Goal: Answer question/provide support: Share knowledge or assist other users

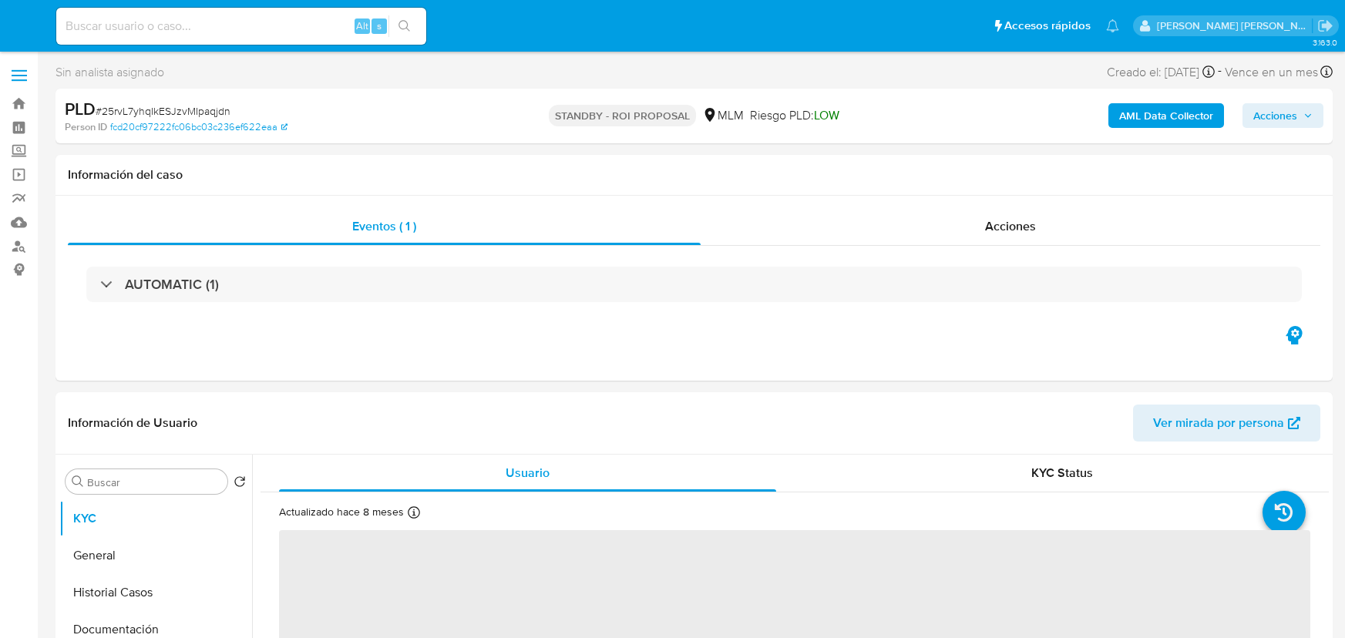
select select "10"
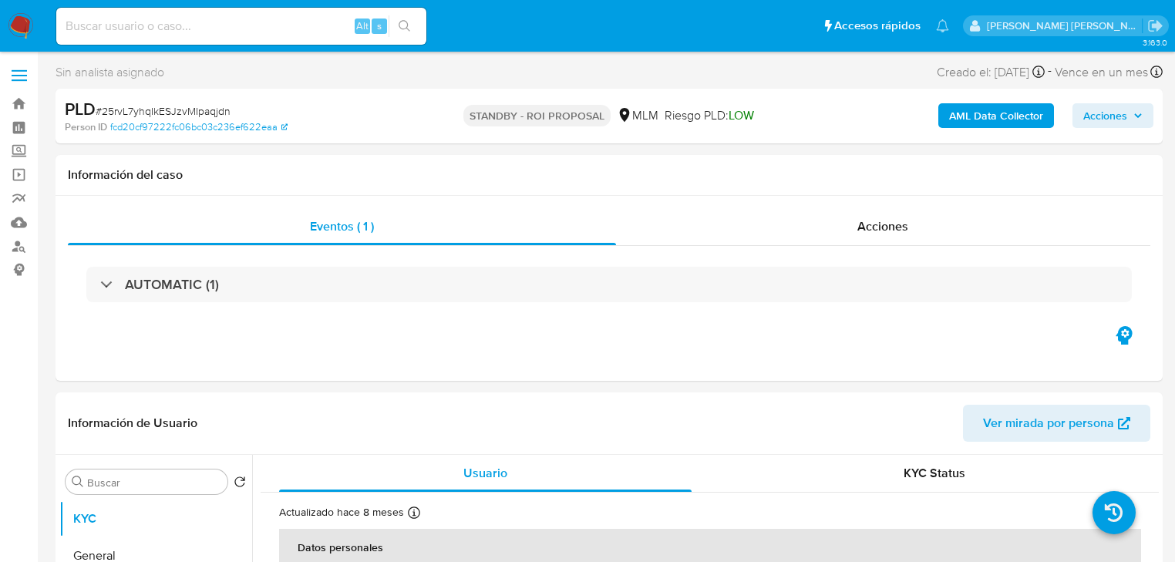
click at [151, 32] on input at bounding box center [241, 26] width 370 height 20
paste input "49899iRnsgYDpryatQ2fvQnZ"
type input "49899iRnsgYDpryatQ2fvQnZ"
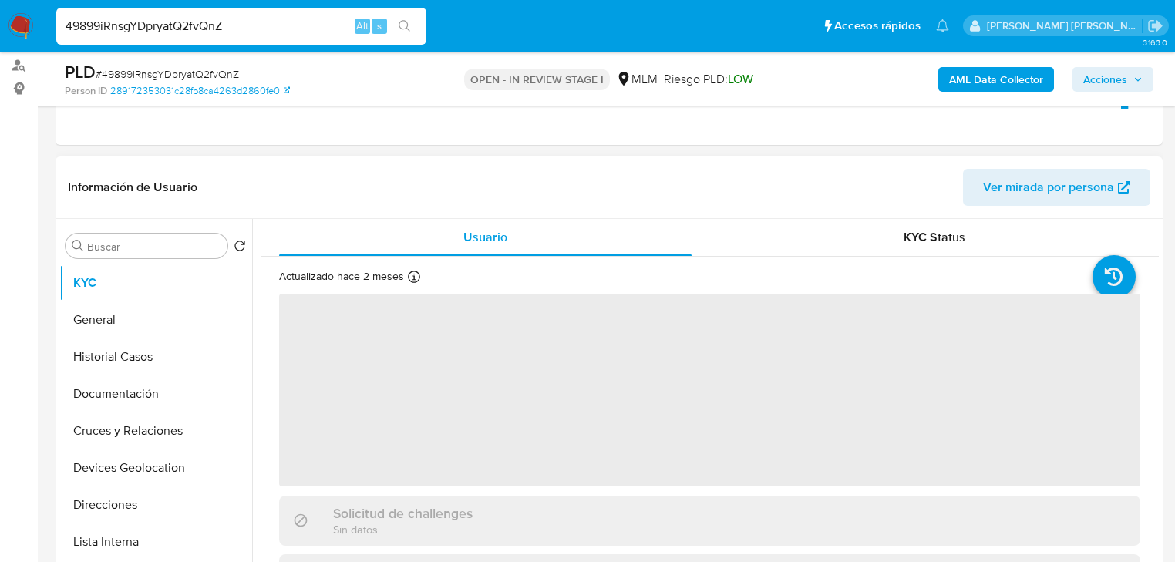
select select "10"
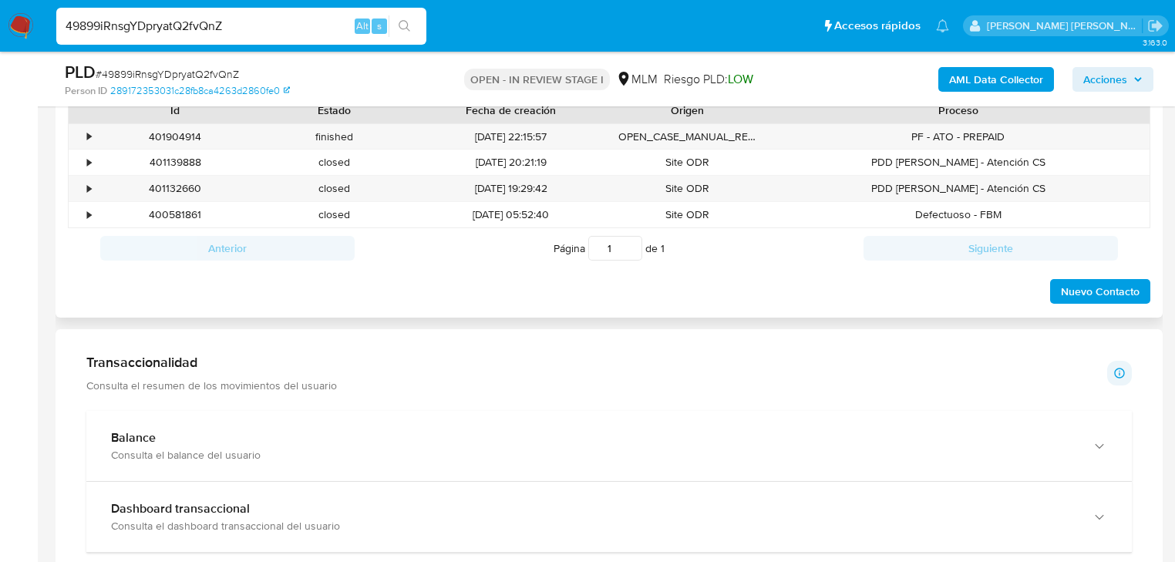
scroll to position [678, 0]
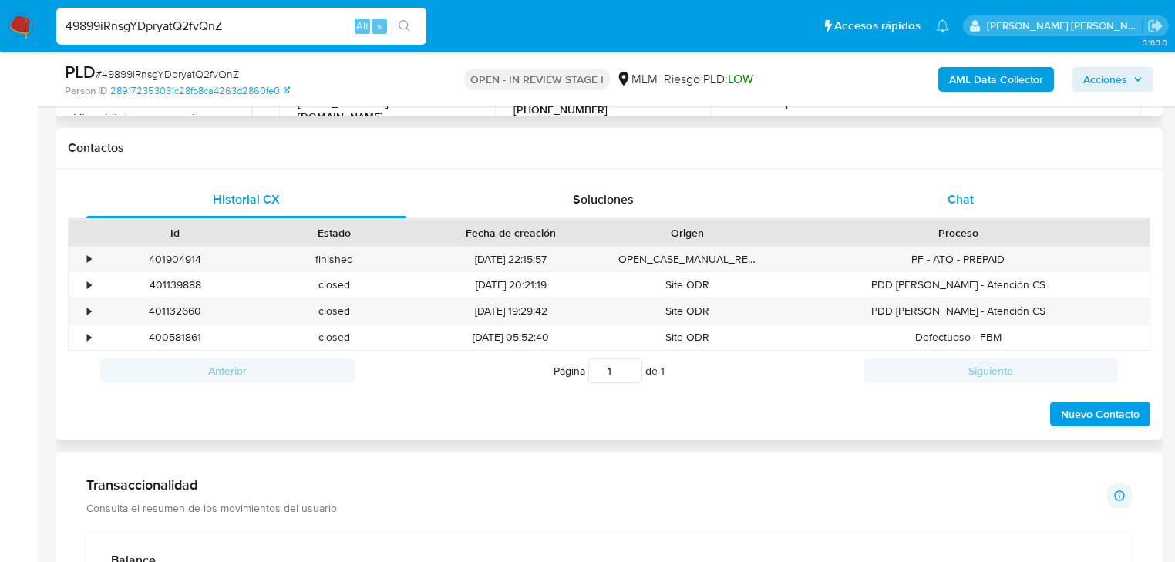
click at [957, 206] on span "Chat" at bounding box center [960, 199] width 26 height 18
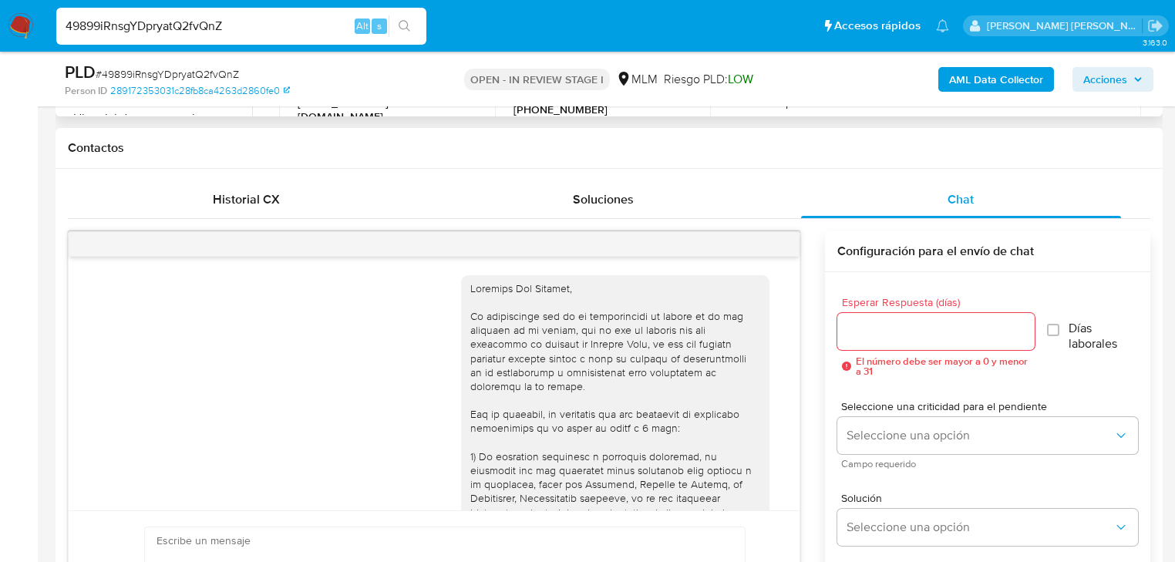
scroll to position [298, 0]
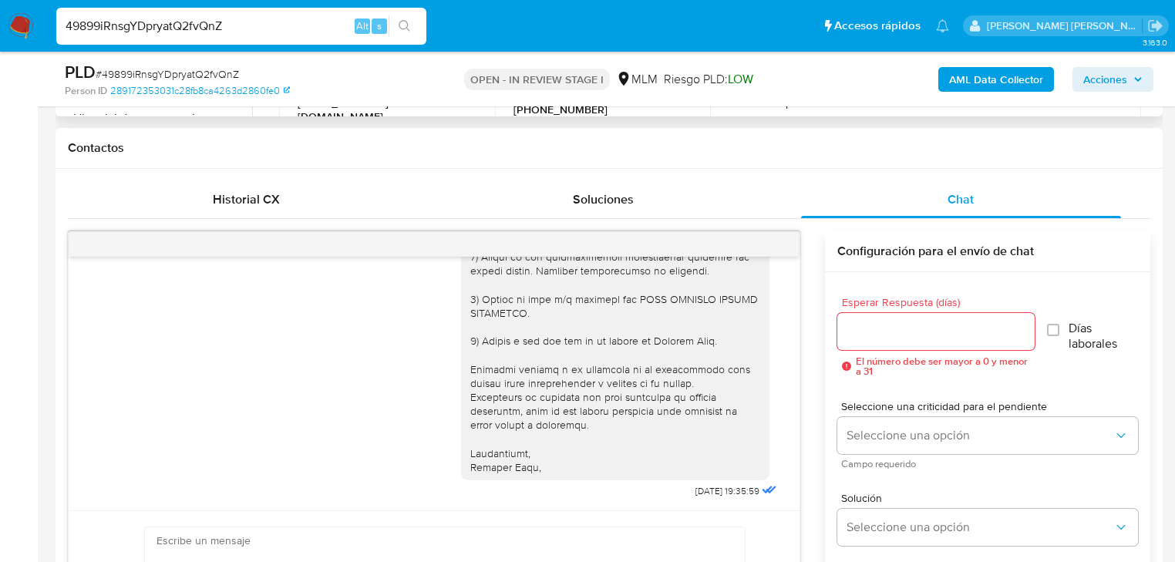
click at [765, 231] on div "24/09/2025 19:35:59 Enviar" at bounding box center [434, 447] width 732 height 432
click at [762, 244] on div at bounding box center [434, 244] width 731 height 25
click at [763, 244] on div at bounding box center [434, 244] width 731 height 25
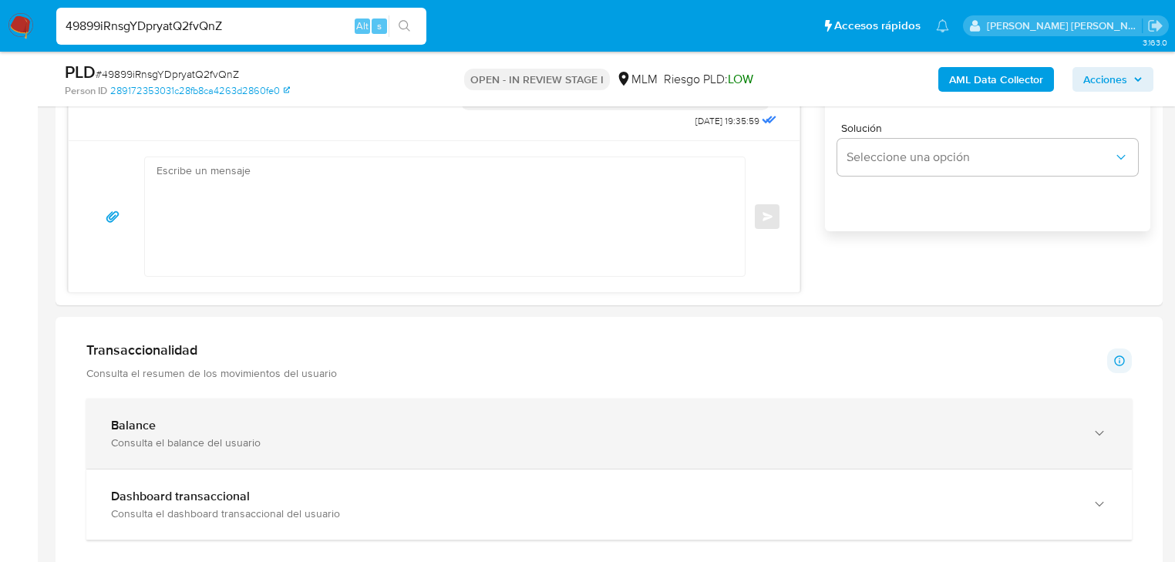
click at [201, 422] on div "Balance" at bounding box center [593, 425] width 965 height 15
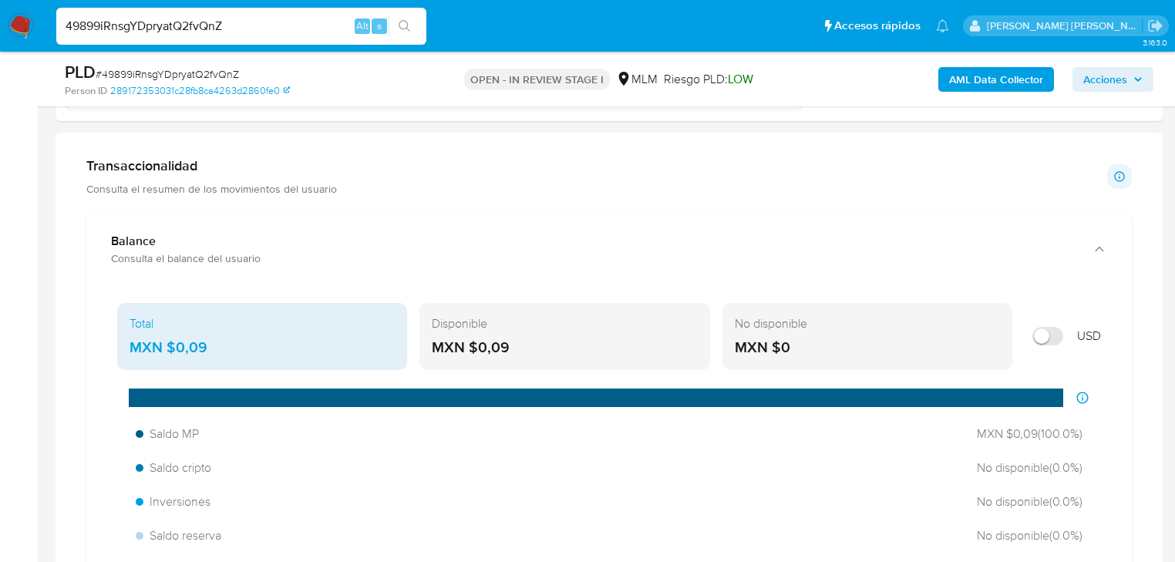
scroll to position [1233, 0]
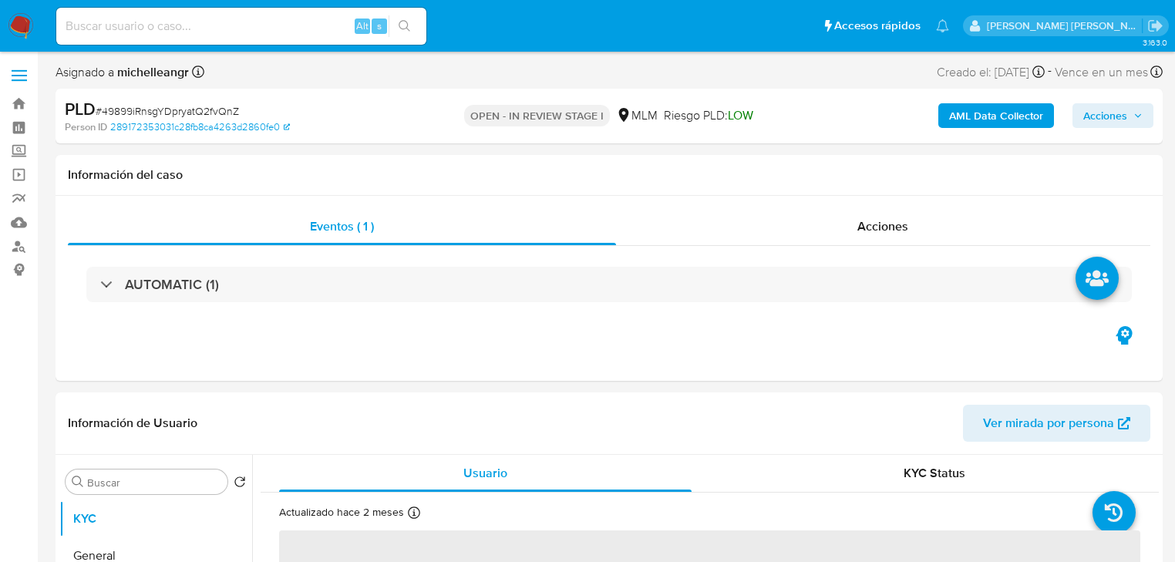
select select "10"
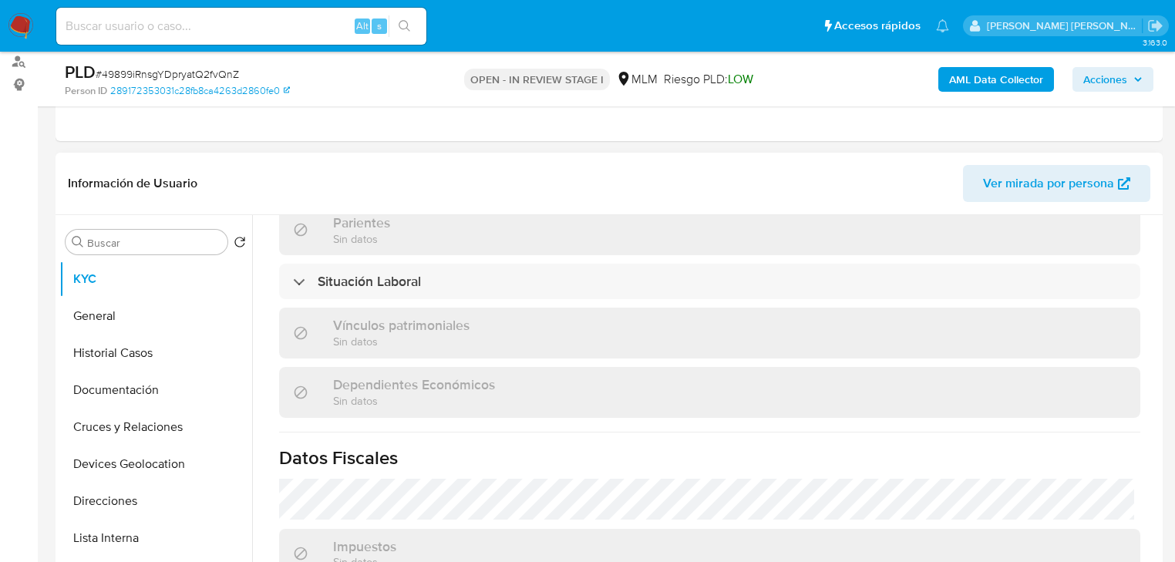
scroll to position [973, 0]
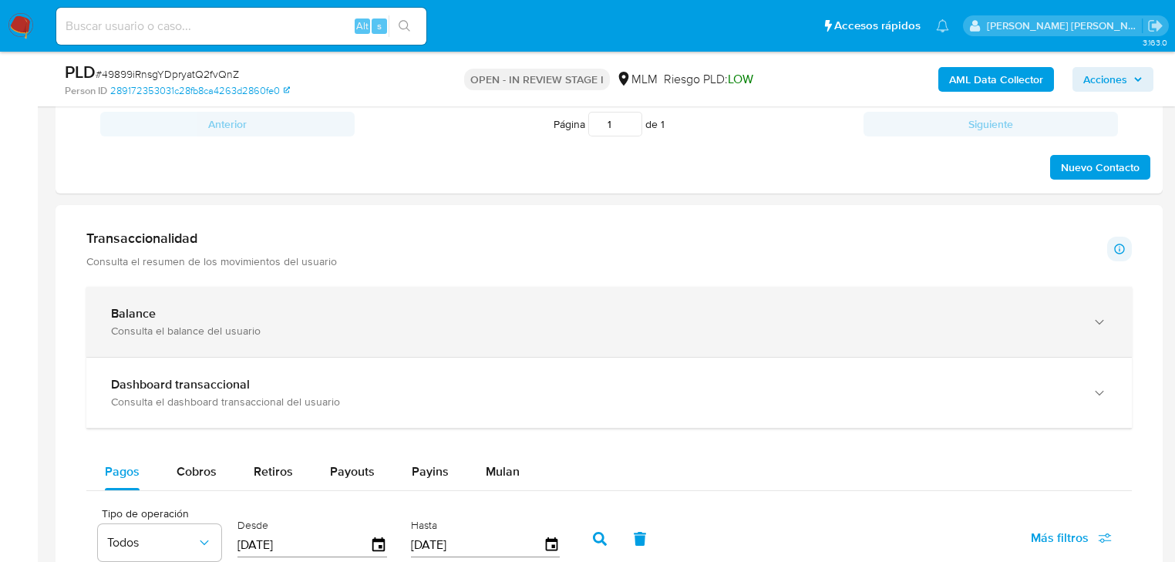
click at [504, 289] on div "Balance Consulta el balance del usuario" at bounding box center [608, 322] width 1045 height 70
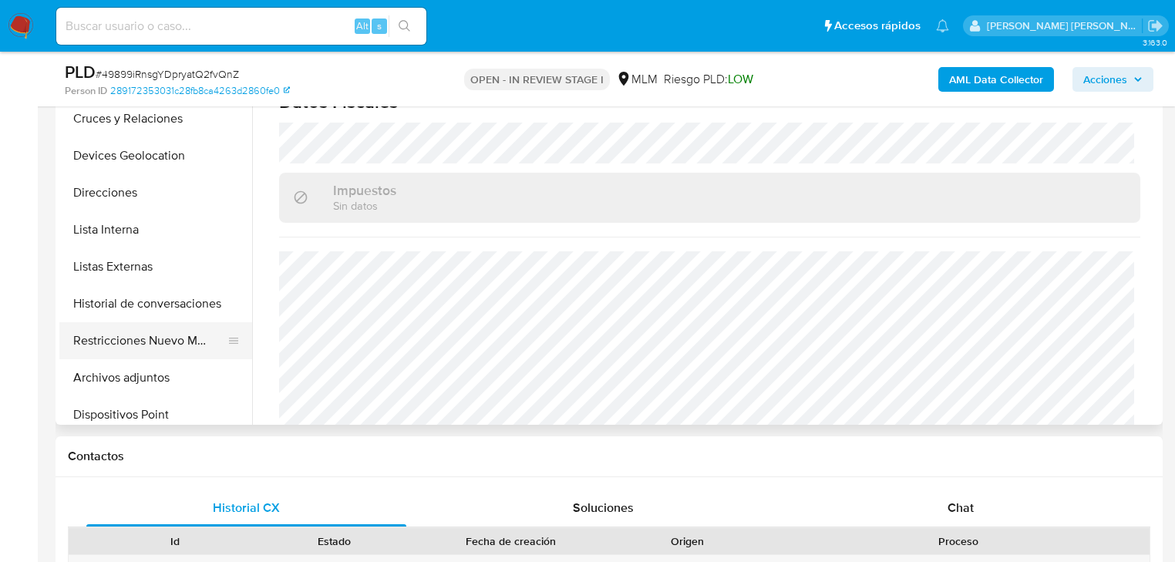
scroll to position [185, 0]
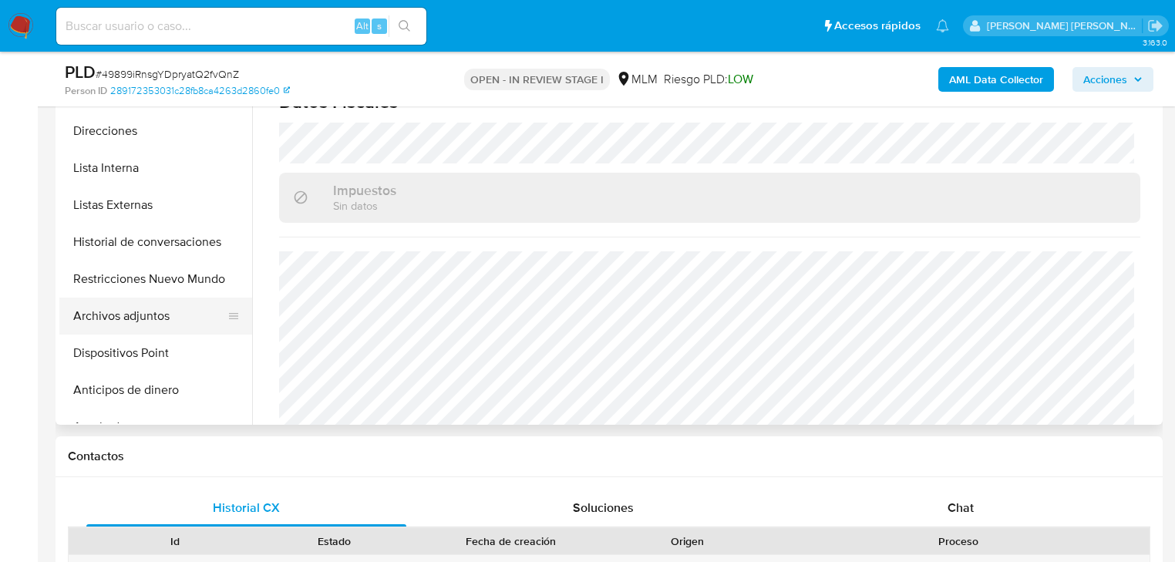
click at [165, 318] on button "Archivos adjuntos" at bounding box center [149, 316] width 180 height 37
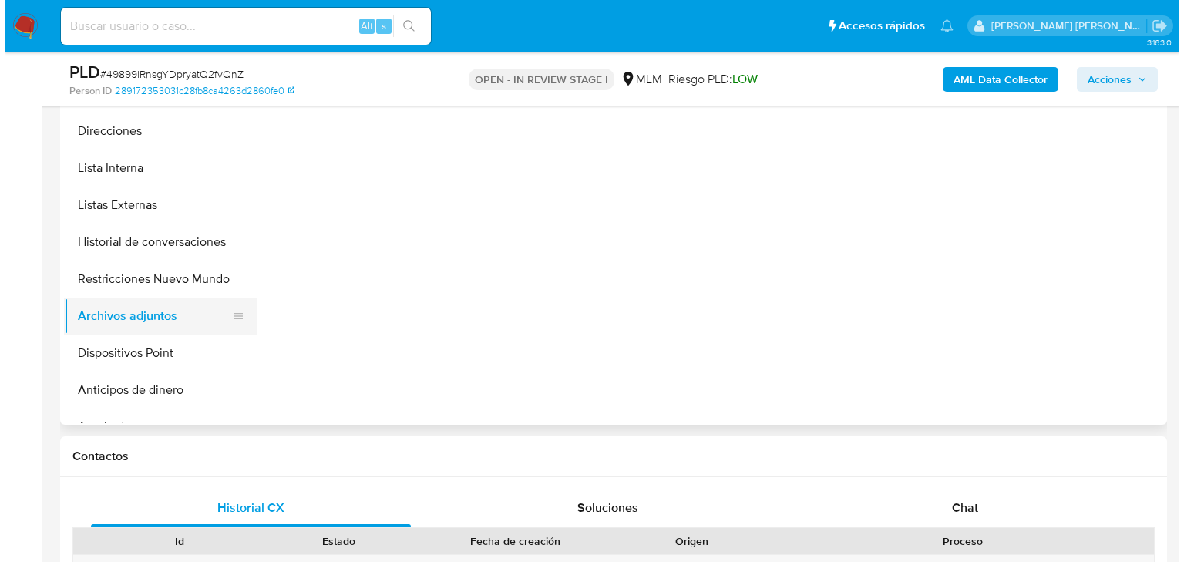
scroll to position [0, 0]
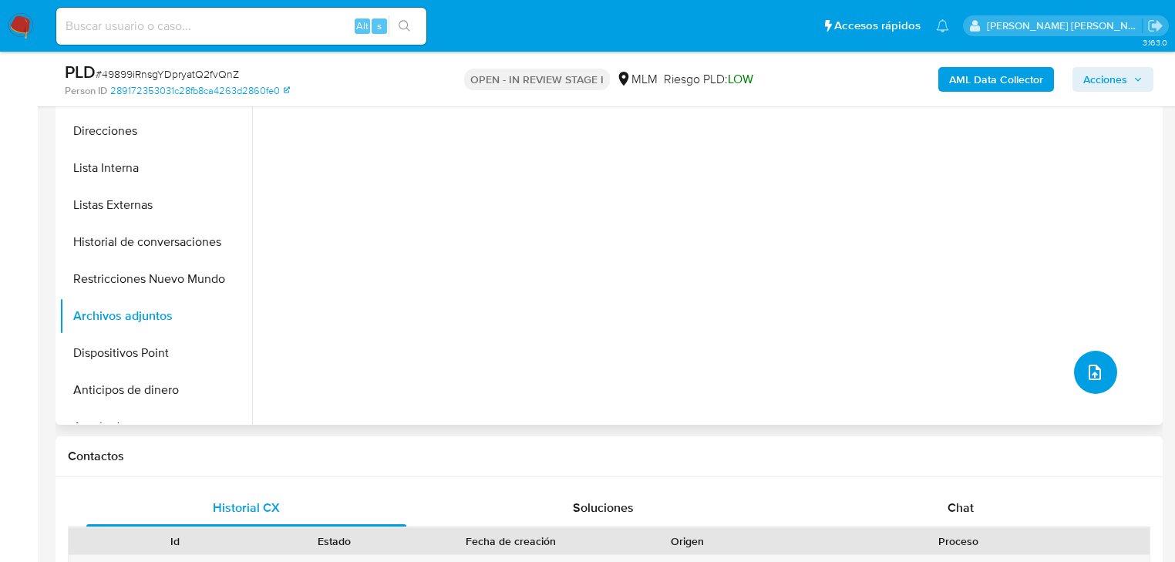
click at [1074, 372] on button "upload-file" at bounding box center [1095, 372] width 43 height 43
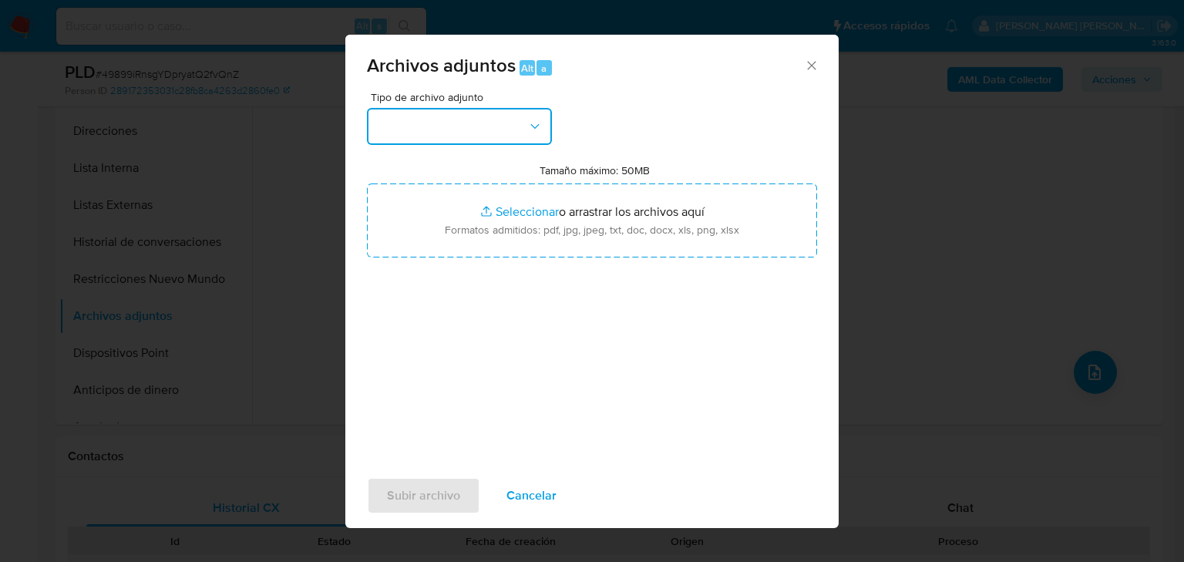
click at [424, 125] on button "button" at bounding box center [459, 126] width 185 height 37
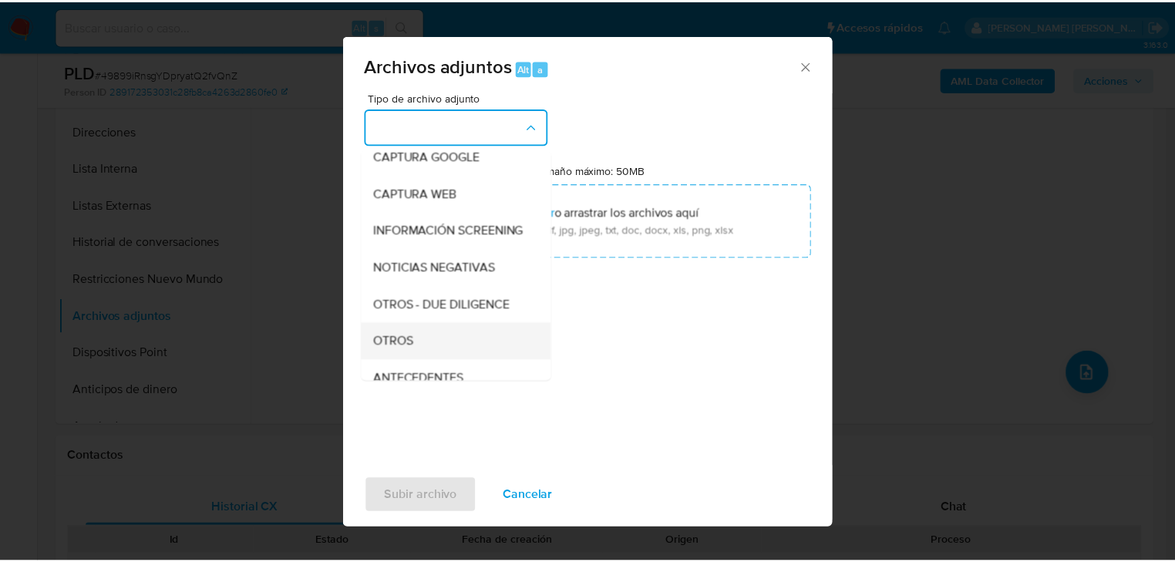
scroll to position [105, 0]
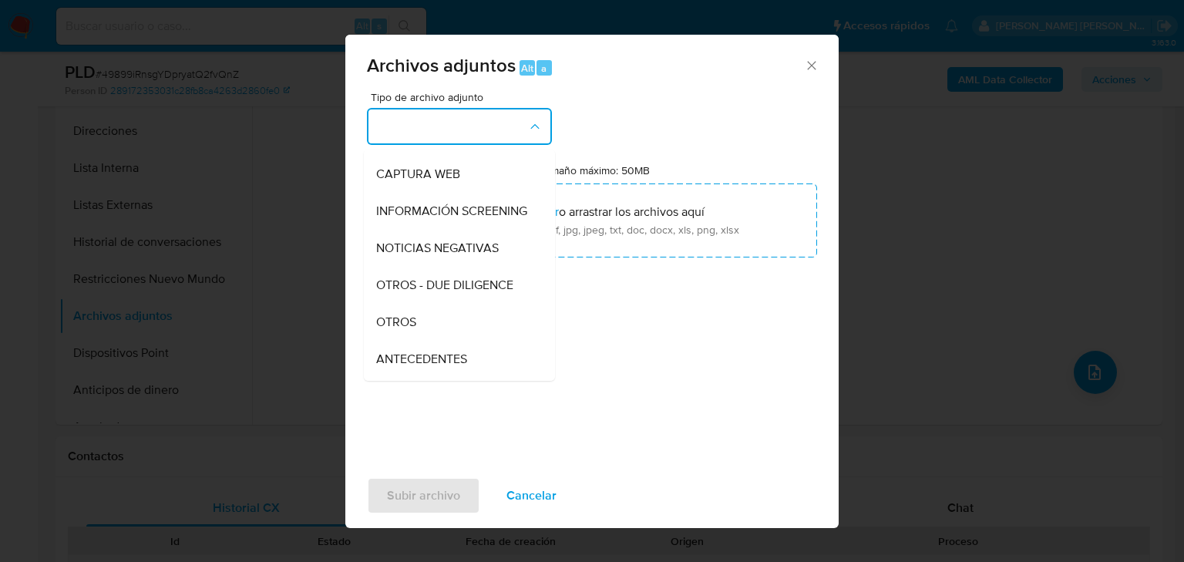
drag, startPoint x: 415, startPoint y: 331, endPoint x: 464, endPoint y: 496, distance: 172.9
click at [415, 330] on span "OTROS" at bounding box center [396, 322] width 40 height 15
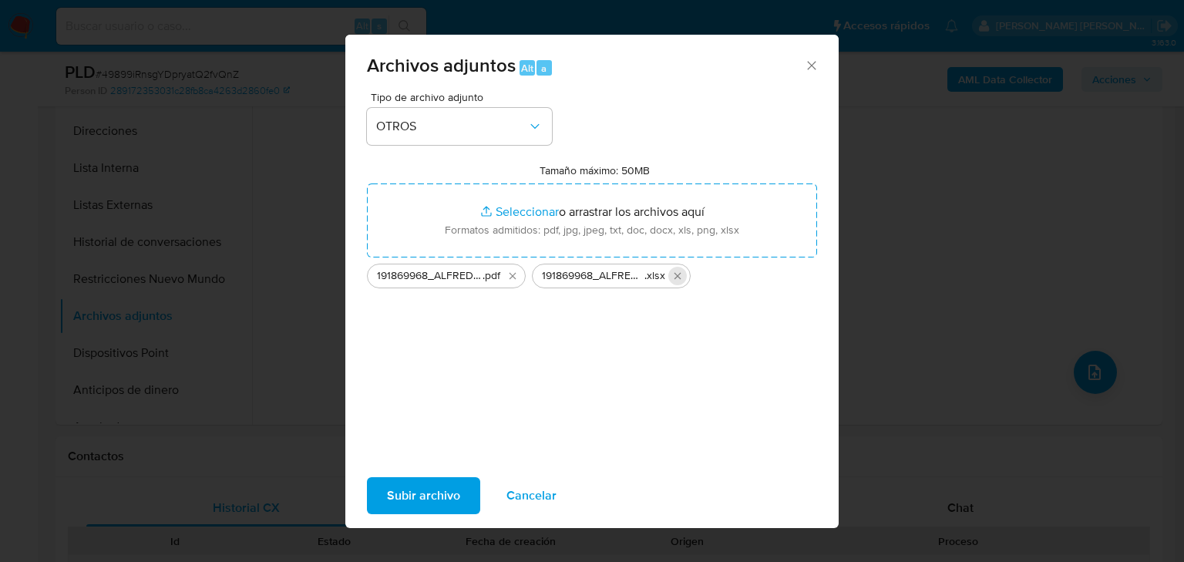
click at [678, 280] on icon "Eliminar 191869968_ALFREDO ISRAEL PAEZ MADRIGAL_SEP25.xlsx" at bounding box center [677, 276] width 12 height 12
drag, startPoint x: 510, startPoint y: 277, endPoint x: 574, endPoint y: 407, distance: 145.1
click at [512, 277] on icon "Eliminar 191869968_ALFREDO ISRAEL PAEZ MADRIGAL_SEP25.docx.pdf" at bounding box center [512, 276] width 12 height 12
click at [422, 492] on span "Subir archivo" at bounding box center [423, 496] width 73 height 34
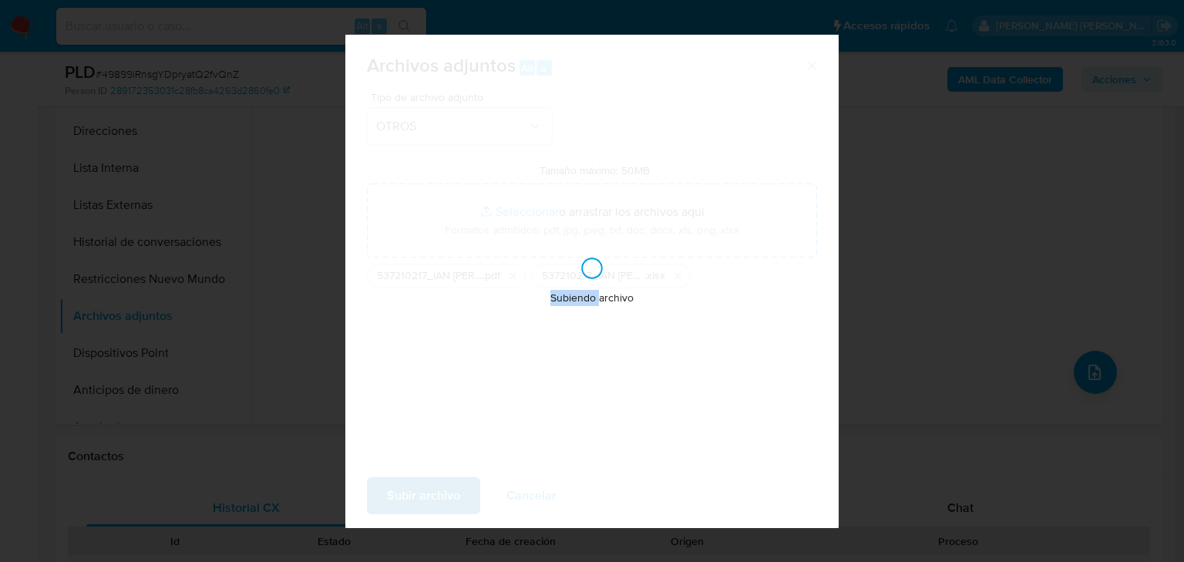
click at [422, 493] on div "Subiendo archivo" at bounding box center [591, 281] width 493 height 493
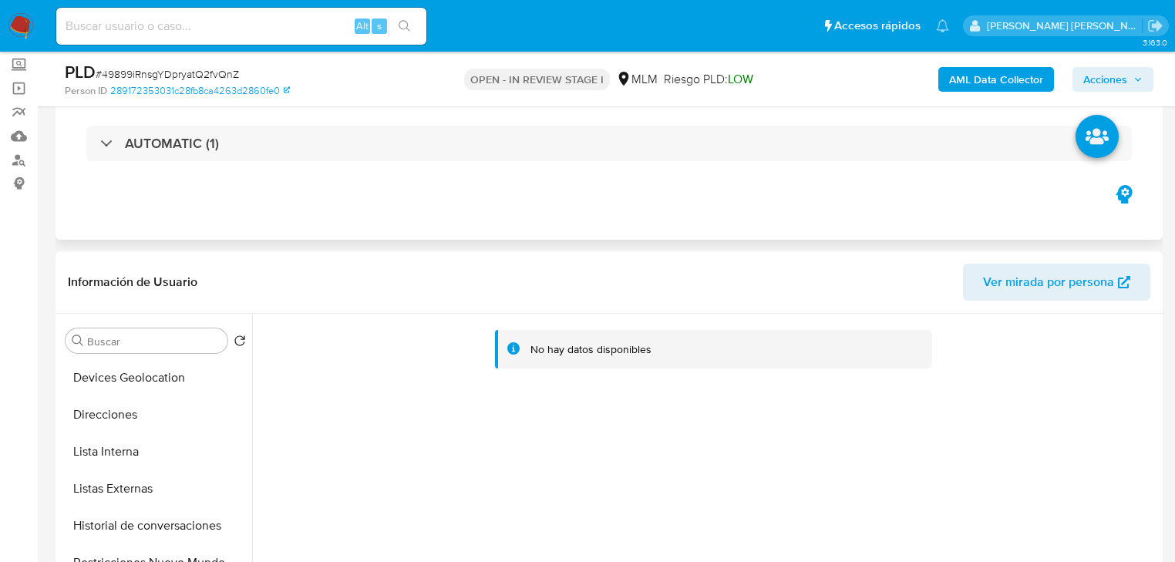
scroll to position [0, 0]
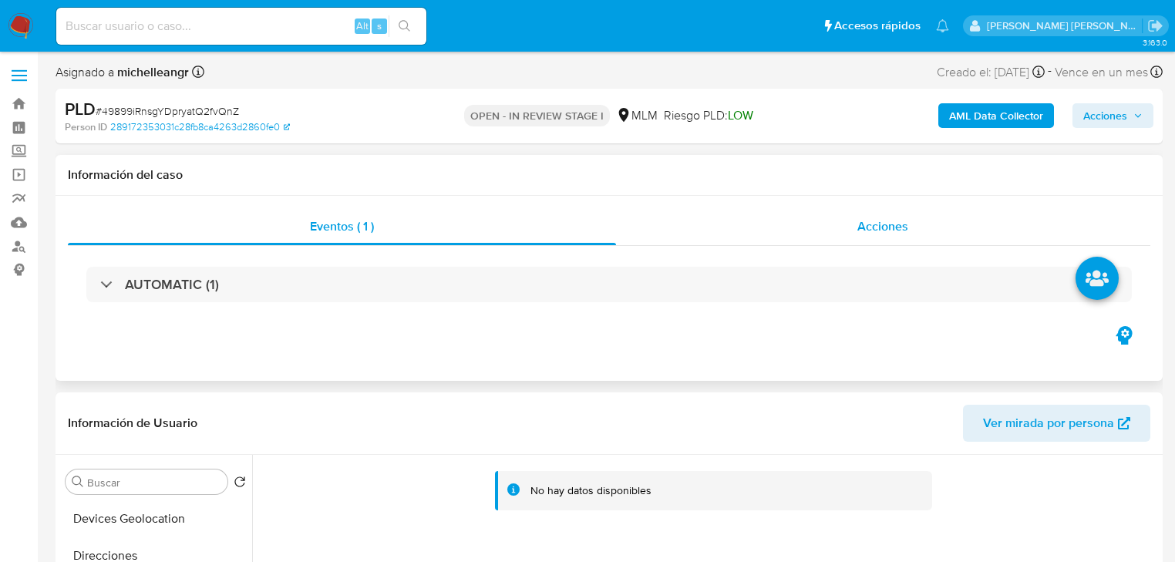
drag, startPoint x: 876, startPoint y: 239, endPoint x: 908, endPoint y: 211, distance: 42.6
click at [876, 234] on div "Acciones" at bounding box center [883, 226] width 535 height 37
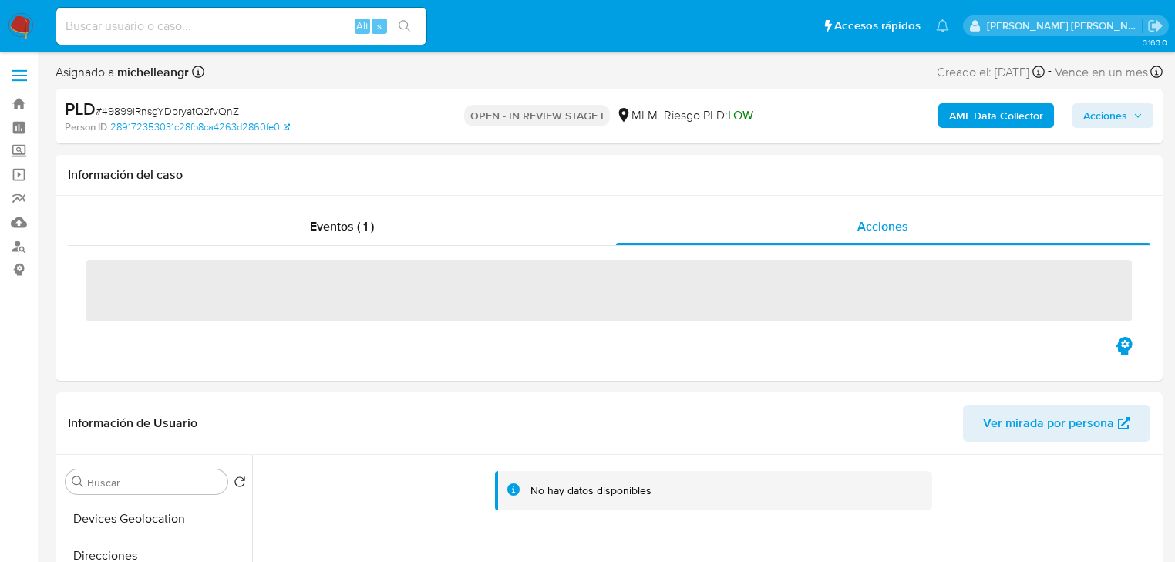
click at [1117, 109] on span "Acciones" at bounding box center [1105, 115] width 44 height 25
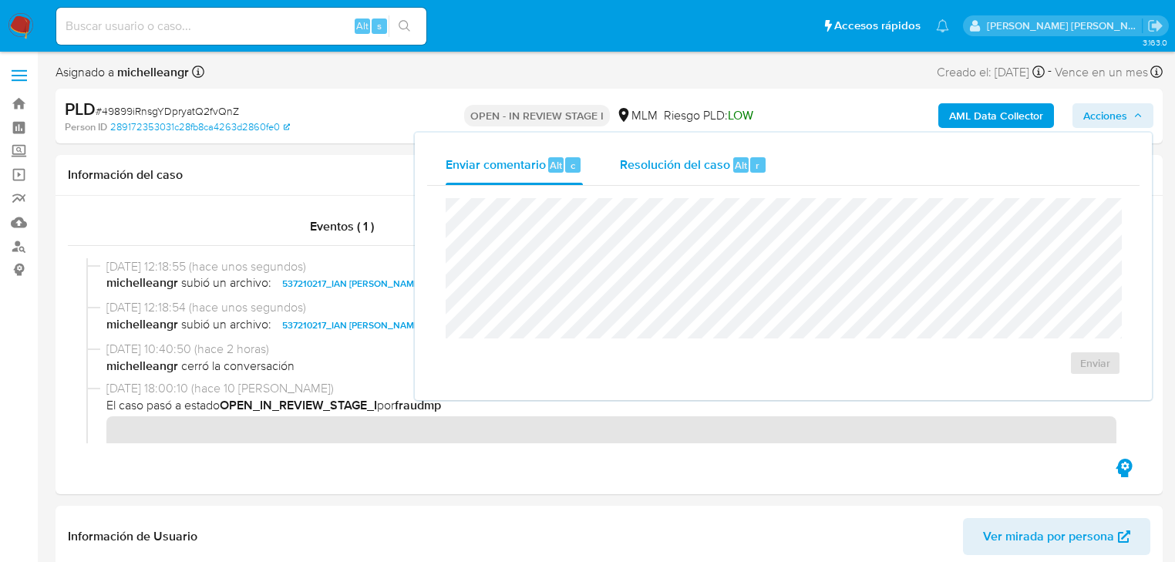
click at [666, 167] on span "Resolución del caso" at bounding box center [675, 165] width 110 height 18
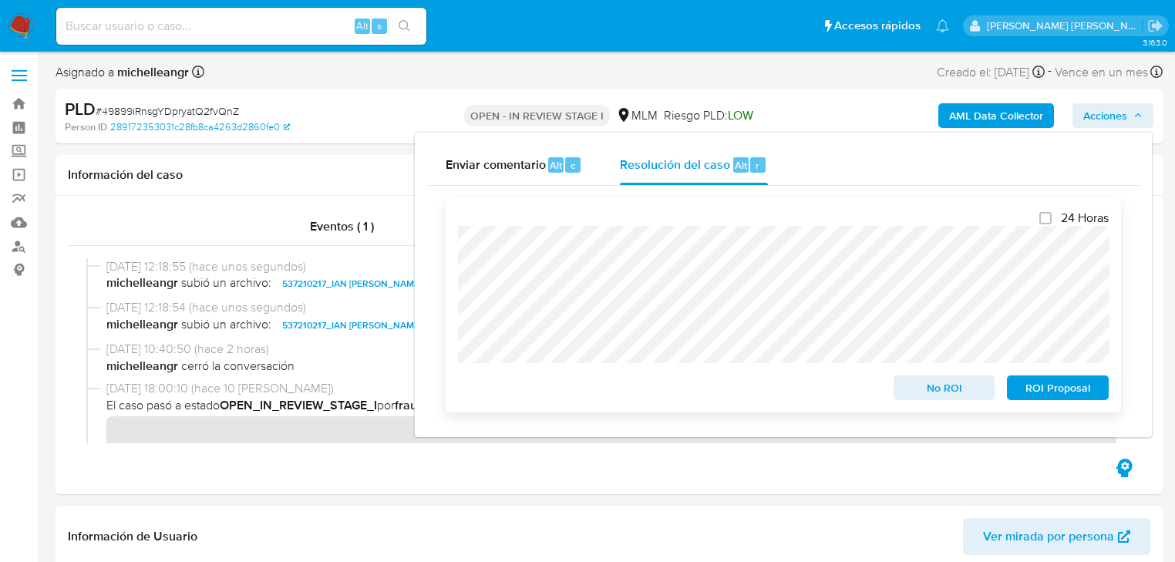
click at [1055, 389] on span "ROI Proposal" at bounding box center [1058, 388] width 80 height 22
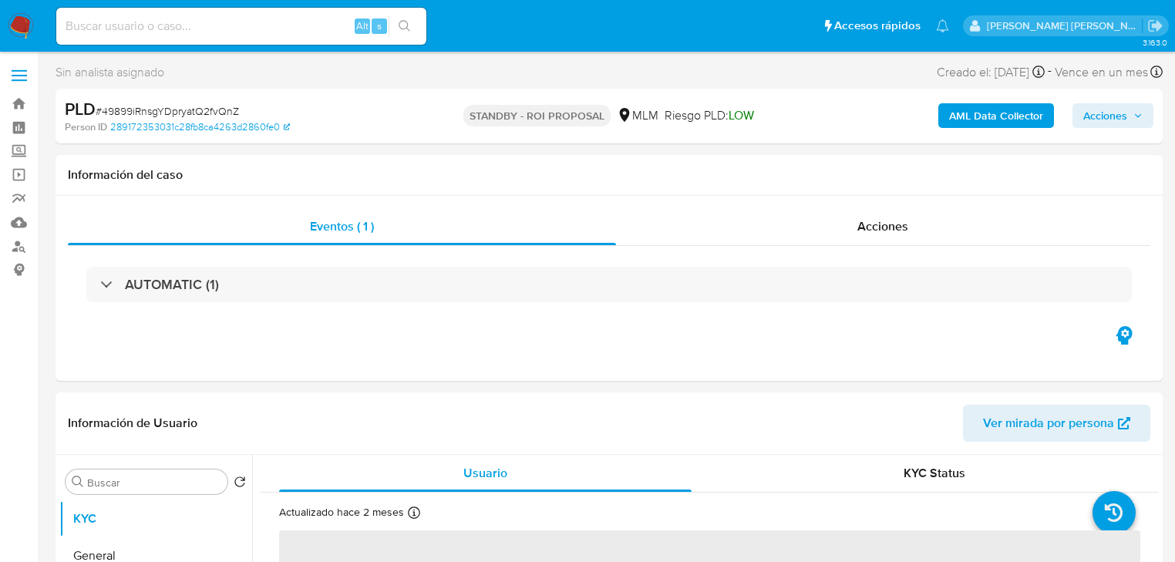
select select "10"
click at [185, 32] on input at bounding box center [241, 26] width 370 height 20
paste input "N5rYjqTL10g0alrfSZANgU4A"
type input "N5rYjqTL10g0alrfSZANgU4A"
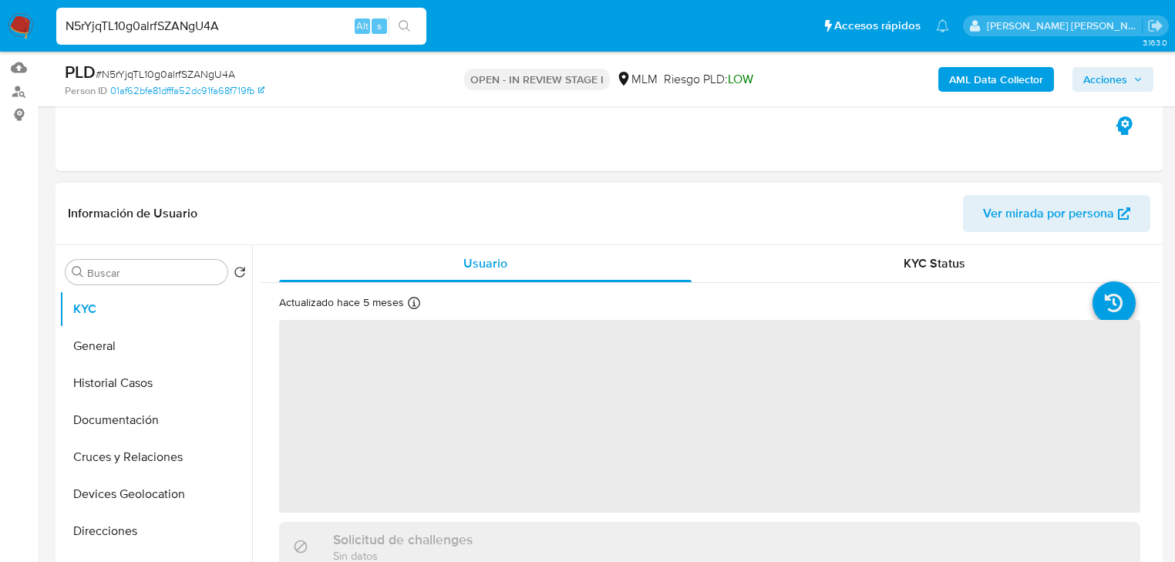
scroll to position [247, 0]
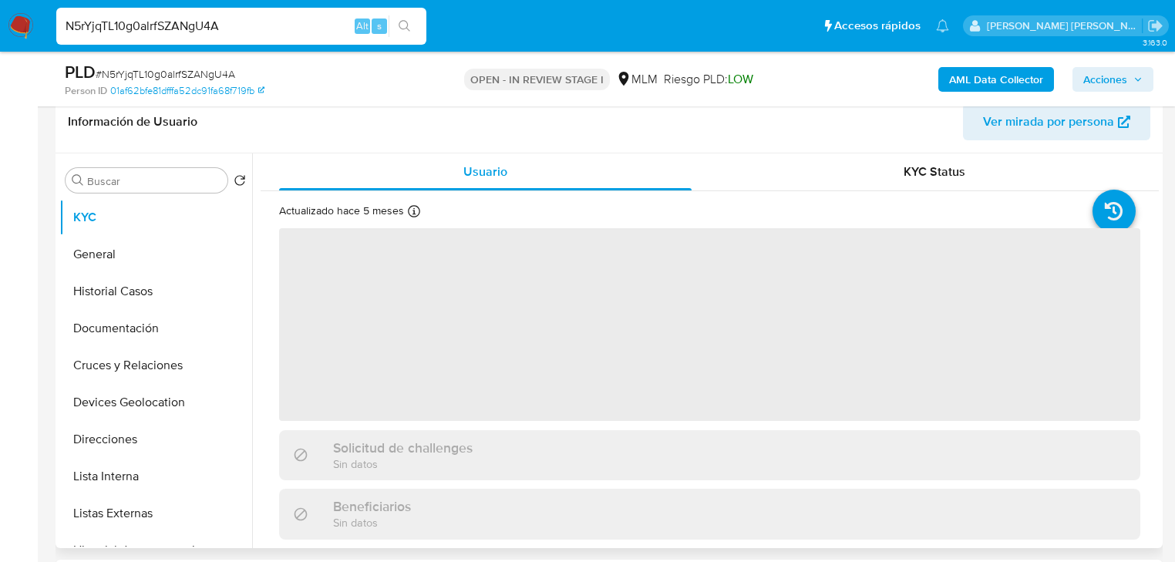
select select "10"
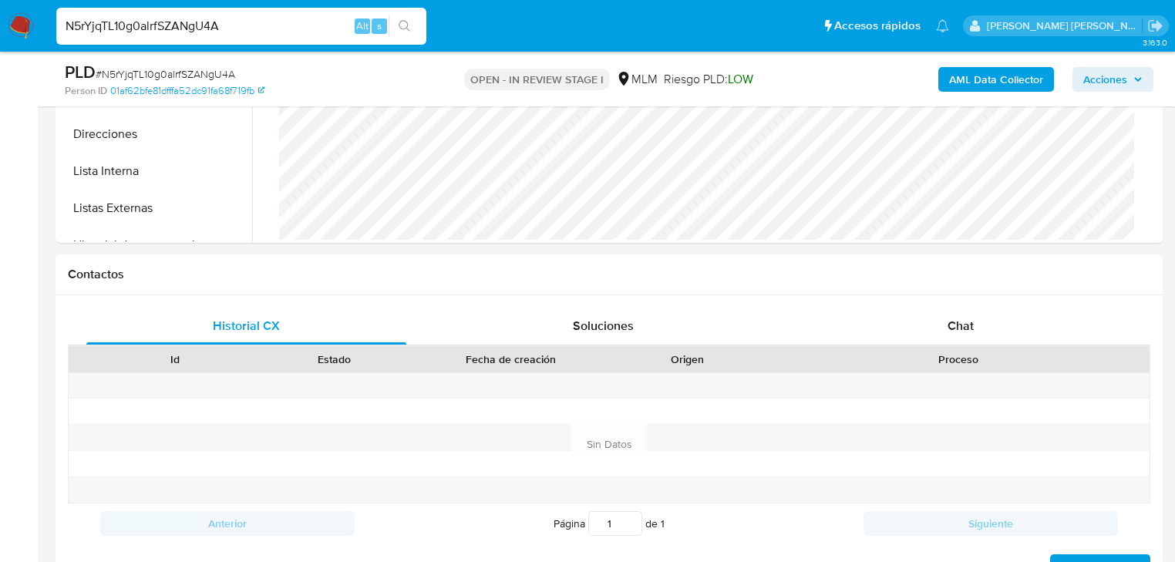
scroll to position [617, 0]
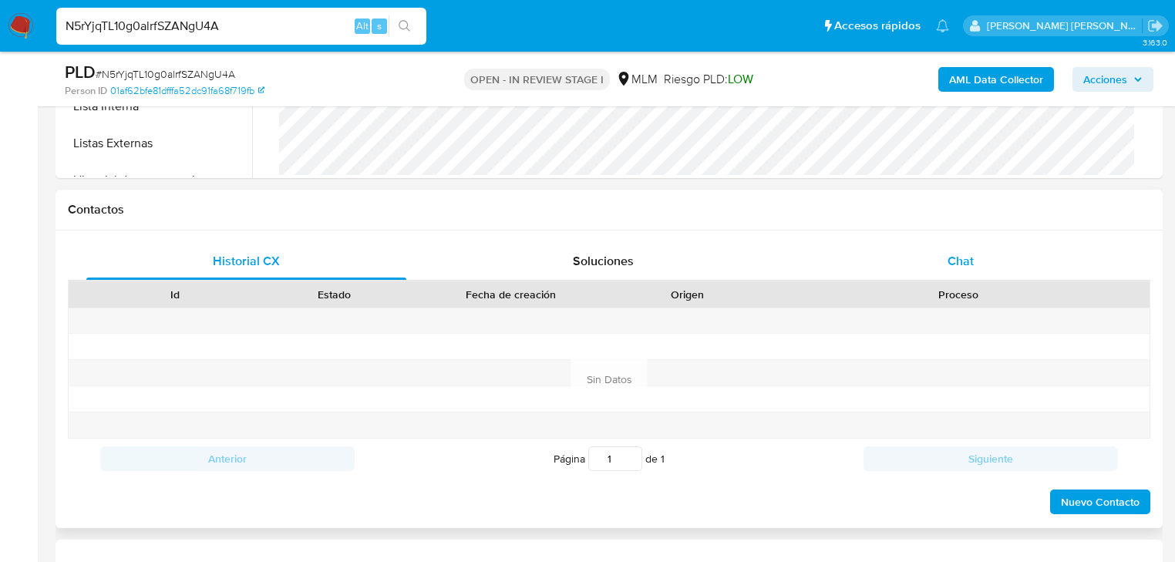
click at [978, 266] on div "Chat" at bounding box center [961, 261] width 320 height 37
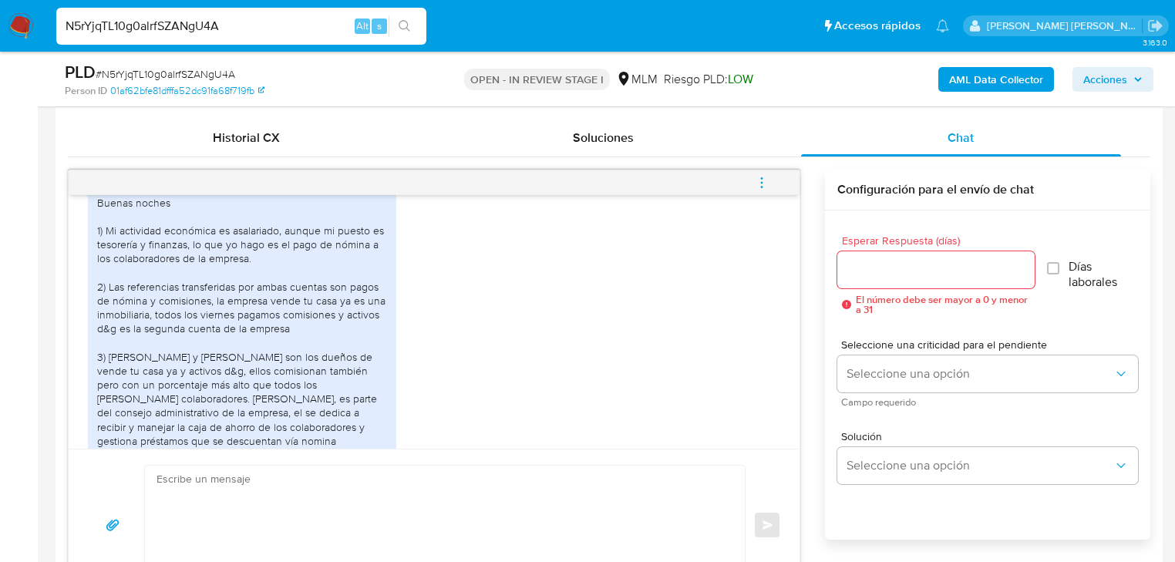
scroll to position [591, 0]
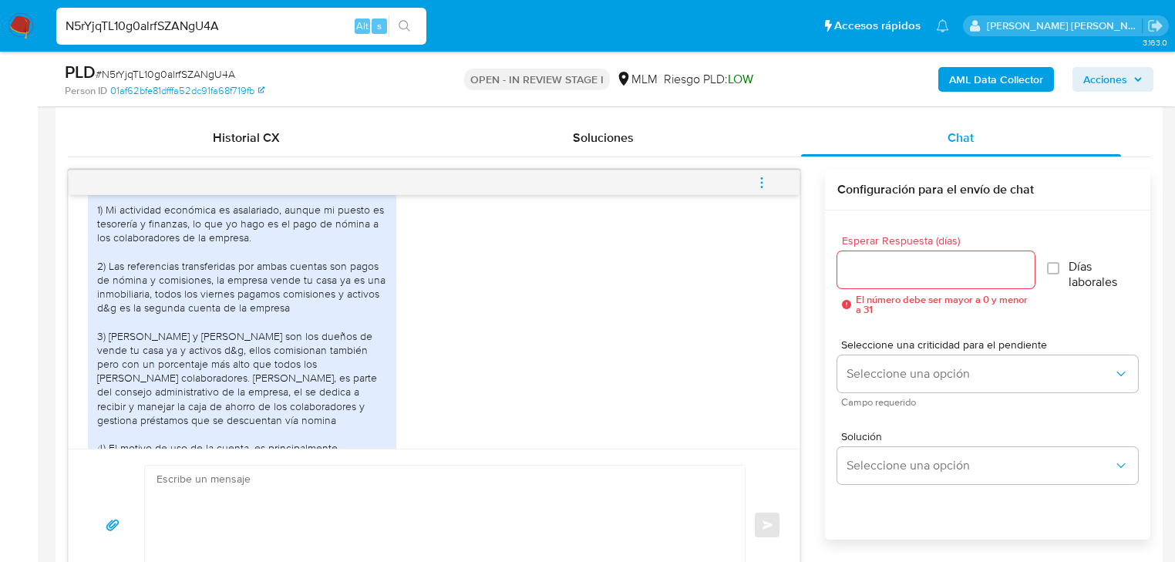
click at [234, 305] on div "Buenas noches 1) Mi actividad económica es asalariado, aunque mi puesto es teso…" at bounding box center [242, 336] width 290 height 322
drag, startPoint x: 283, startPoint y: 292, endPoint x: 311, endPoint y: 290, distance: 27.8
click at [287, 291] on div "Buenas noches 1) Mi actividad económica es asalariado, aunque mi puesto es teso…" at bounding box center [242, 336] width 290 height 322
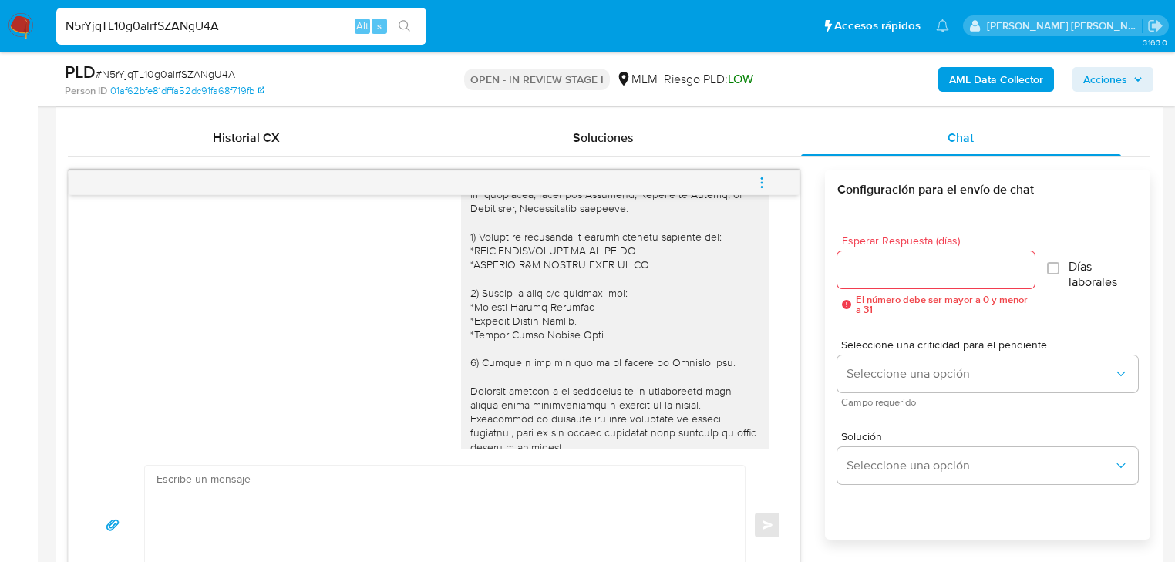
scroll to position [221, 0]
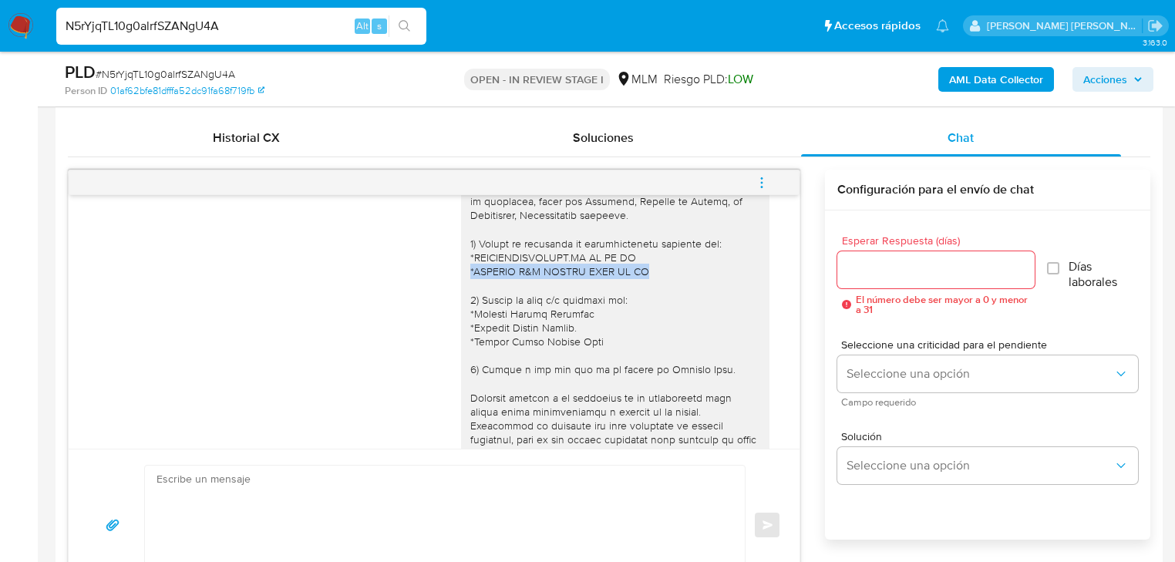
drag, startPoint x: 631, startPoint y: 268, endPoint x: 457, endPoint y: 271, distance: 174.2
click at [461, 271] on div at bounding box center [615, 250] width 308 height 517
copy div "*ACTIVOS D&G MEXICO SAPI DE CV"
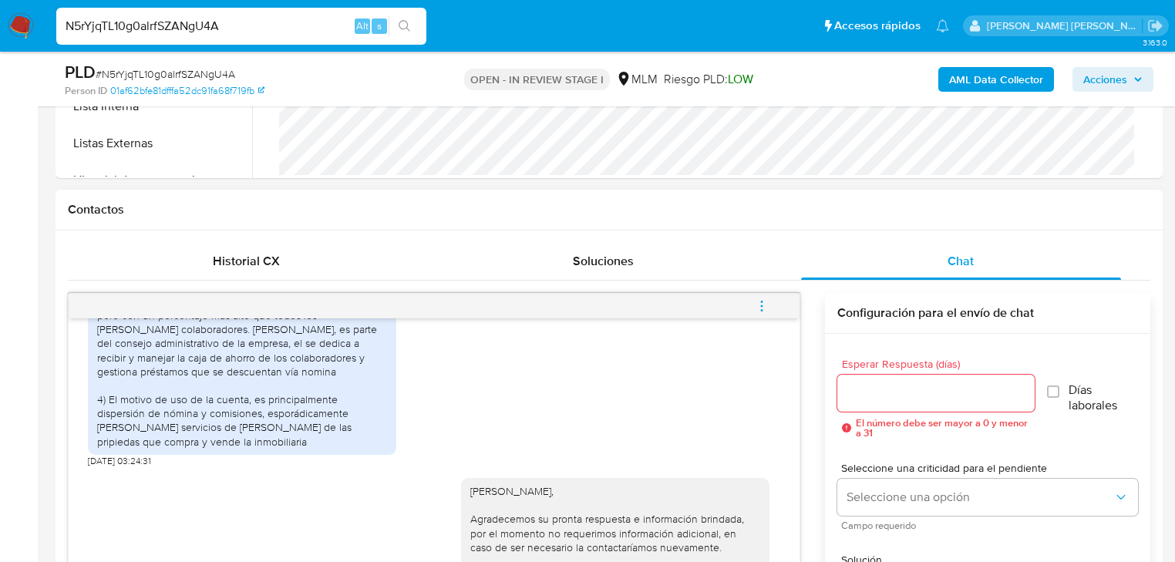
scroll to position [838, 0]
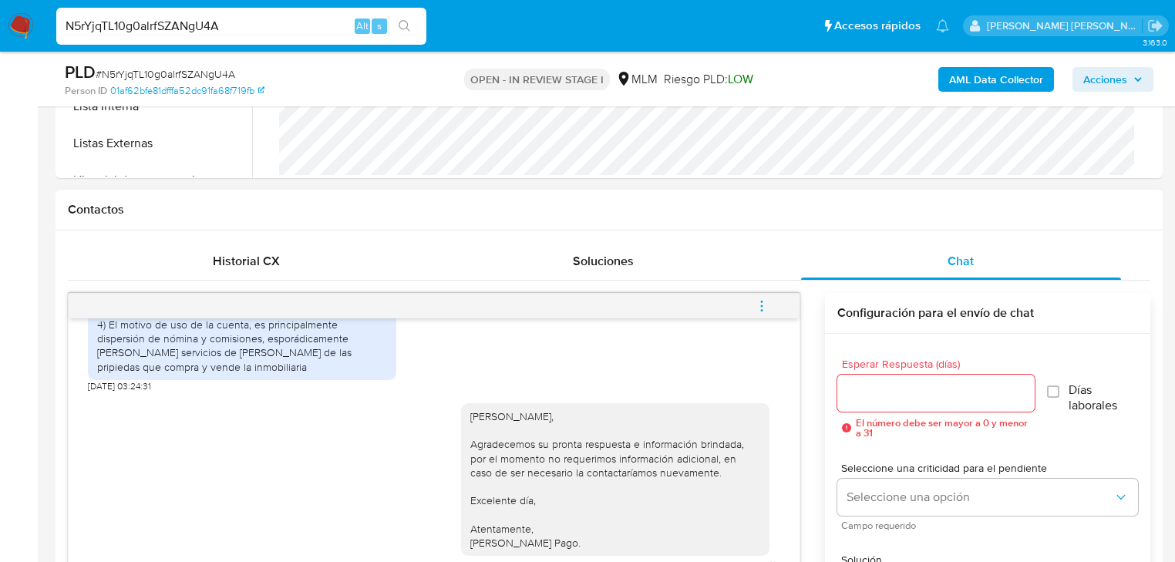
click at [770, 309] on button "menu-action" at bounding box center [761, 306] width 51 height 37
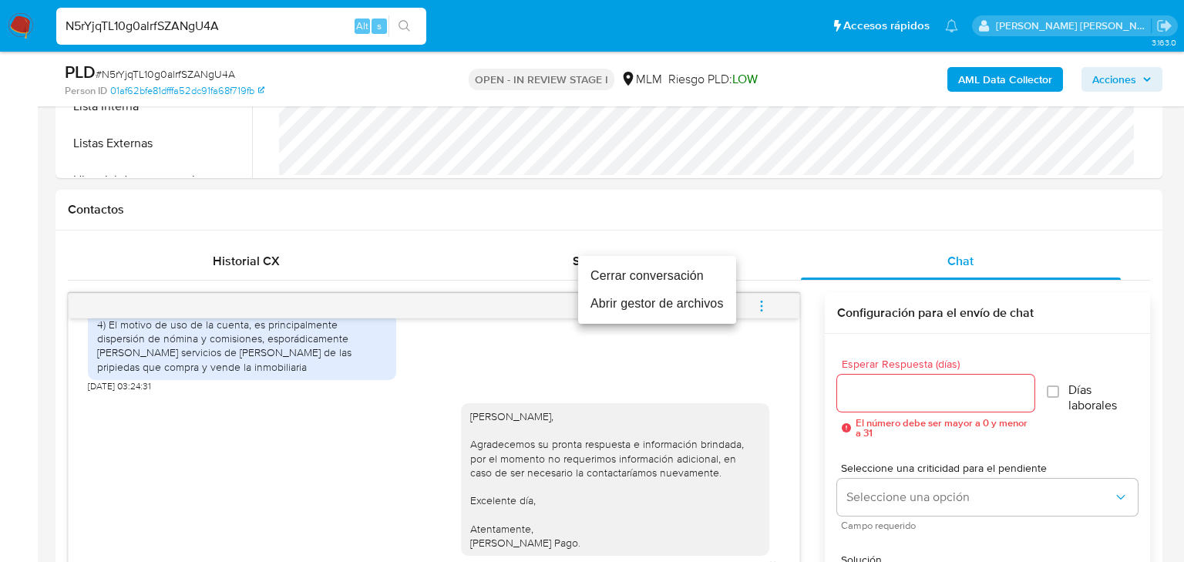
click at [688, 273] on li "Cerrar conversación" at bounding box center [657, 276] width 158 height 28
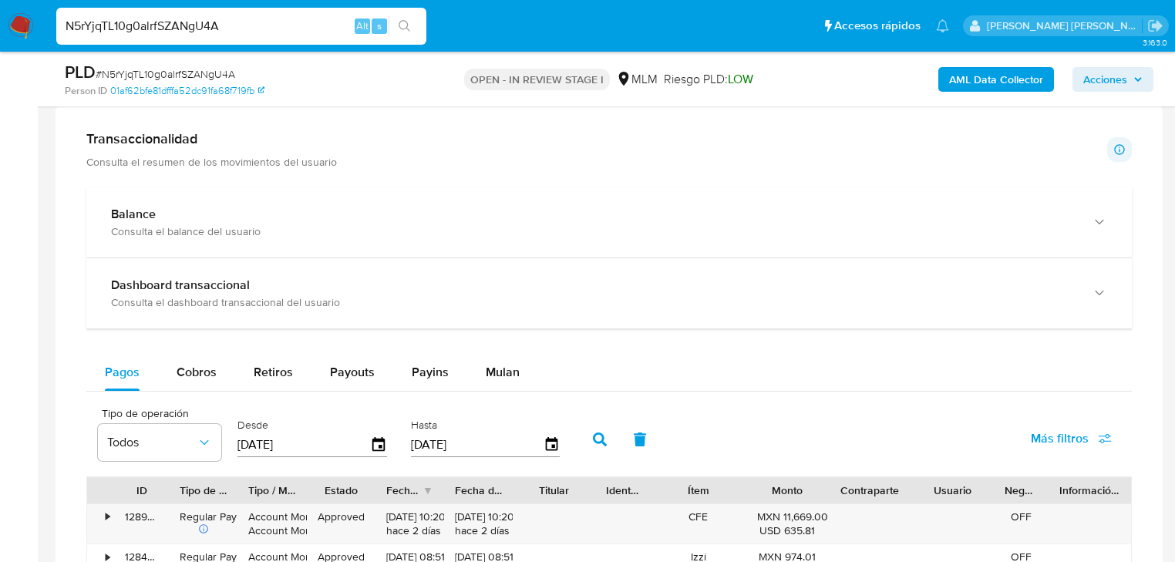
scroll to position [1295, 0]
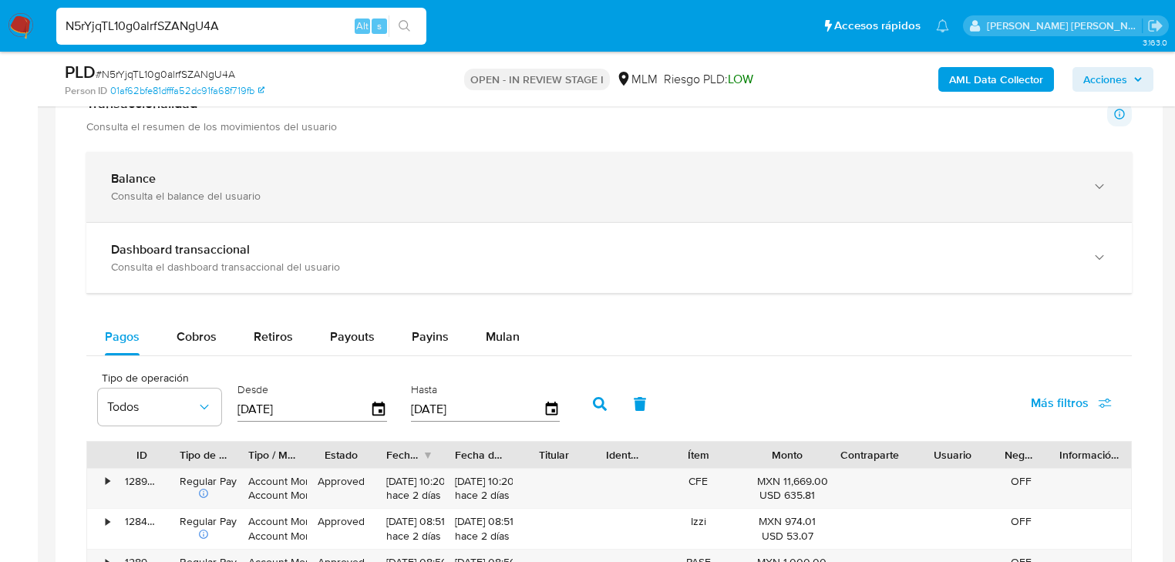
click at [378, 176] on div "Balance" at bounding box center [593, 178] width 965 height 15
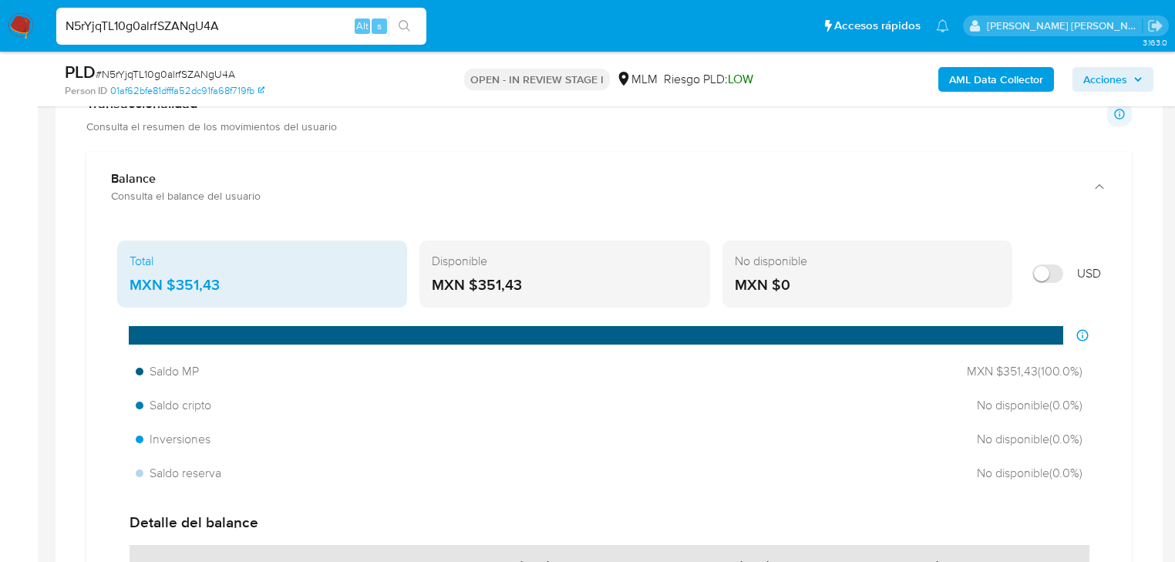
click at [279, 281] on div "MXN $351,43" at bounding box center [262, 285] width 265 height 20
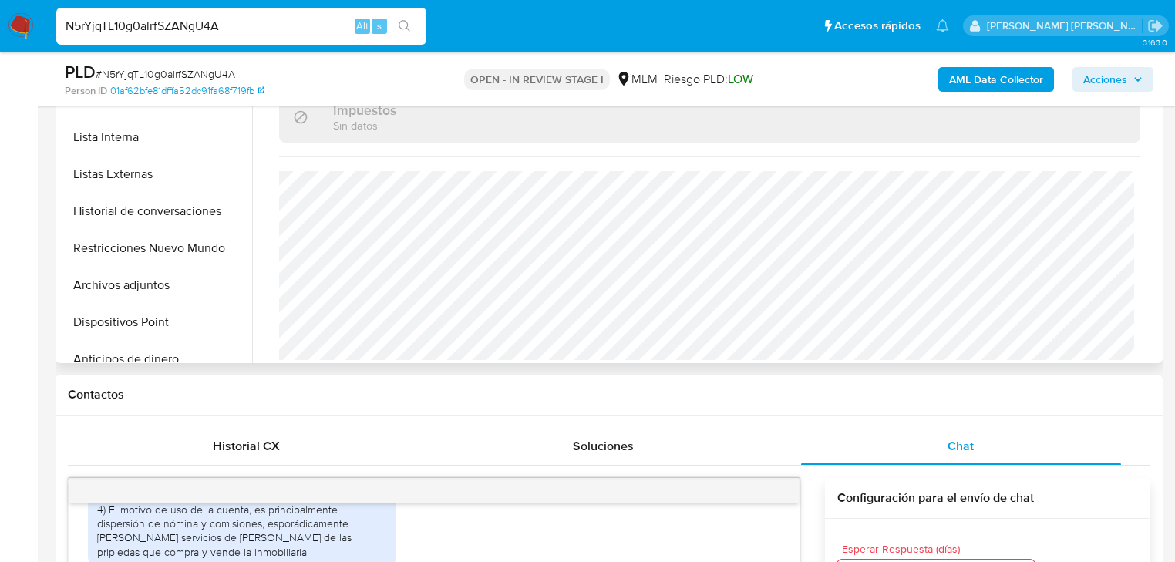
scroll to position [308, 0]
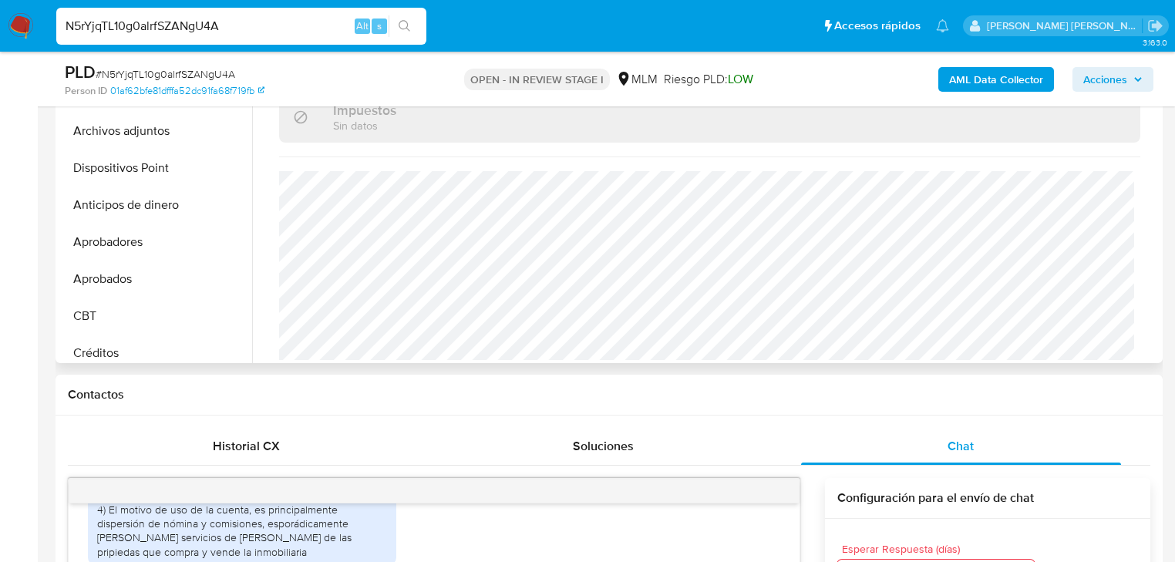
drag, startPoint x: 142, startPoint y: 136, endPoint x: 851, endPoint y: 328, distance: 735.0
click at [144, 136] on button "Archivos adjuntos" at bounding box center [155, 131] width 193 height 37
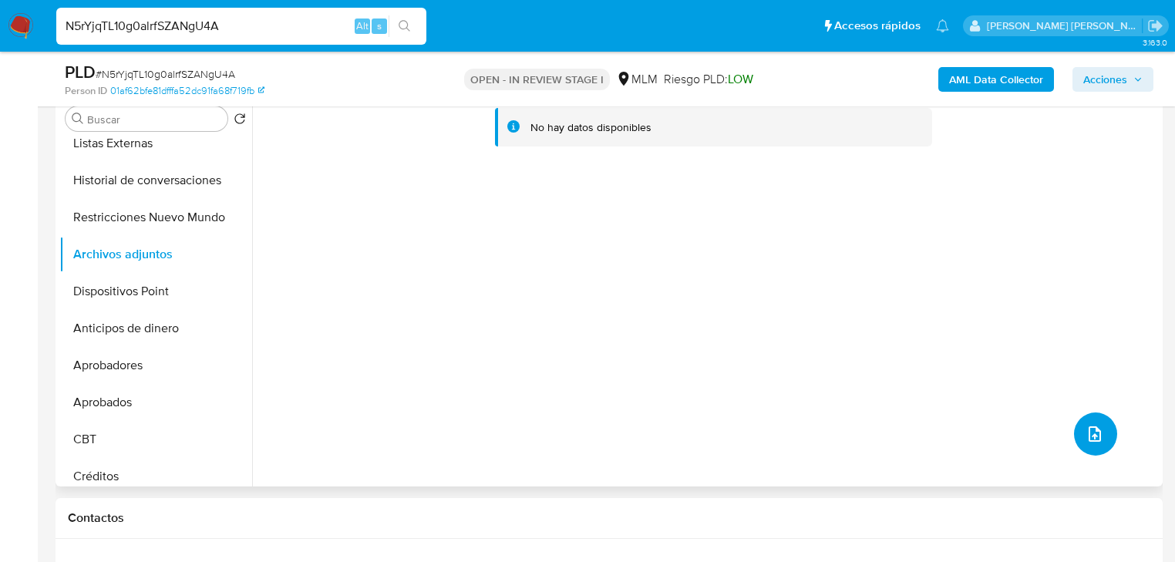
click at [1085, 433] on icon "upload-file" at bounding box center [1094, 434] width 19 height 19
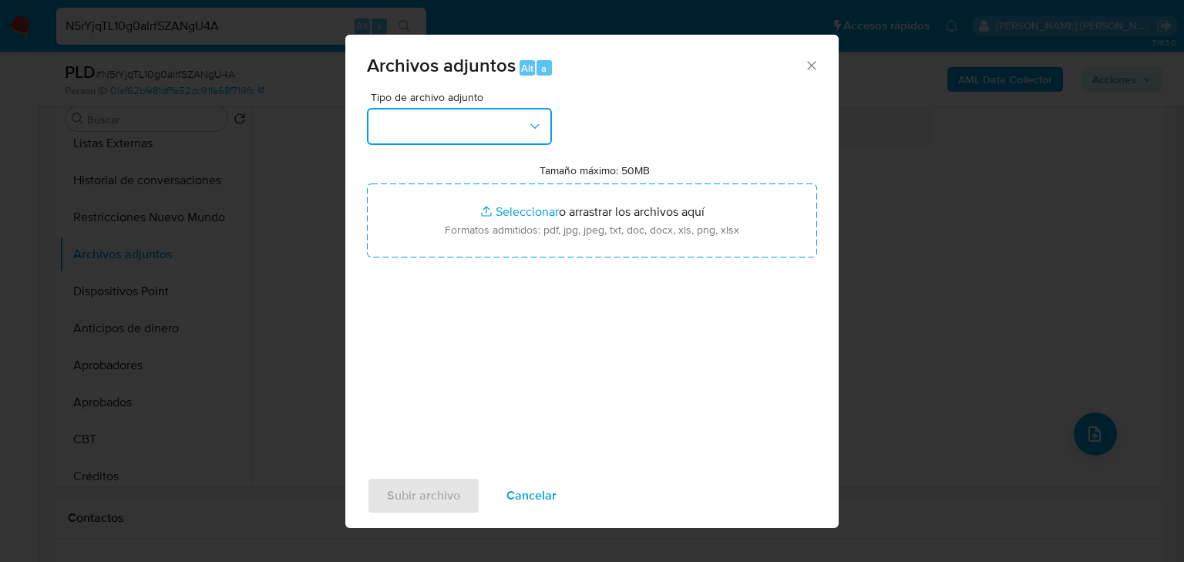
click at [441, 120] on button "button" at bounding box center [459, 126] width 185 height 37
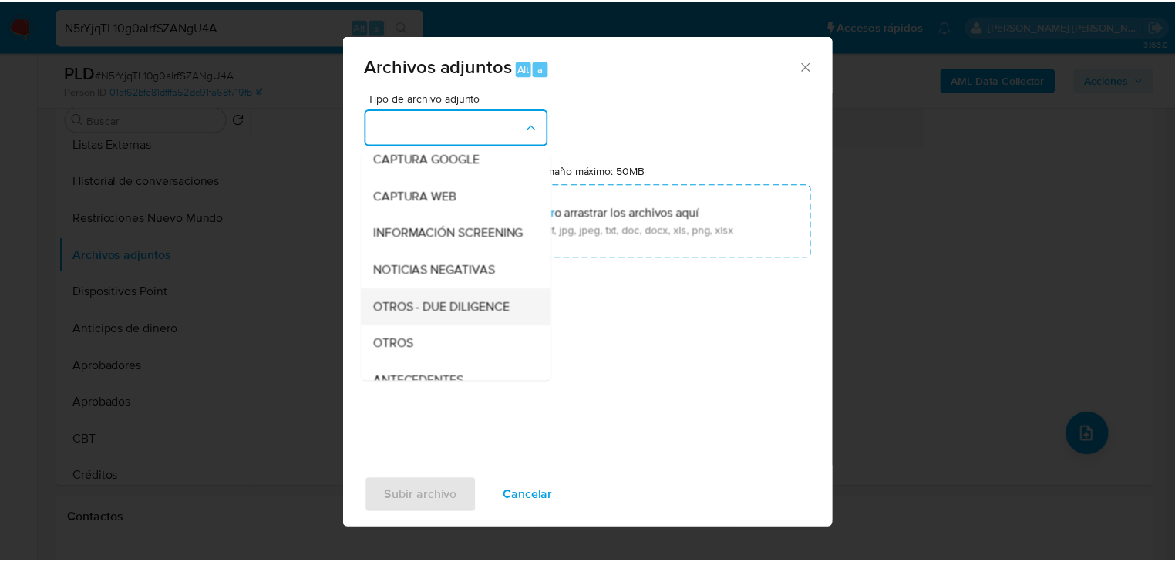
scroll to position [105, 0]
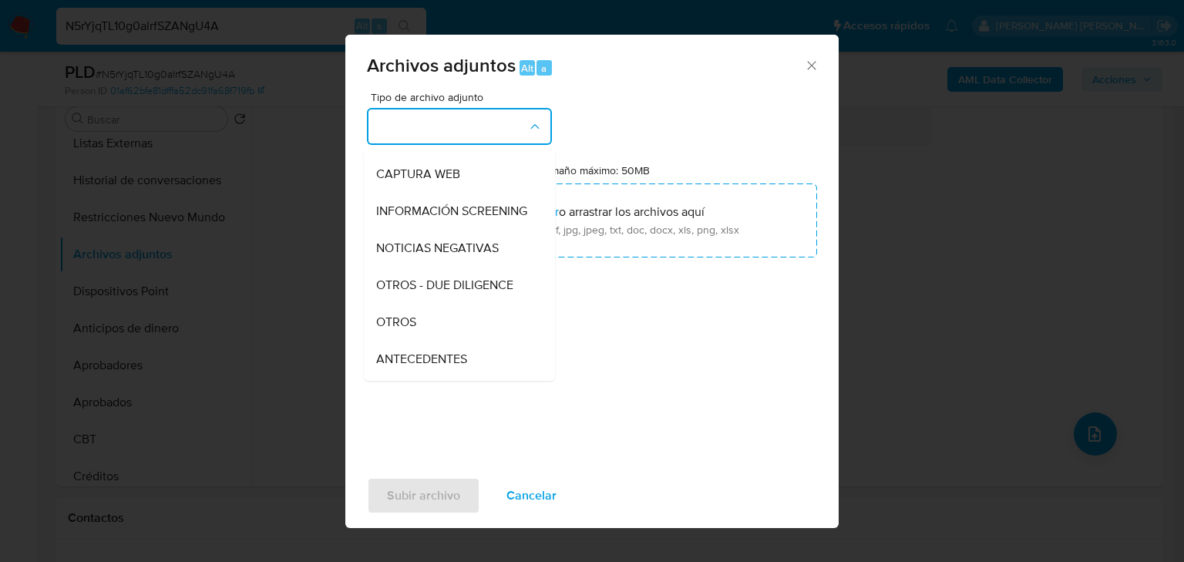
drag, startPoint x: 392, startPoint y: 343, endPoint x: 540, endPoint y: 469, distance: 194.2
click at [392, 330] on span "OTROS" at bounding box center [396, 322] width 40 height 15
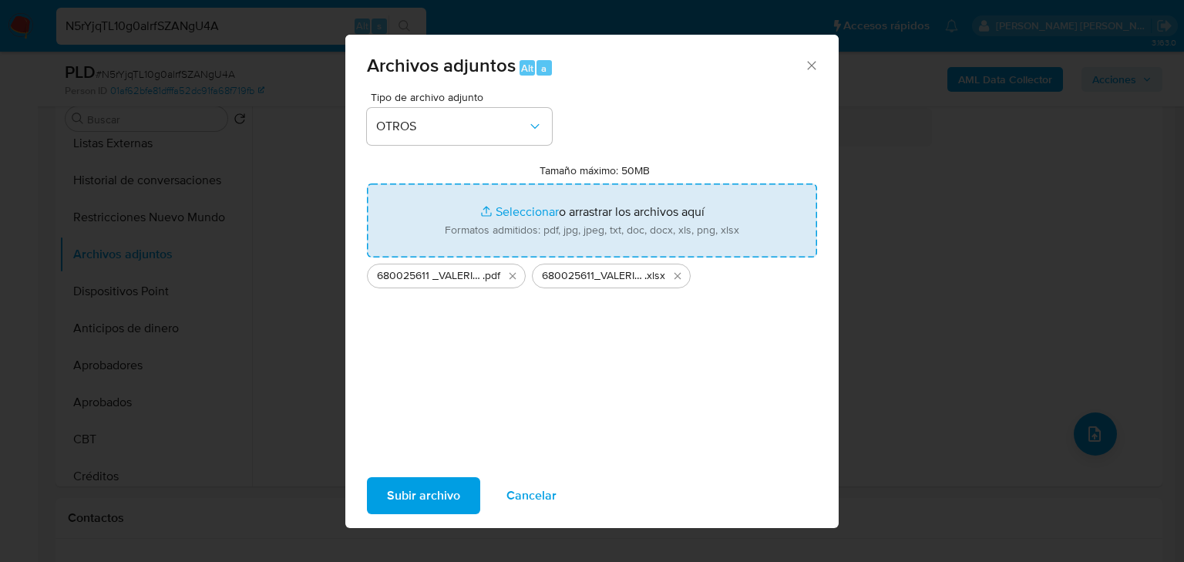
click at [429, 497] on span "Subir archivo" at bounding box center [423, 496] width 73 height 34
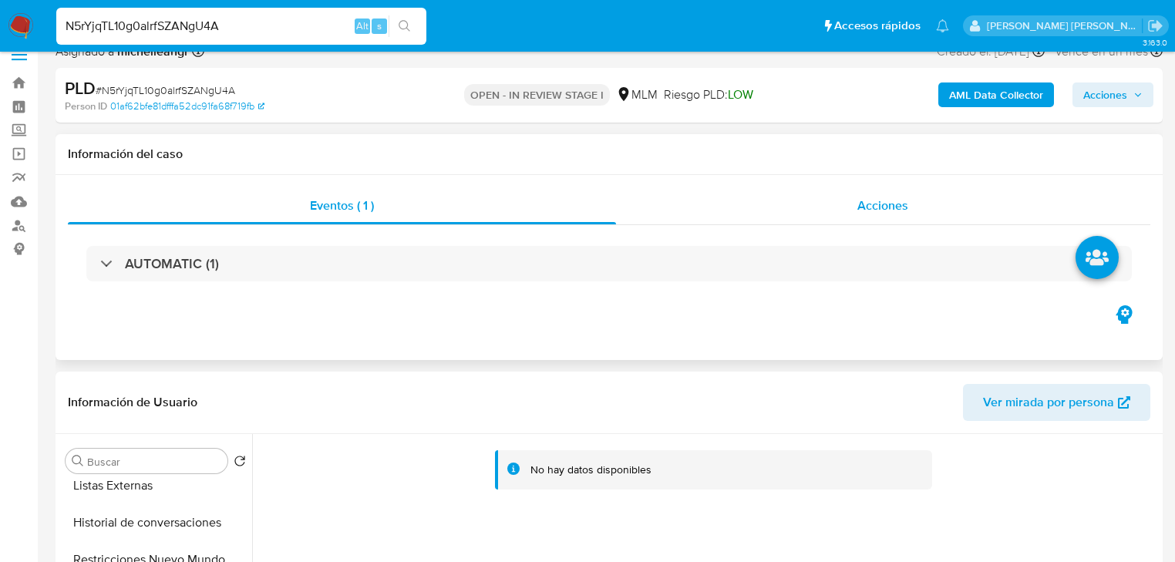
scroll to position [0, 0]
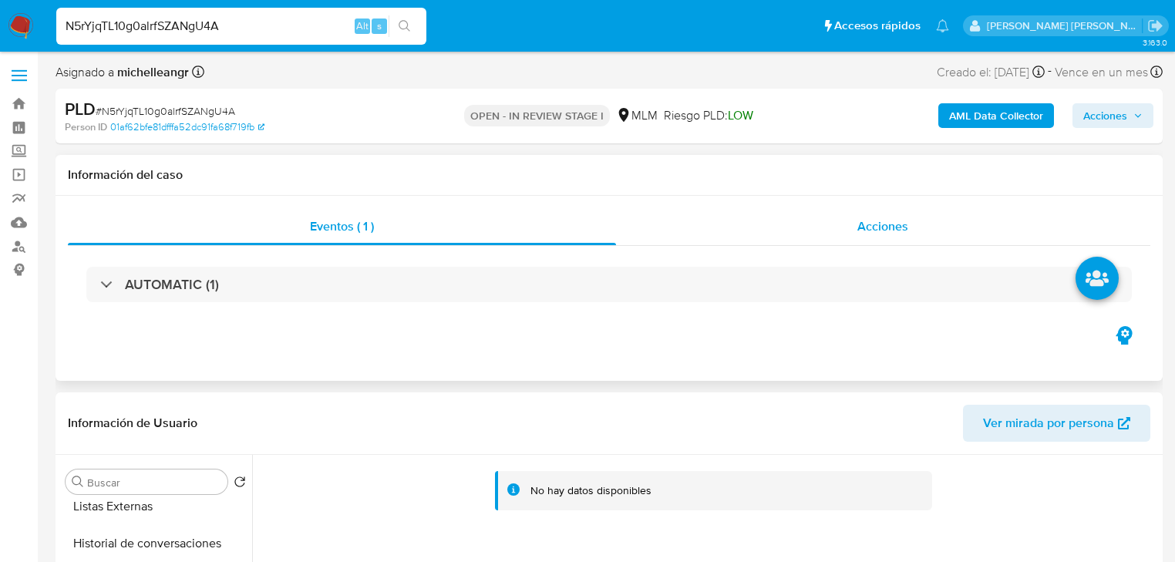
click at [898, 225] on span "Acciones" at bounding box center [882, 226] width 51 height 18
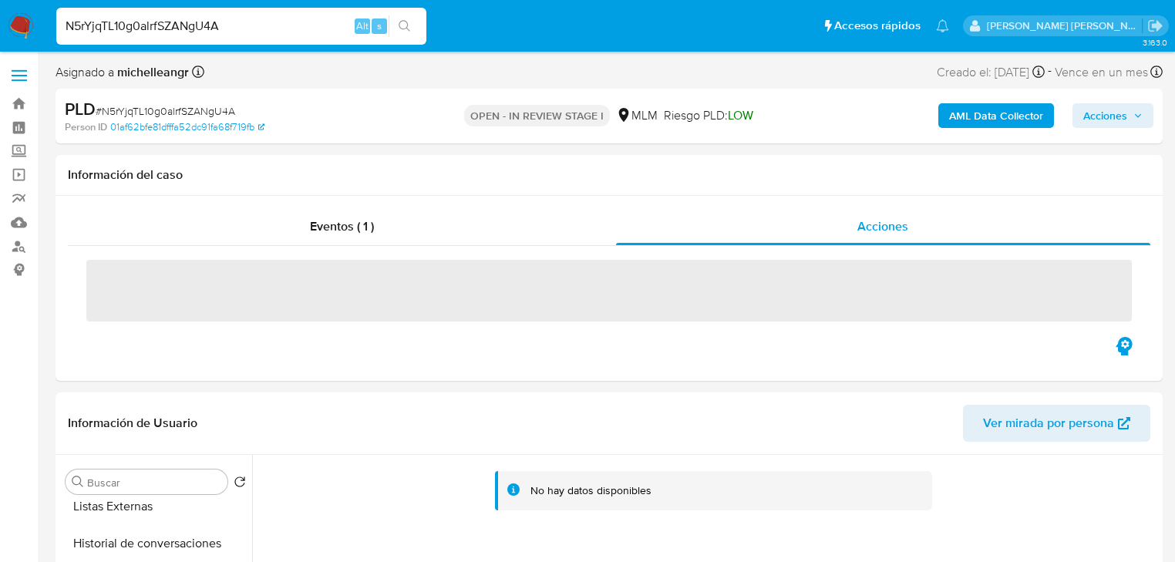
click at [1100, 122] on span "Acciones" at bounding box center [1105, 115] width 44 height 25
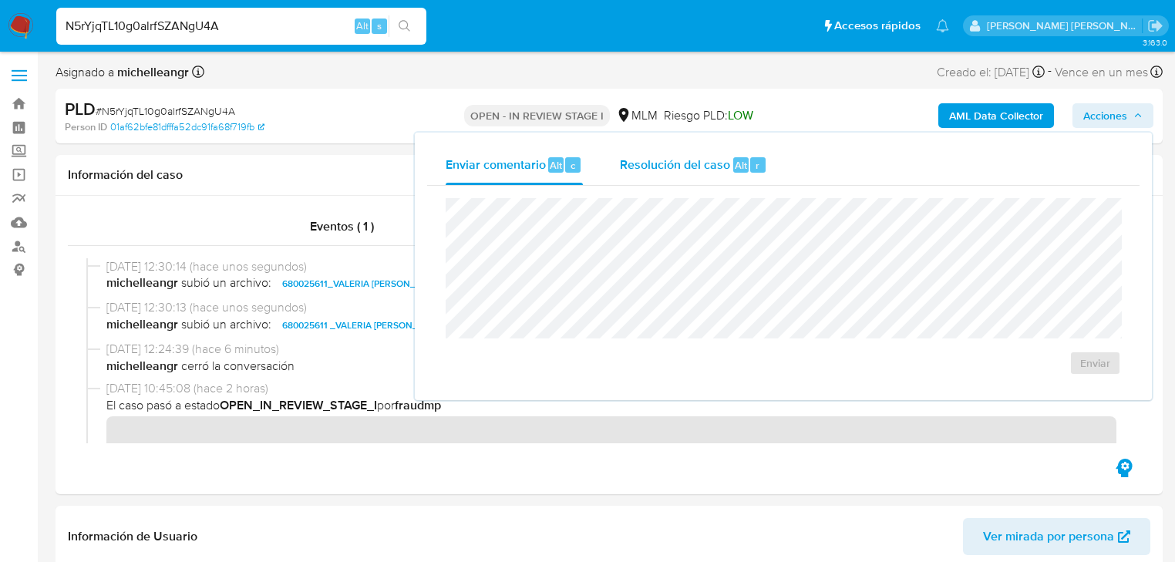
click at [674, 173] on div "Resolución del caso Alt r" at bounding box center [693, 165] width 147 height 40
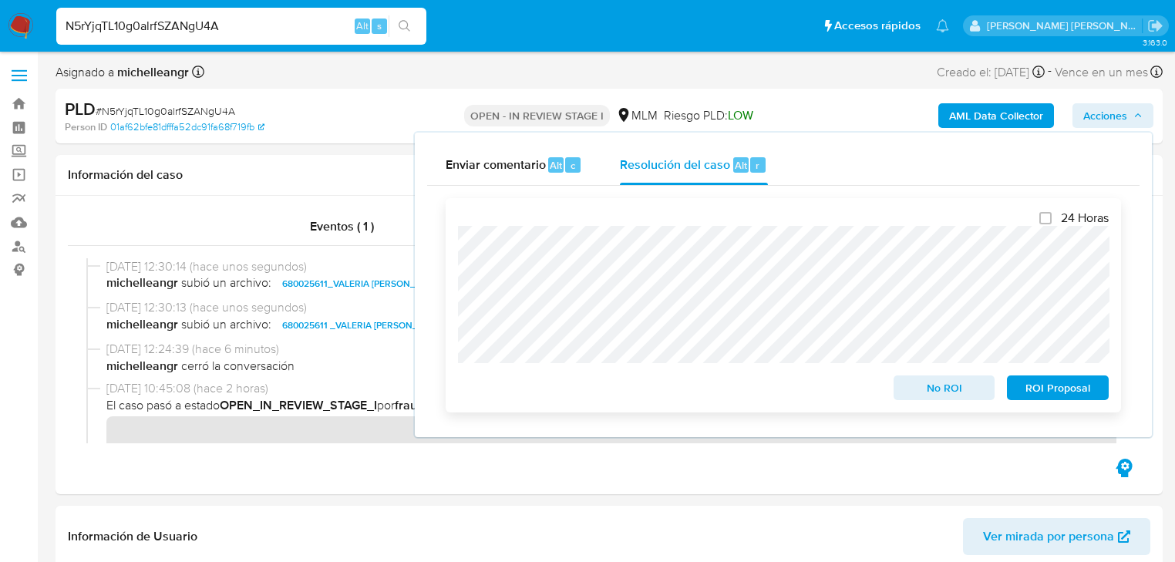
click at [944, 398] on span "No ROI" at bounding box center [944, 388] width 80 height 22
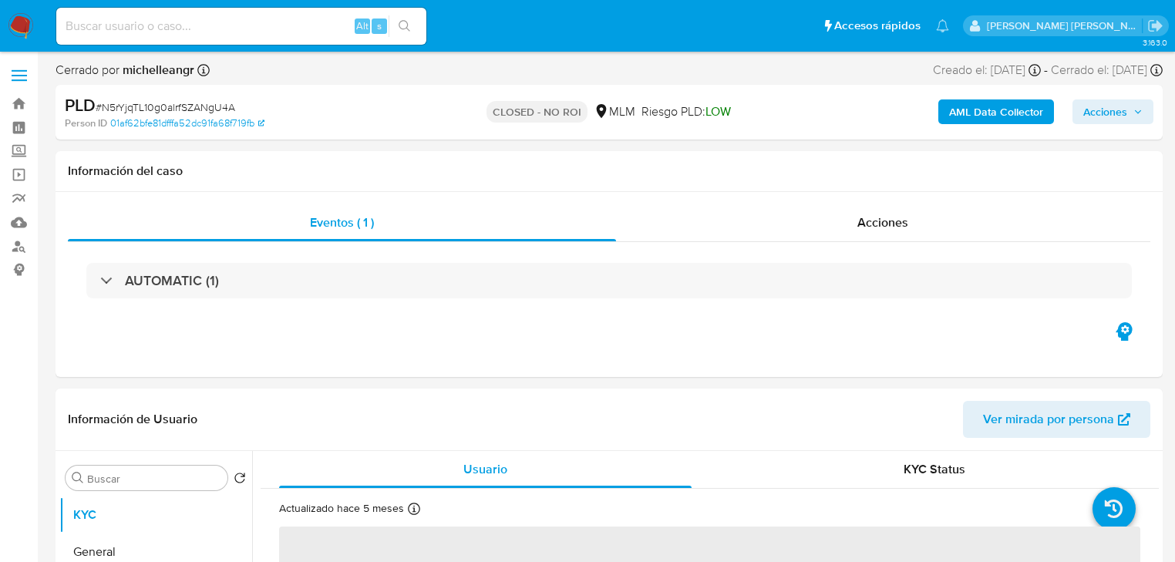
select select "10"
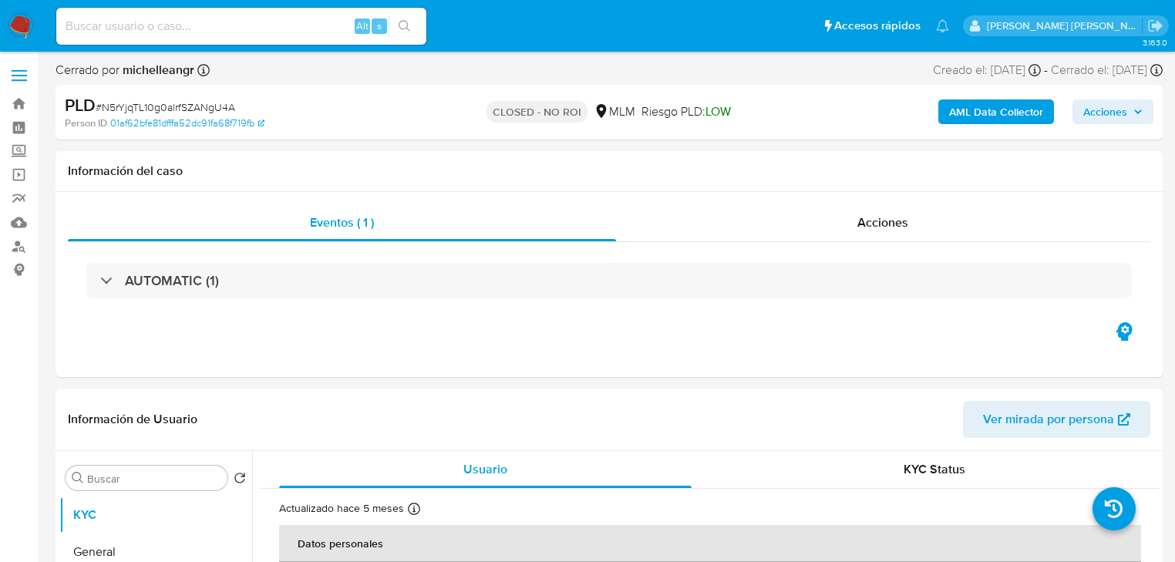
click at [160, 22] on input at bounding box center [241, 26] width 370 height 20
paste input "64350124"
click at [79, 22] on input "64350124" at bounding box center [241, 26] width 370 height 20
type input "6"
paste input "G6j1GO0gMefjnPS7YHgtvLNv"
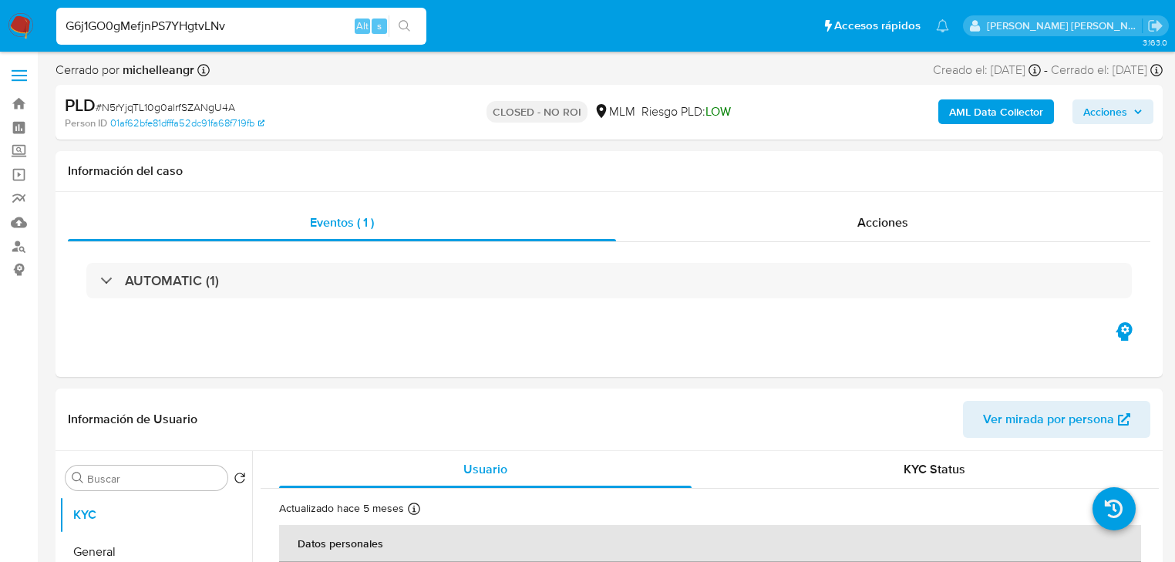
type input "G6j1GO0gMefjnPS7YHgtvLNv"
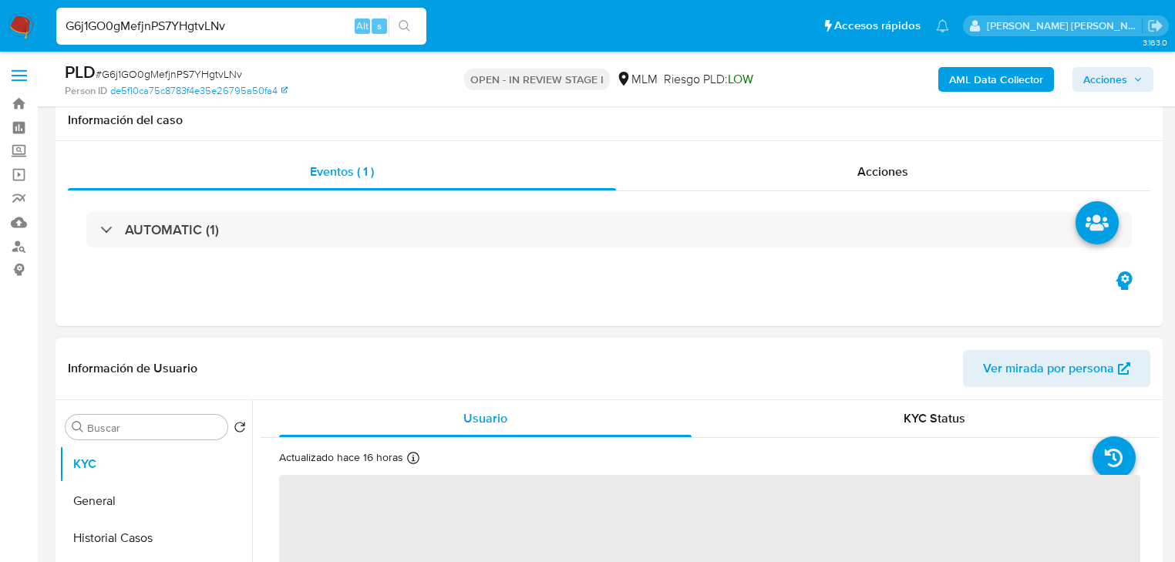
scroll to position [247, 0]
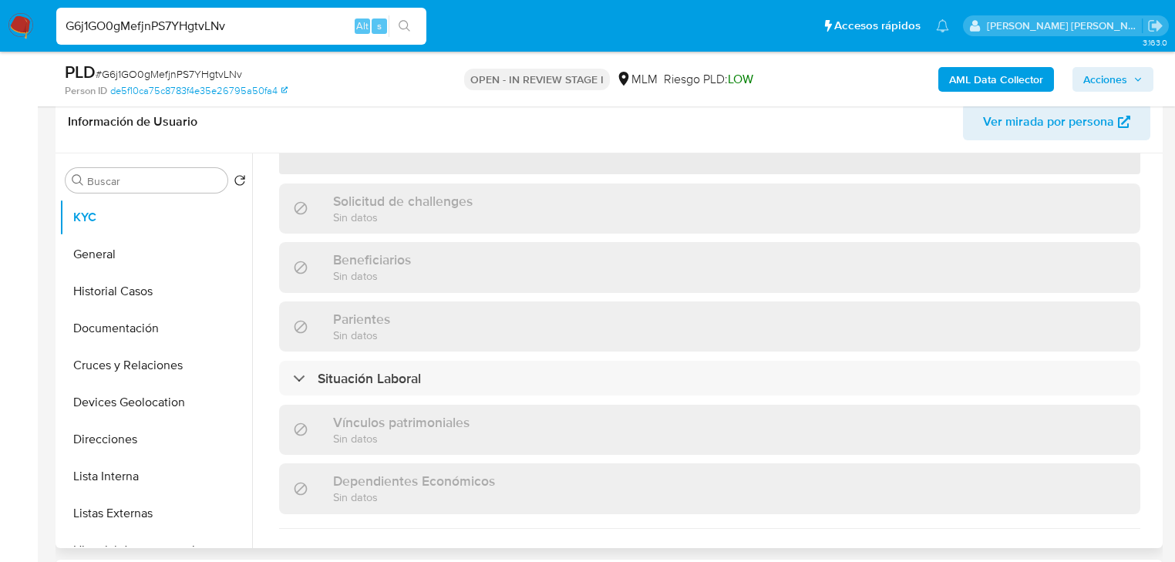
select select "10"
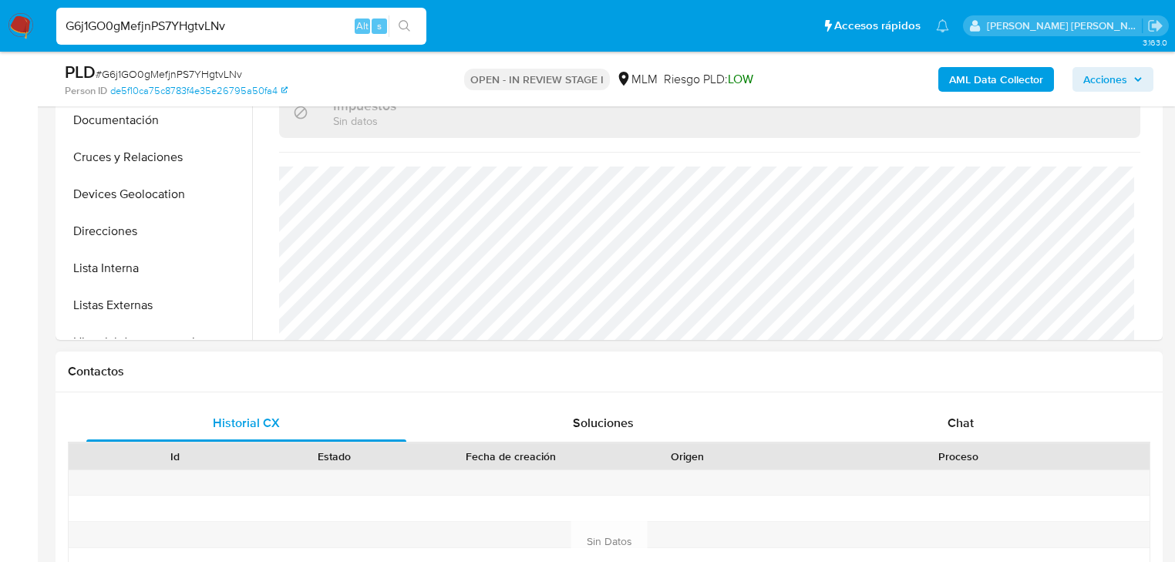
scroll to position [493, 0]
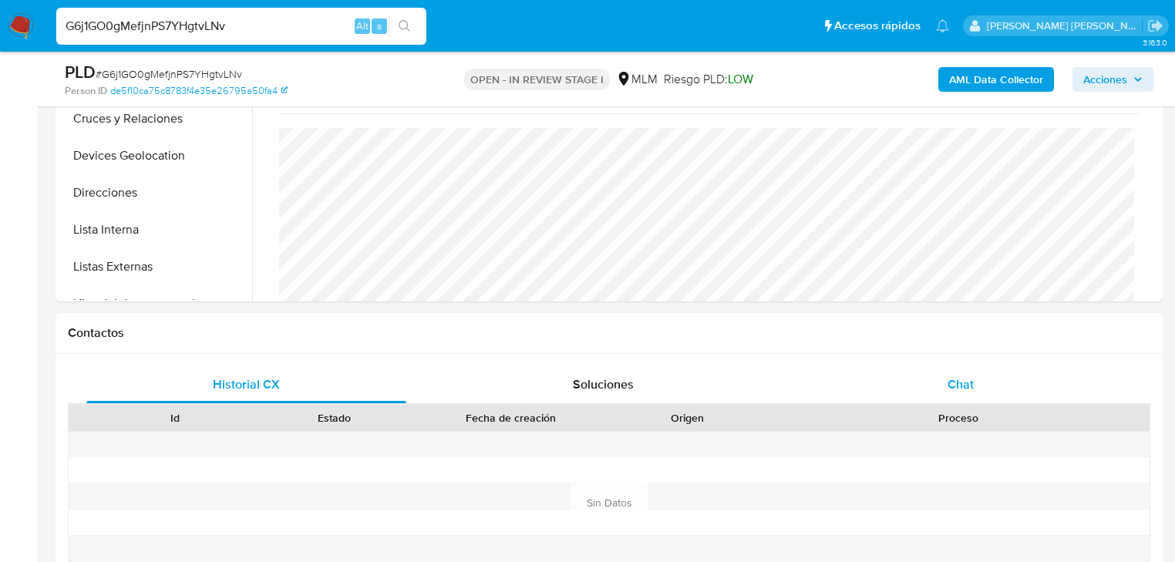
drag, startPoint x: 941, startPoint y: 416, endPoint x: 937, endPoint y: 402, distance: 15.1
click at [936, 402] on div "Historial CX Soluciones Chat Id Estado Fecha de creación Origen Proceso Anterio…" at bounding box center [609, 502] width 1082 height 273
click at [966, 394] on div "Chat" at bounding box center [961, 384] width 320 height 37
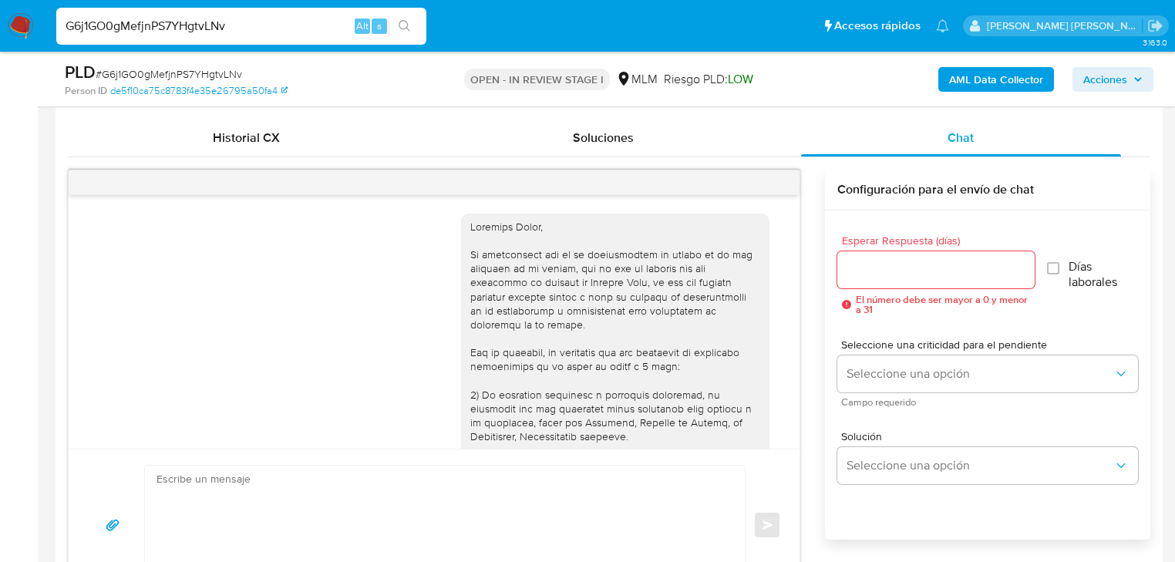
scroll to position [386, 0]
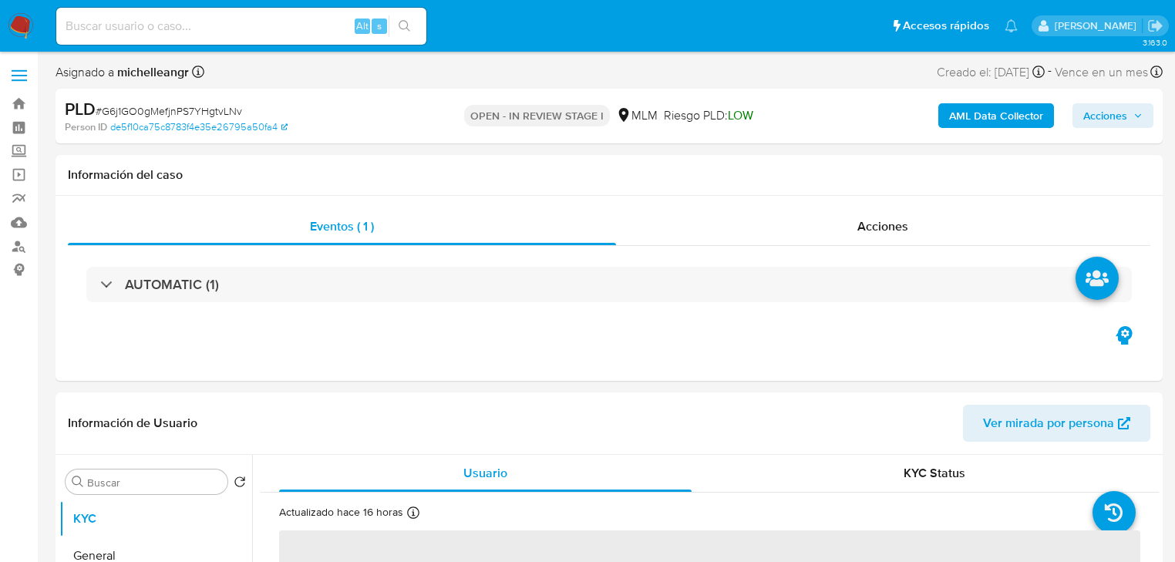
select select "10"
drag, startPoint x: 160, startPoint y: 453, endPoint x: 136, endPoint y: 526, distance: 77.3
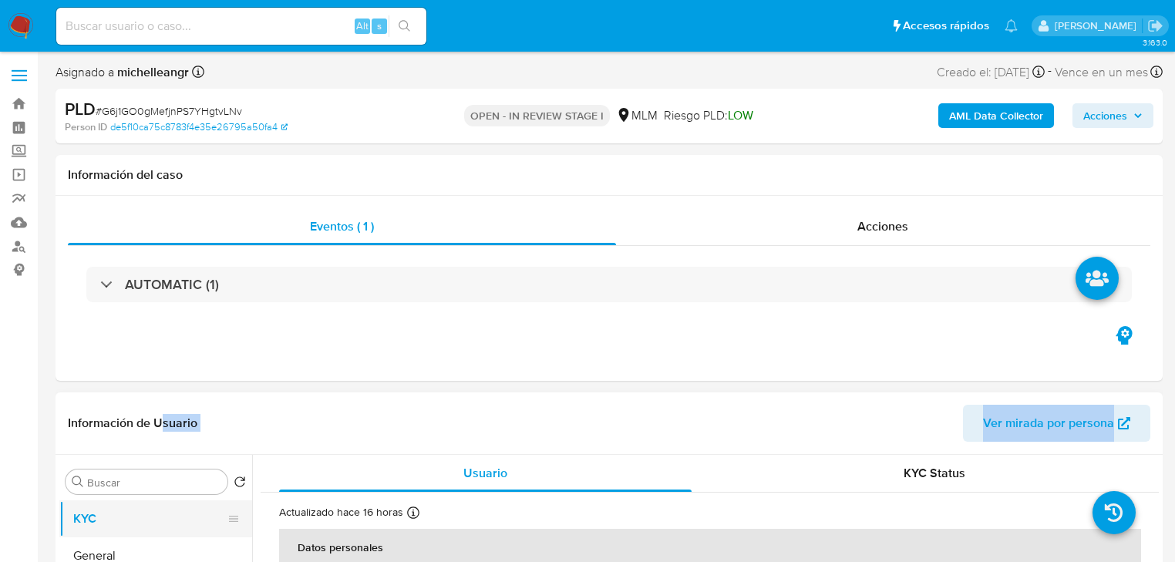
drag, startPoint x: 133, startPoint y: 533, endPoint x: 156, endPoint y: 522, distance: 25.9
click at [132, 533] on button "KYC" at bounding box center [149, 518] width 180 height 37
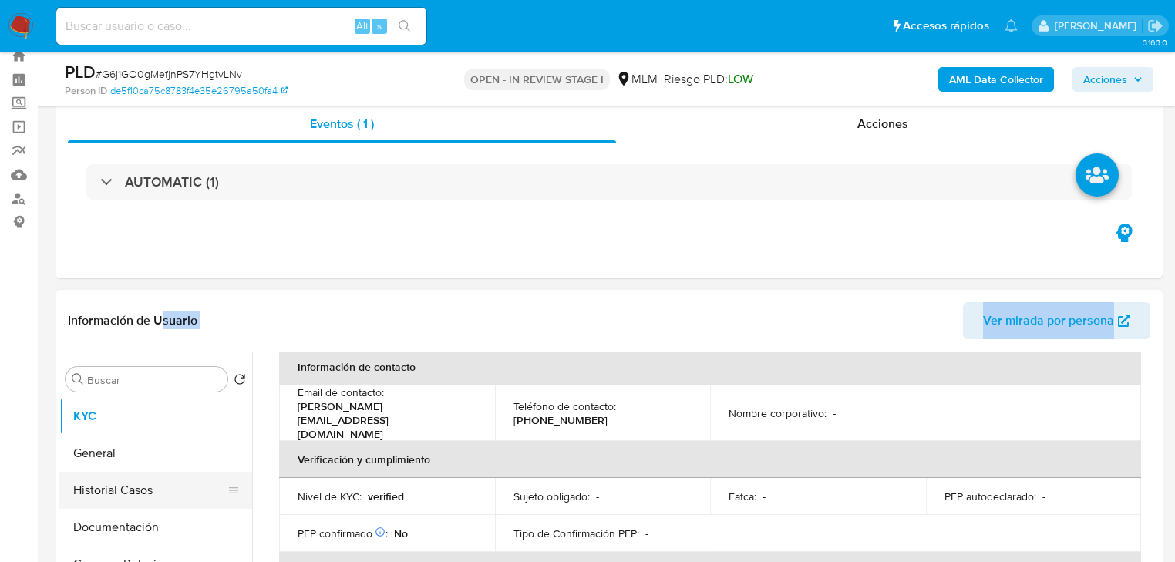
scroll to position [62, 0]
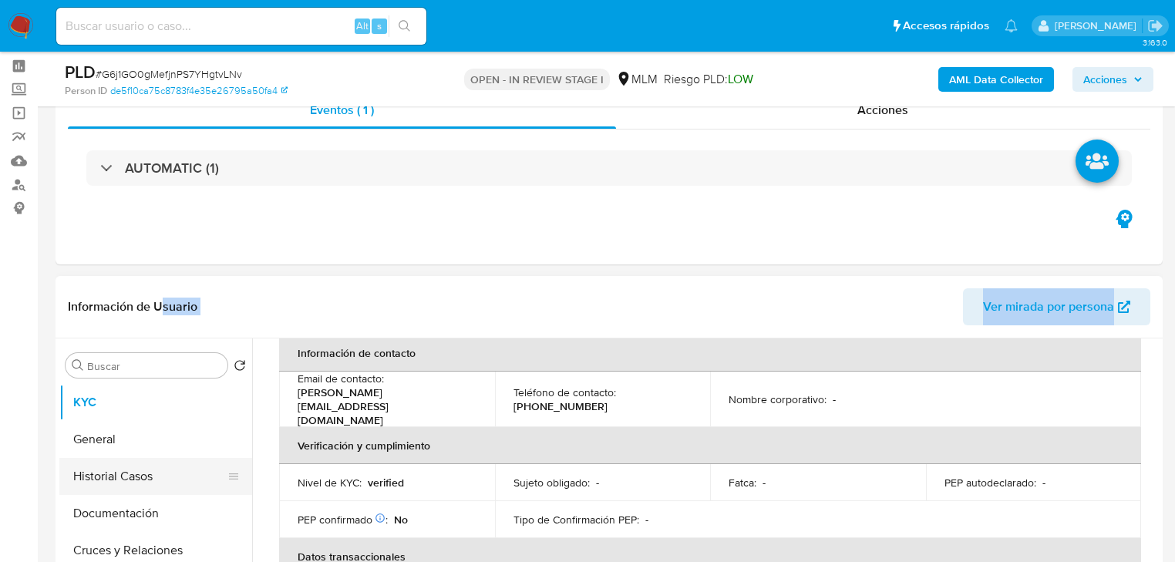
click at [135, 483] on button "Historial Casos" at bounding box center [149, 476] width 180 height 37
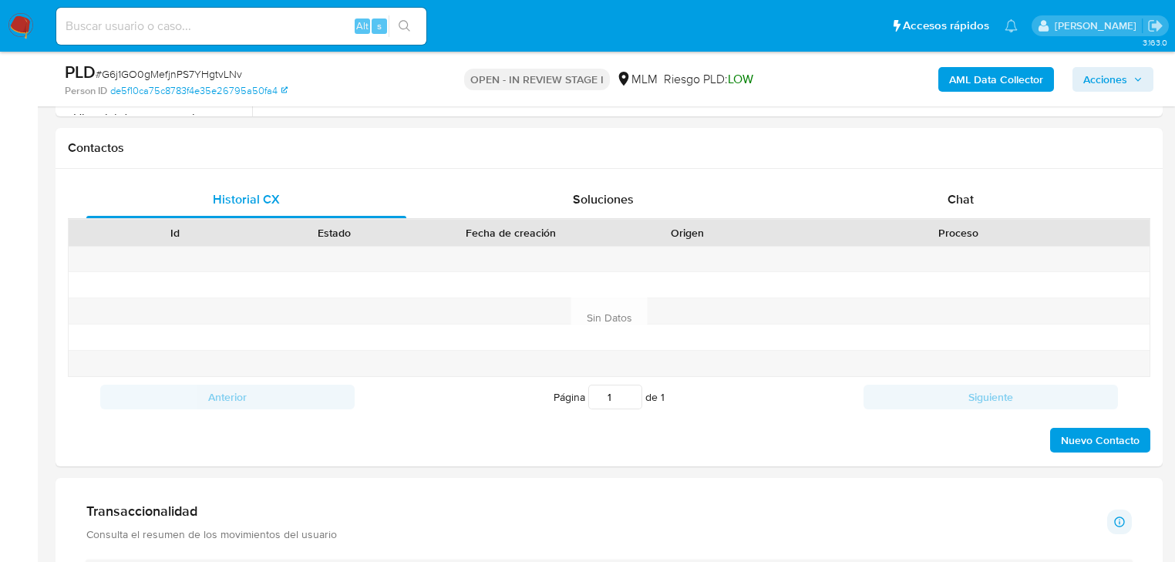
scroll to position [863, 0]
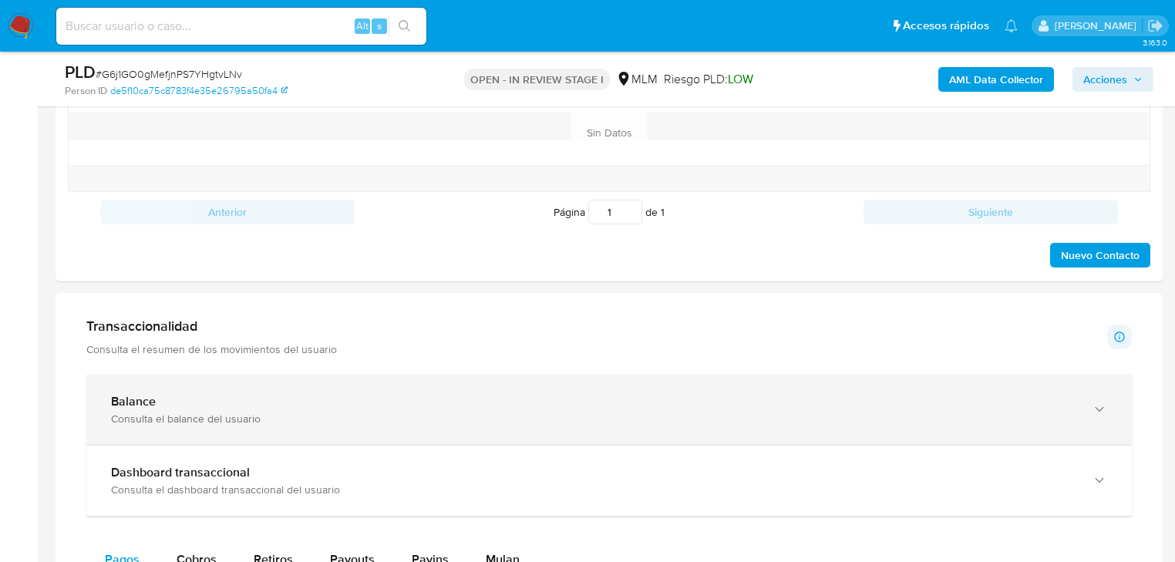
drag, startPoint x: 300, startPoint y: 416, endPoint x: 341, endPoint y: 406, distance: 42.1
click at [300, 413] on div "Consulta el balance del usuario" at bounding box center [593, 419] width 965 height 14
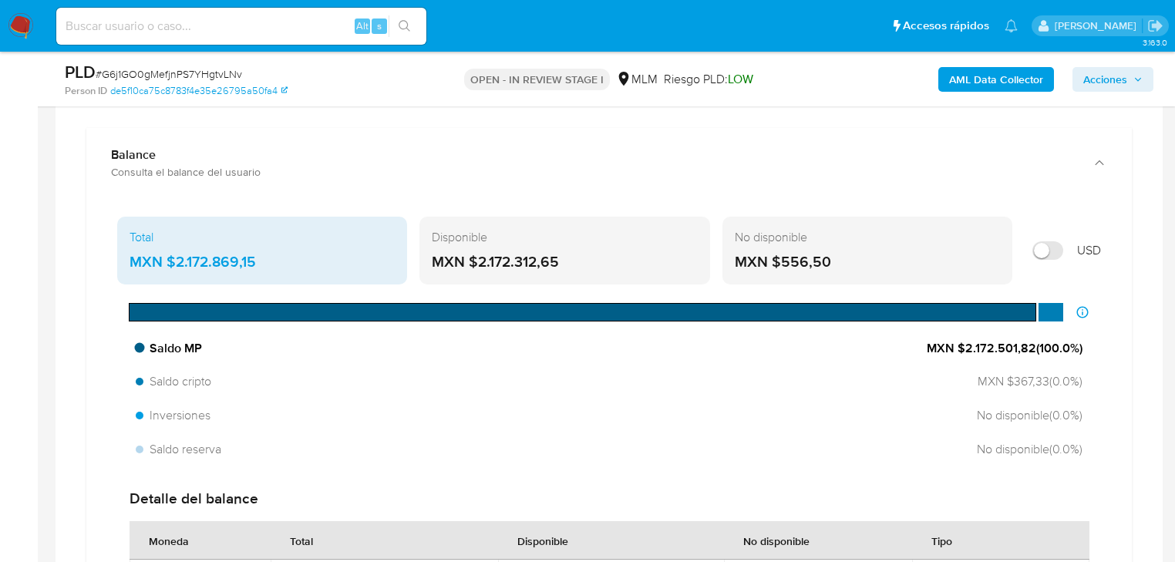
scroll to position [1172, 0]
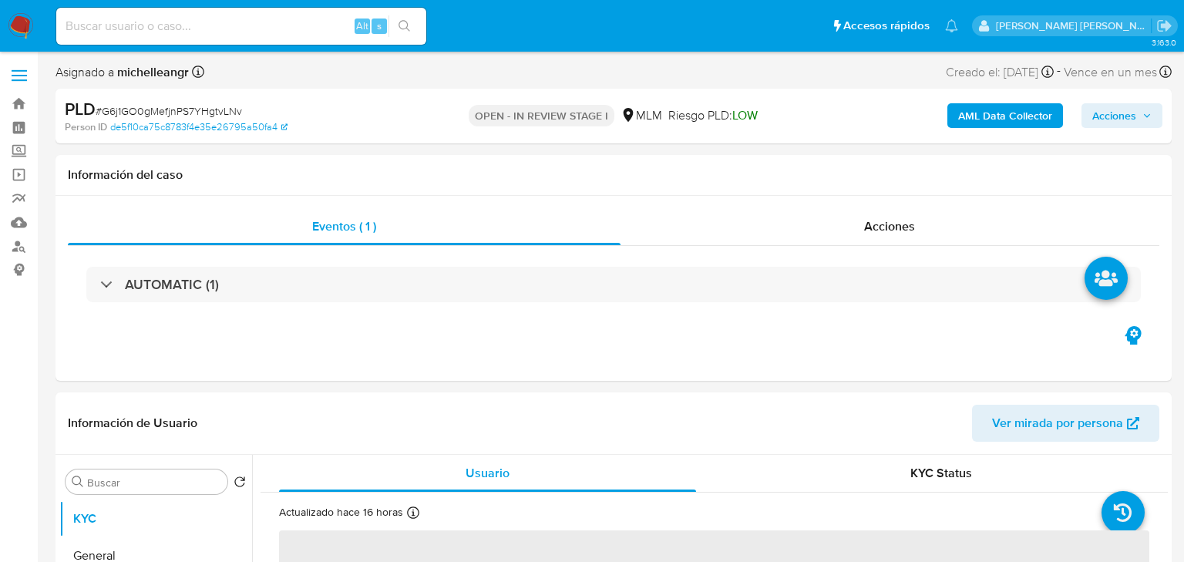
select select "10"
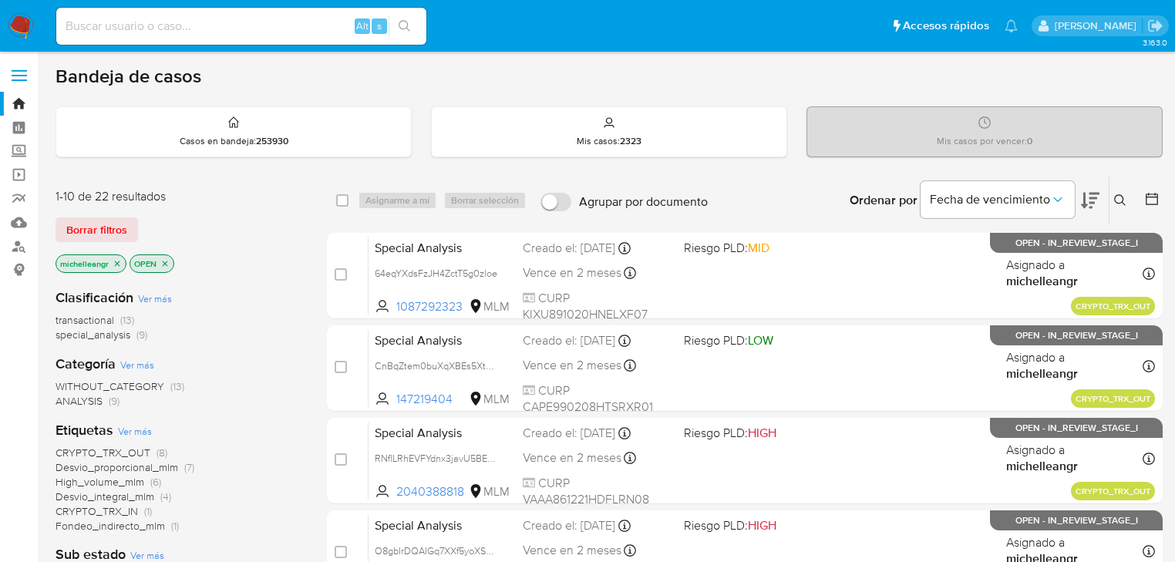
click at [120, 10] on div "Alt s" at bounding box center [241, 26] width 370 height 37
click at [109, 34] on input at bounding box center [241, 26] width 370 height 20
paste input "G6j1GO0gMefjnPS7YHgtvLNv"
type input "G6j1GO0gMefjnPS7YHgtvLNv"
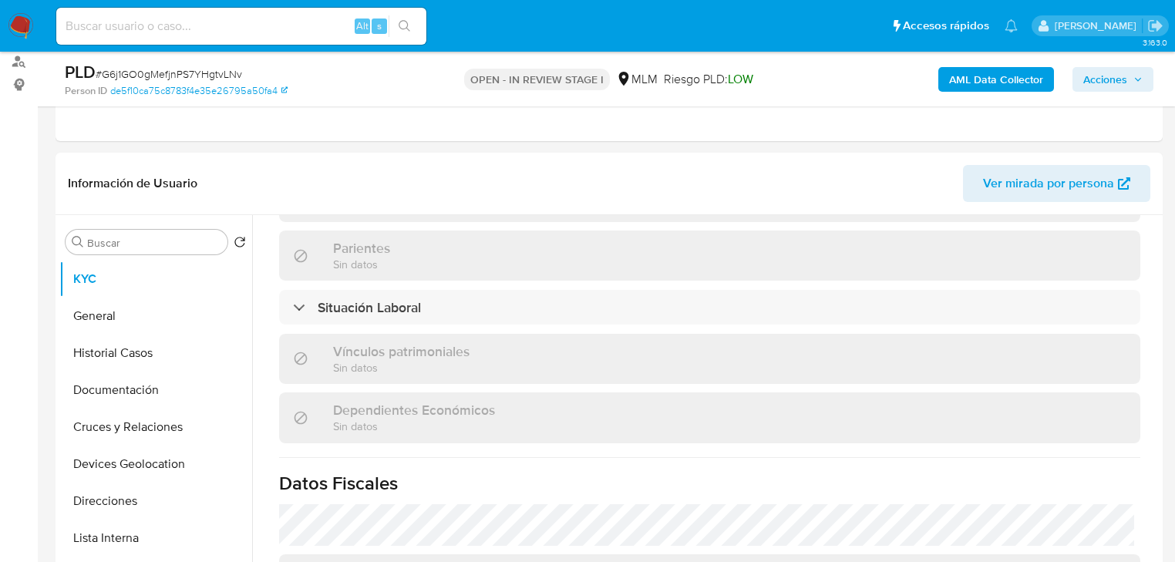
scroll to position [247, 0]
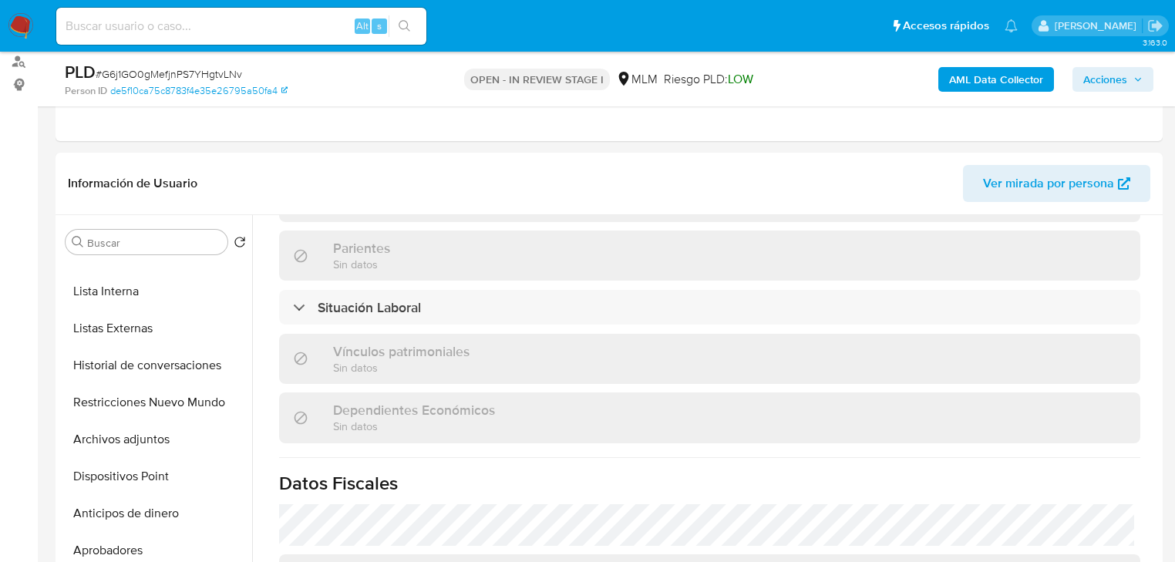
select select "10"
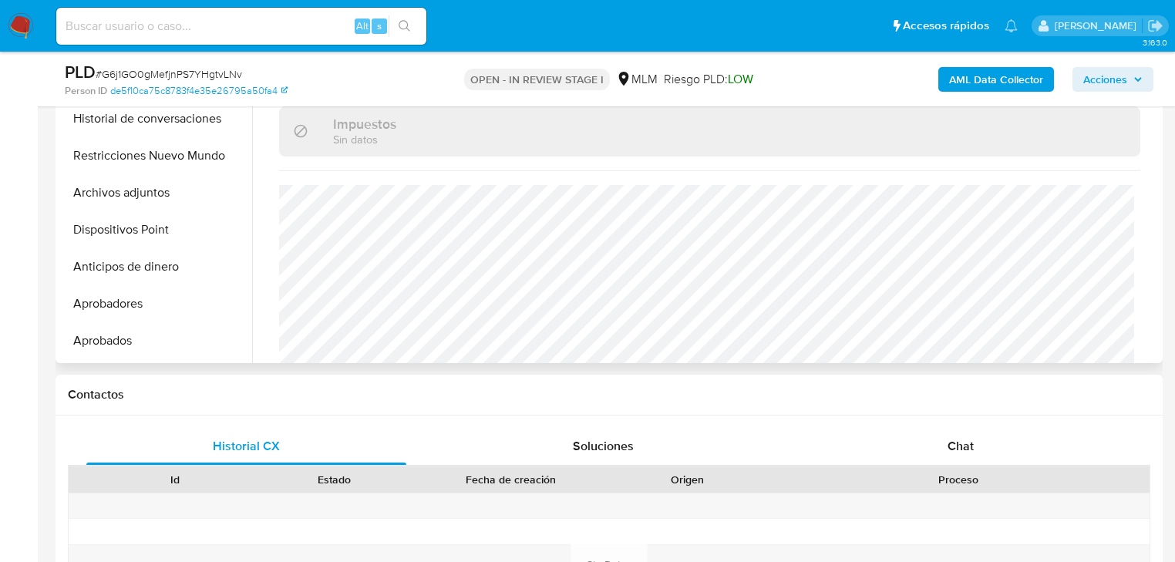
drag, startPoint x: 149, startPoint y: 198, endPoint x: 702, endPoint y: 284, distance: 559.3
click at [151, 197] on button "Archivos adjuntos" at bounding box center [155, 192] width 193 height 37
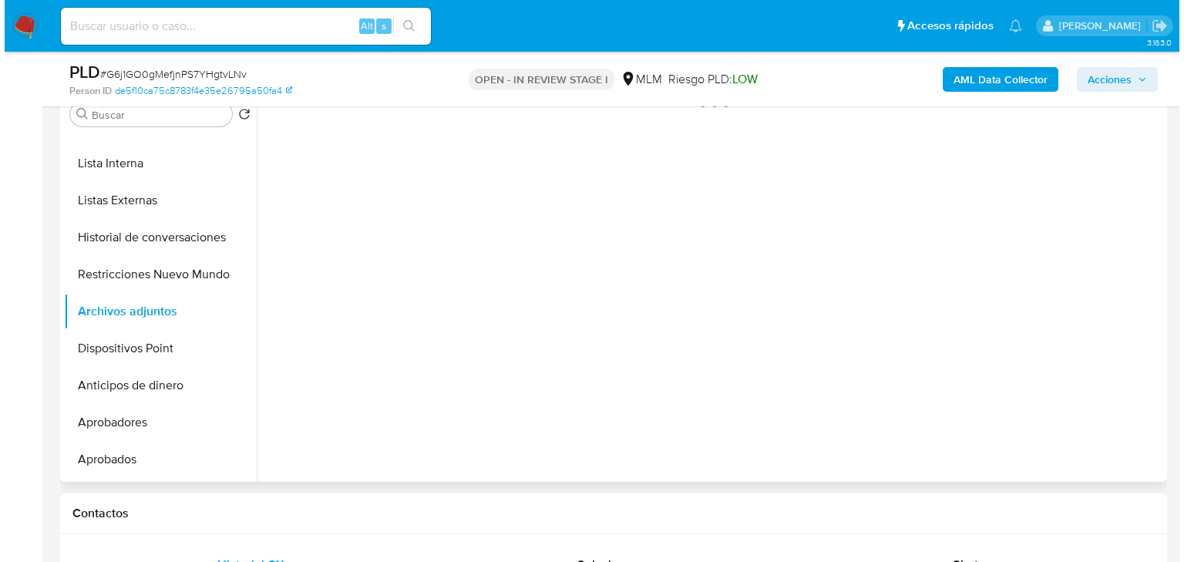
scroll to position [308, 0]
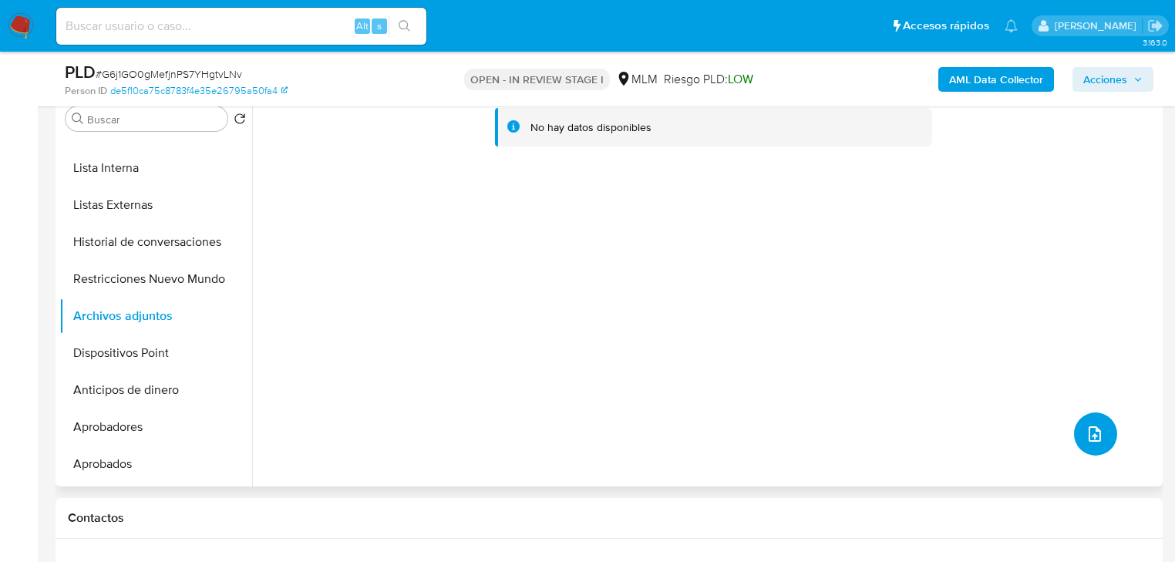
click at [1085, 435] on icon "upload-file" at bounding box center [1094, 434] width 19 height 19
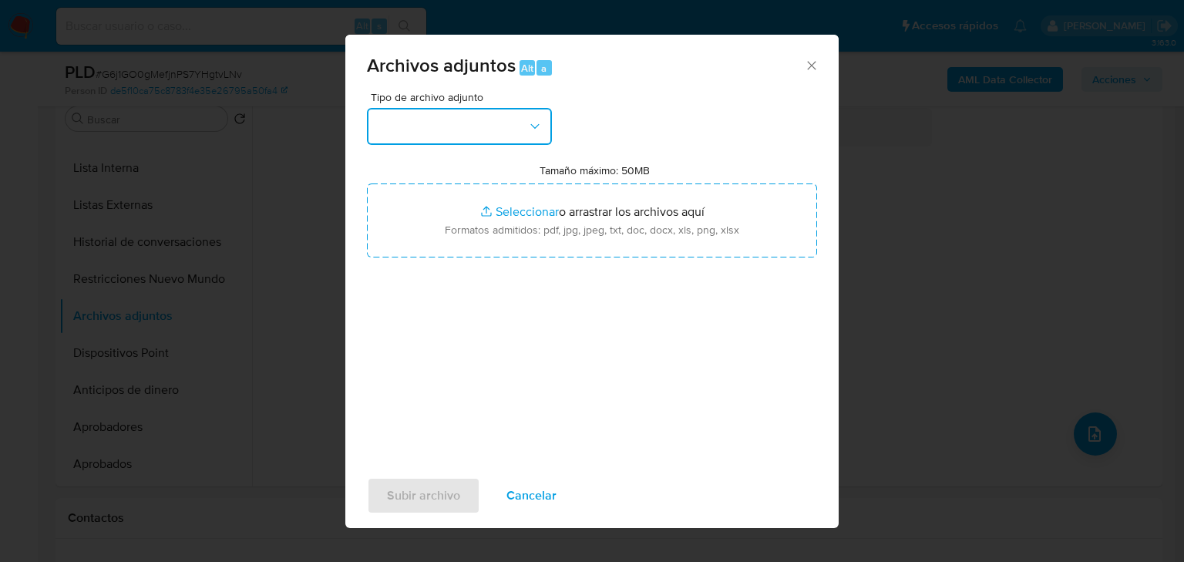
click at [429, 136] on button "button" at bounding box center [459, 126] width 185 height 37
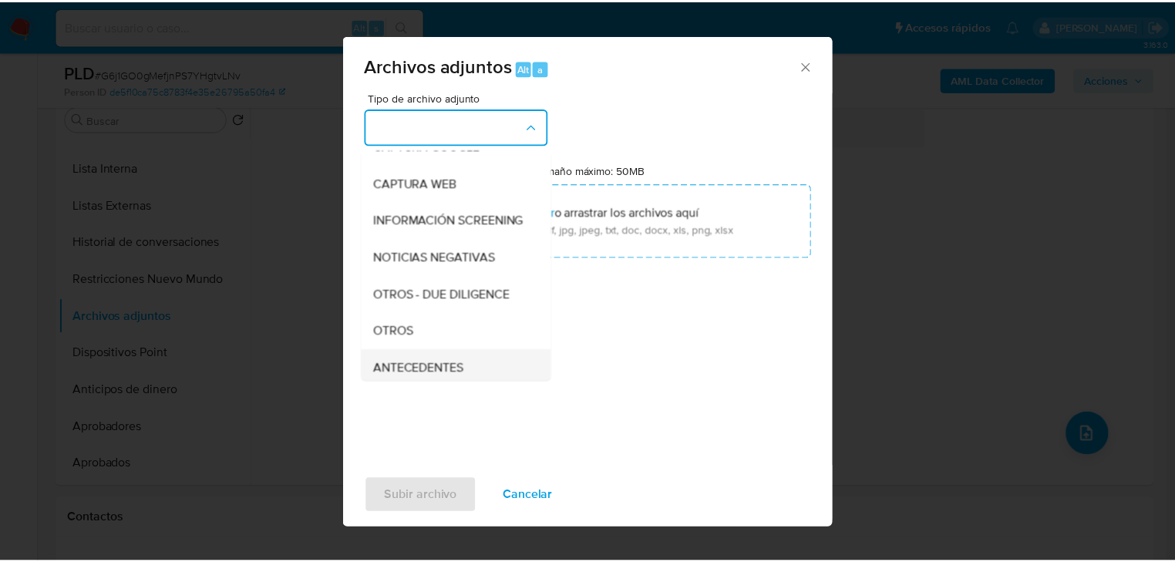
scroll to position [167, 0]
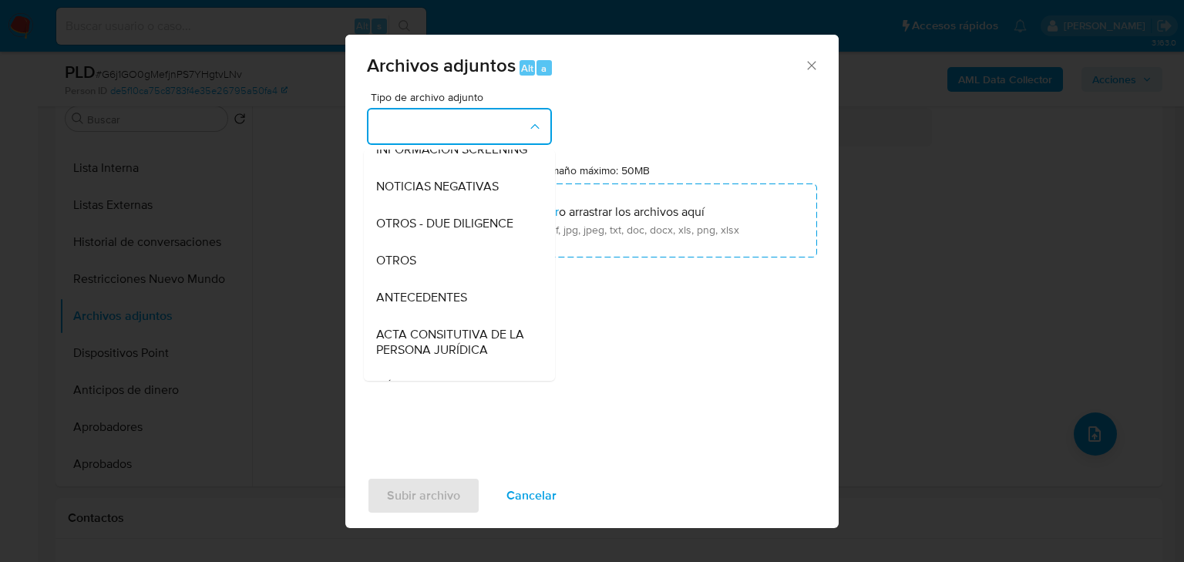
click at [402, 268] on span "OTROS" at bounding box center [396, 260] width 40 height 15
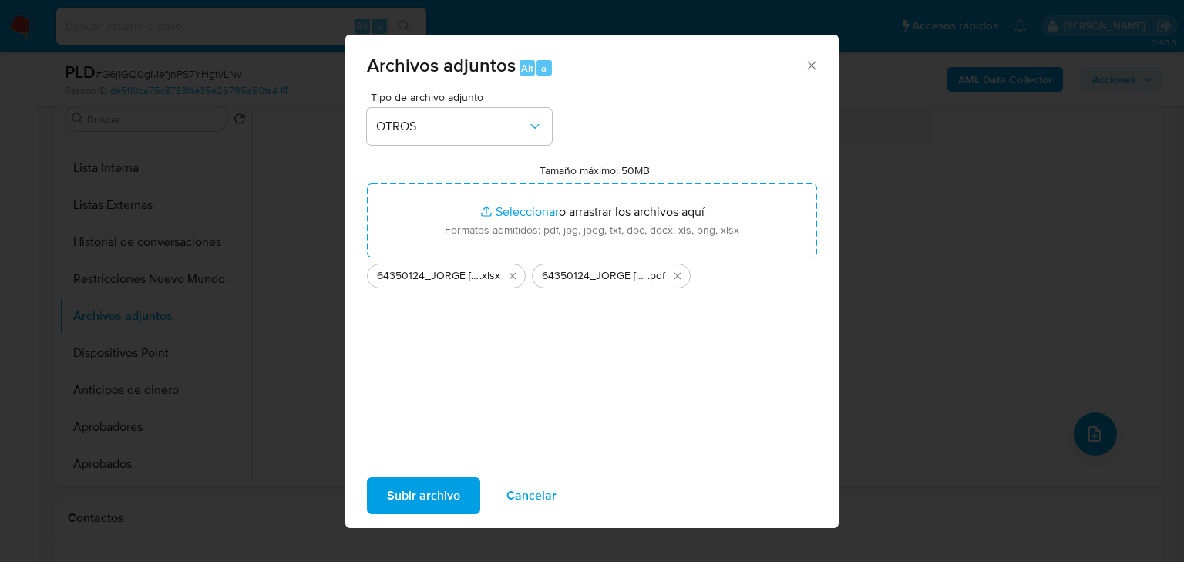
click at [421, 497] on span "Subir archivo" at bounding box center [423, 496] width 73 height 34
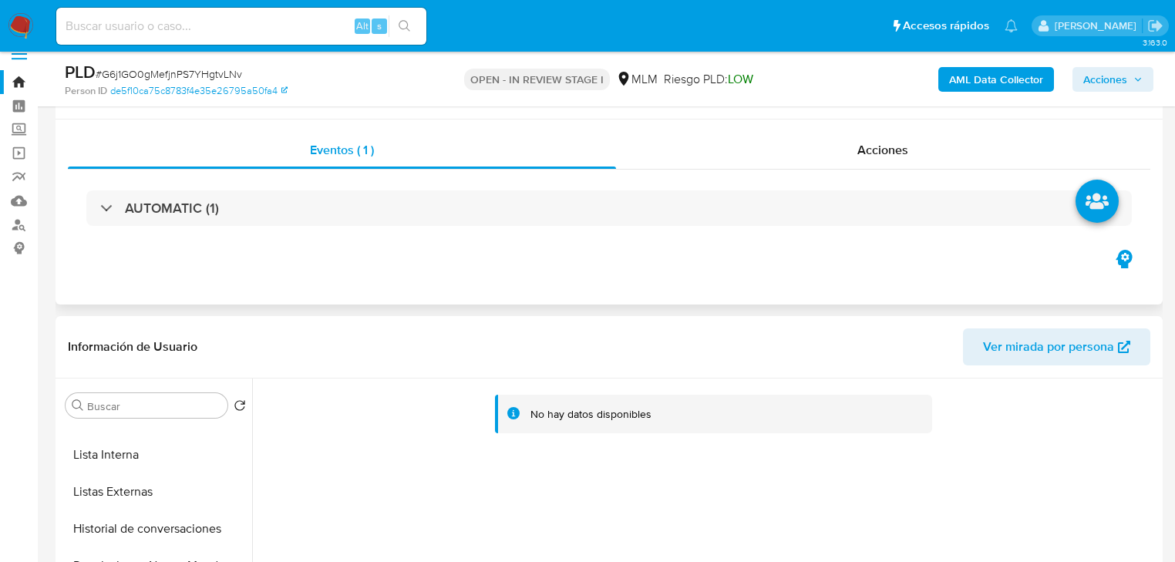
scroll to position [0, 0]
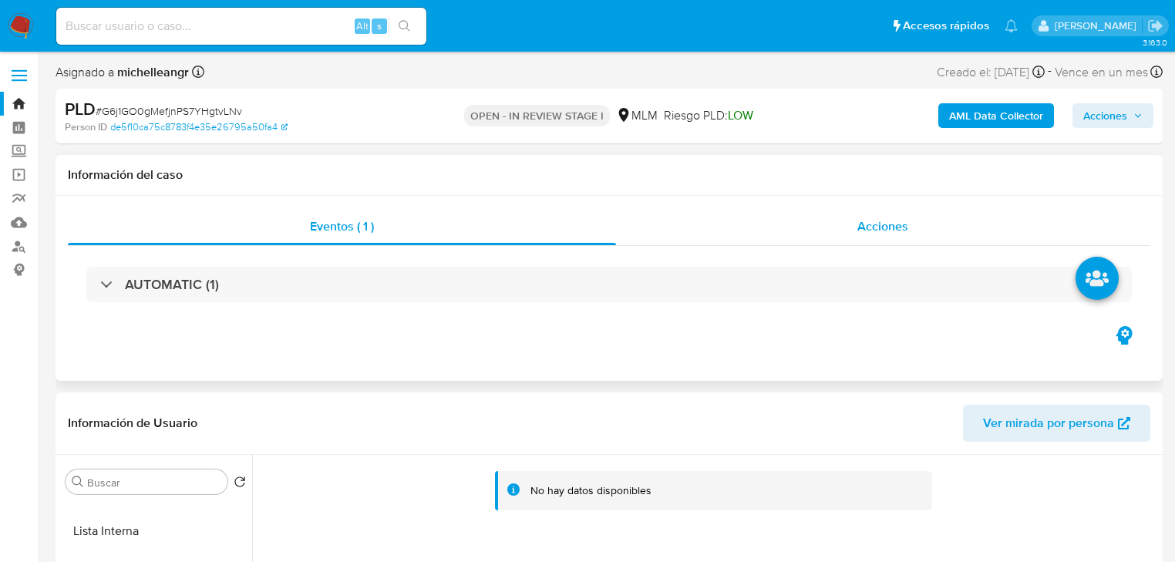
click at [877, 202] on div "Eventos ( 1 ) Acciones AUTOMATIC (1)" at bounding box center [609, 288] width 1107 height 185
drag, startPoint x: 873, startPoint y: 222, endPoint x: 1094, endPoint y: 128, distance: 240.4
click at [894, 218] on span "Acciones" at bounding box center [882, 226] width 51 height 18
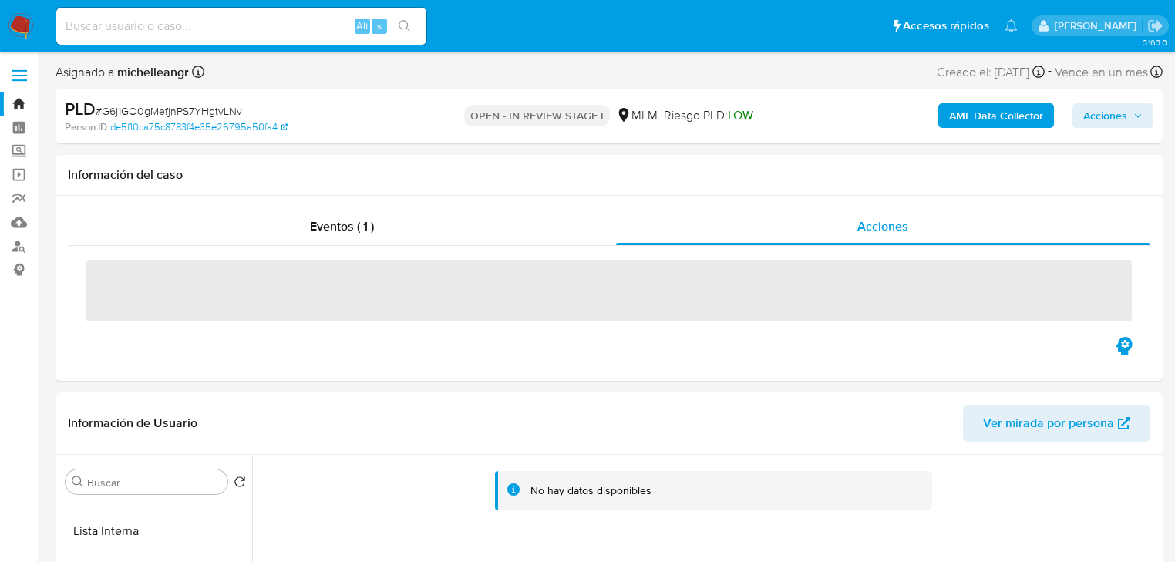
click at [1095, 110] on span "Acciones" at bounding box center [1105, 115] width 44 height 25
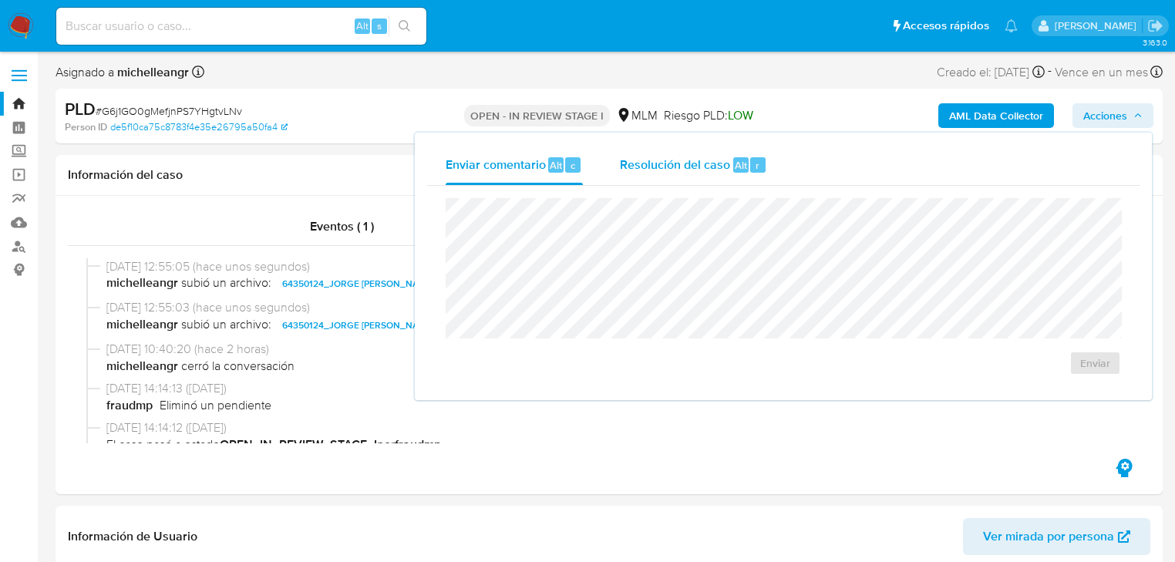
click at [706, 169] on span "Resolución del caso" at bounding box center [675, 165] width 110 height 18
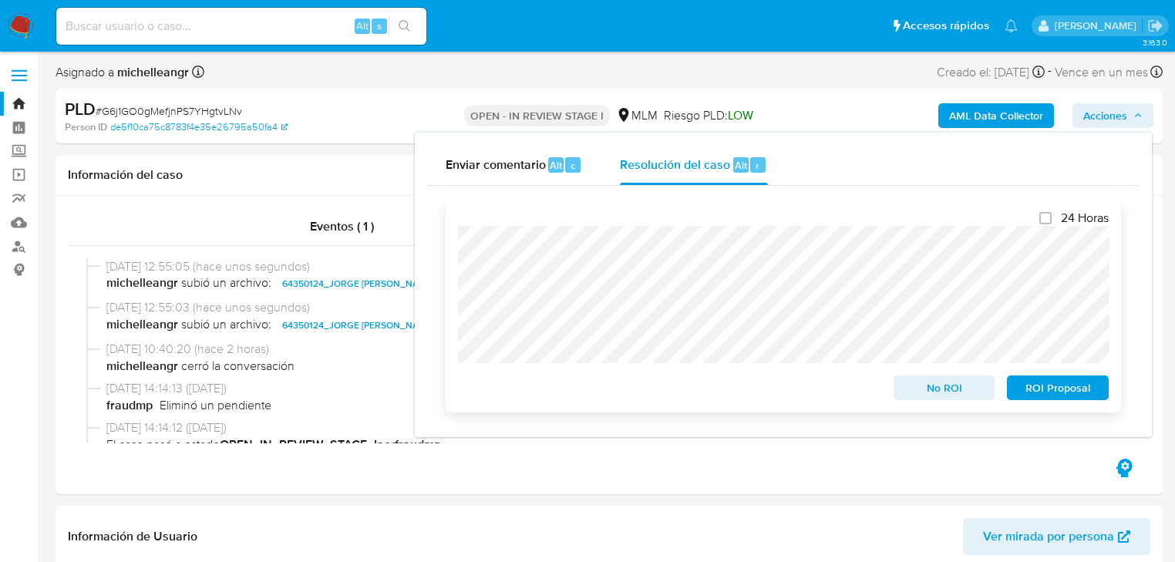
click at [947, 392] on span "No ROI" at bounding box center [944, 388] width 80 height 22
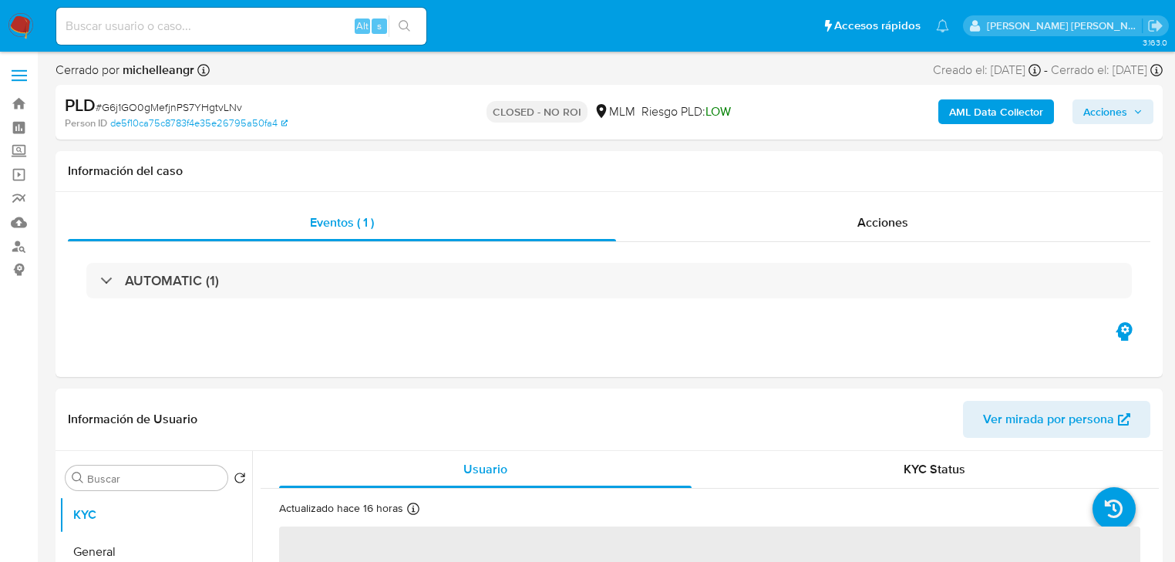
select select "10"
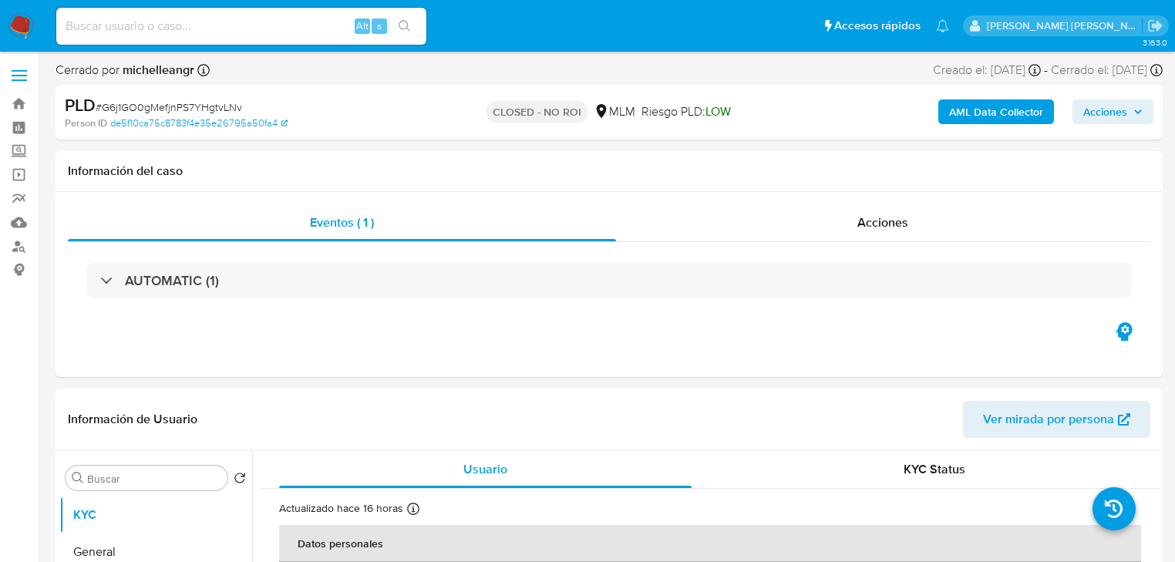
click at [197, 31] on input at bounding box center [241, 26] width 370 height 20
paste input "wn79BoXMPXsfR65PTyeiWiUk"
type input "wn79BoXMPXsfR65PTyeiWiUk"
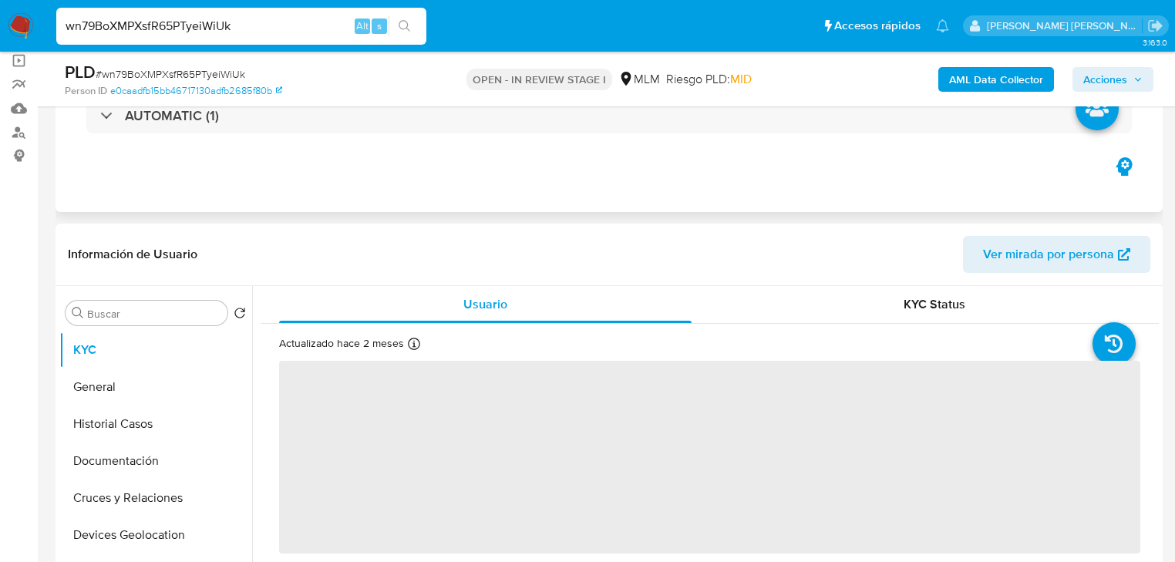
scroll to position [123, 0]
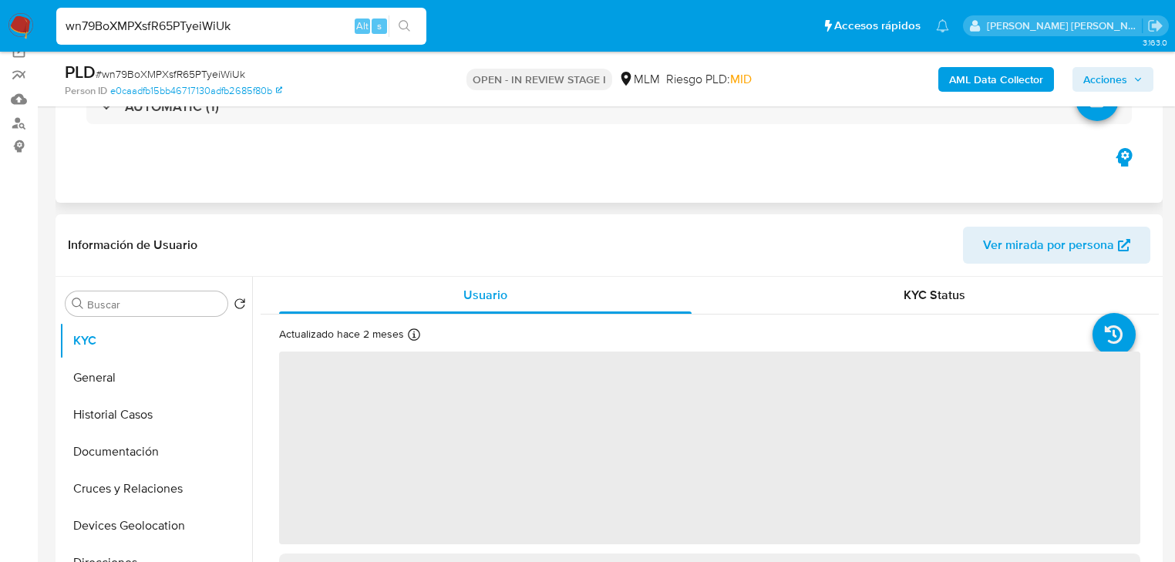
select select "10"
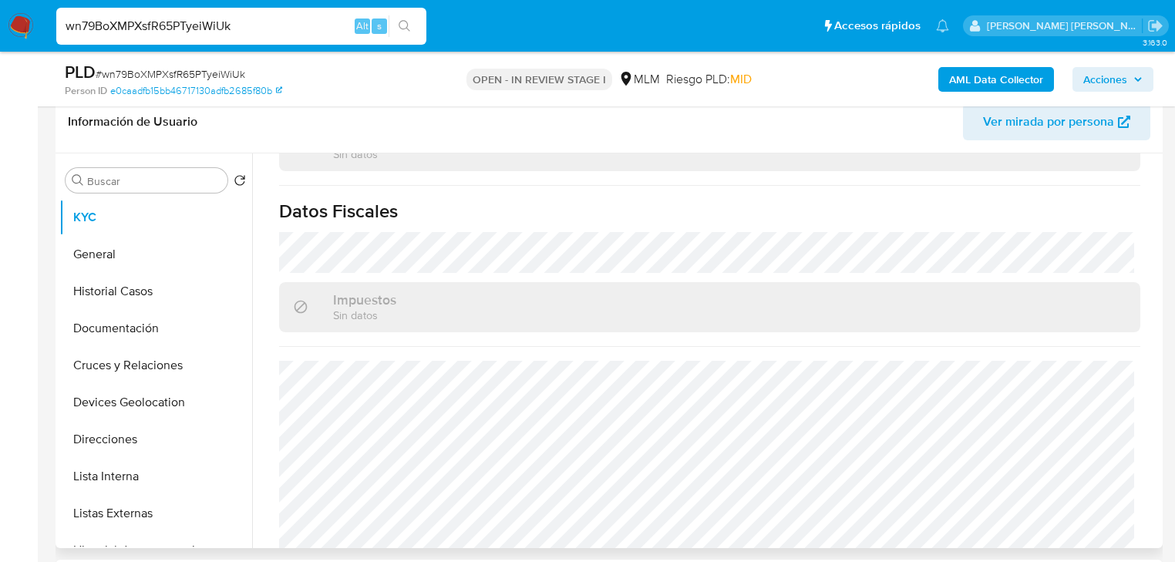
scroll to position [493, 0]
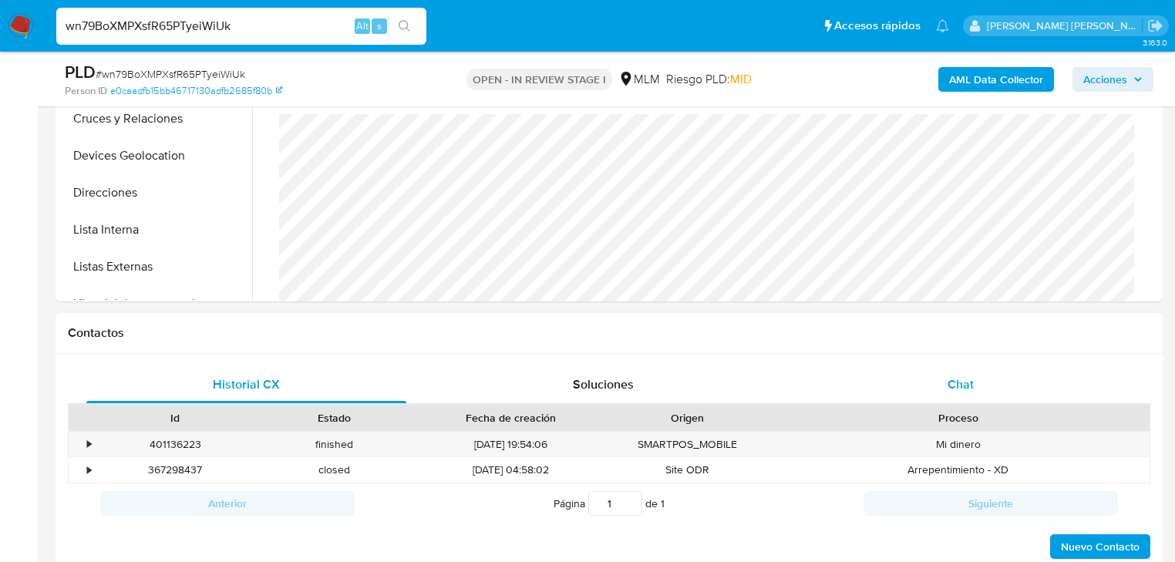
click at [960, 389] on span "Chat" at bounding box center [960, 384] width 26 height 18
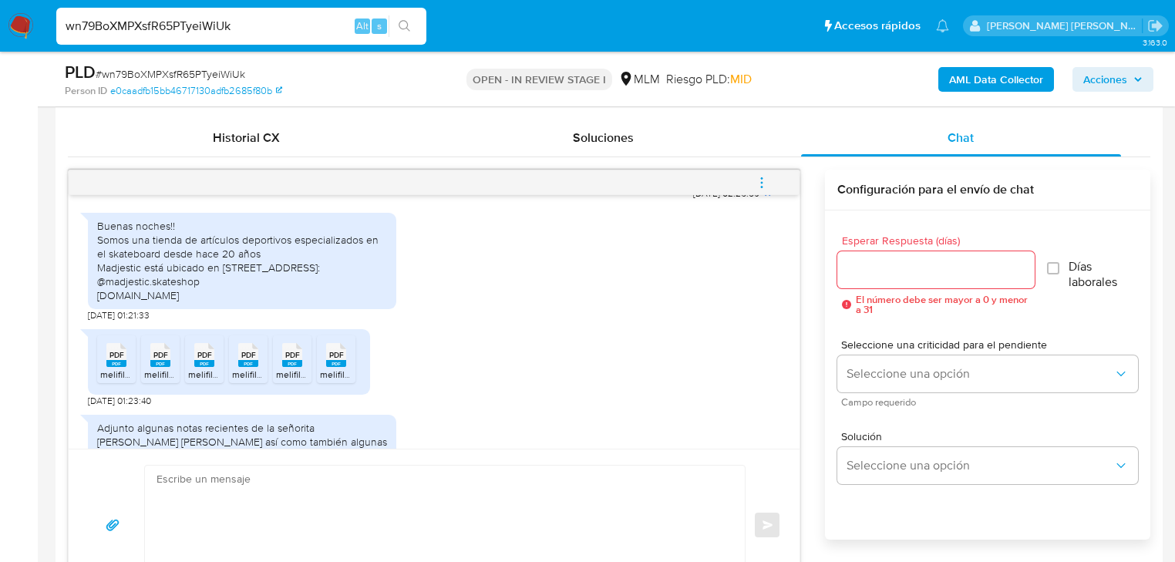
scroll to position [506, 0]
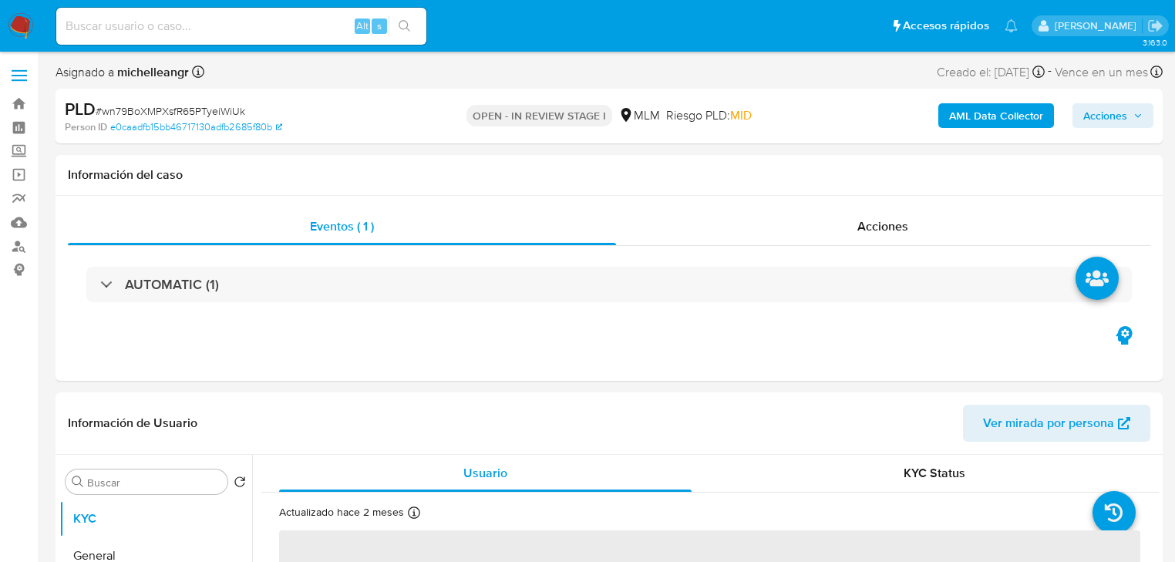
select select "10"
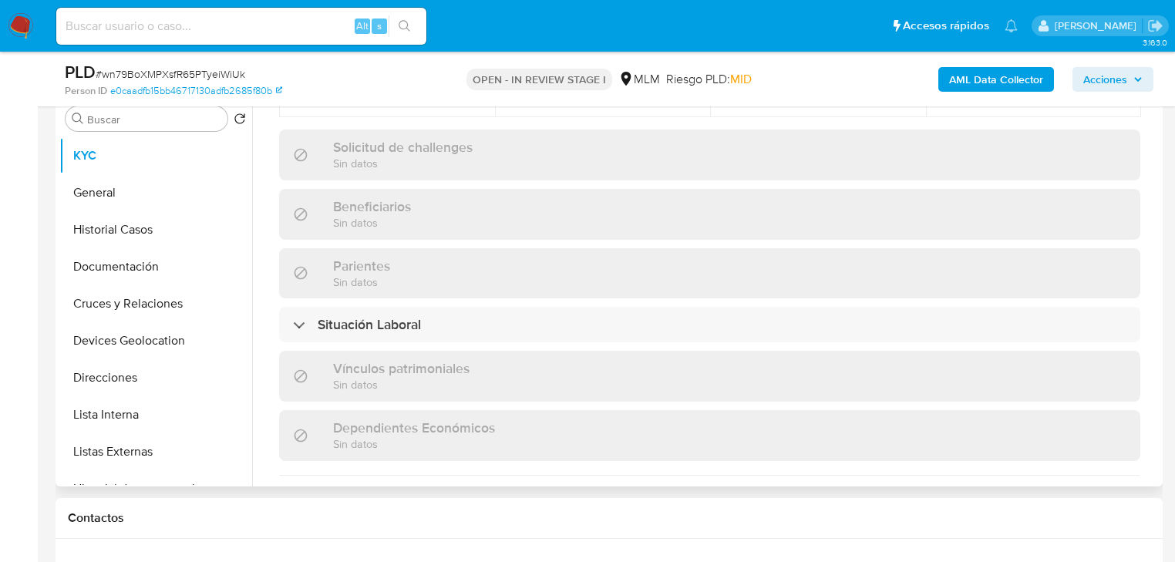
scroll to position [973, 0]
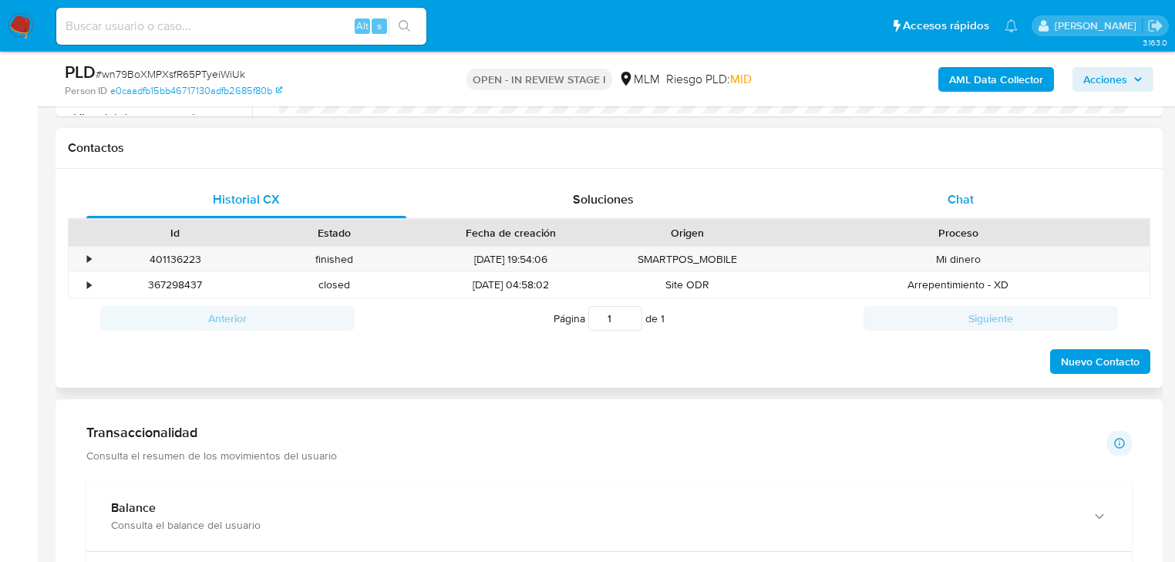
click at [972, 215] on div "Chat" at bounding box center [961, 199] width 320 height 37
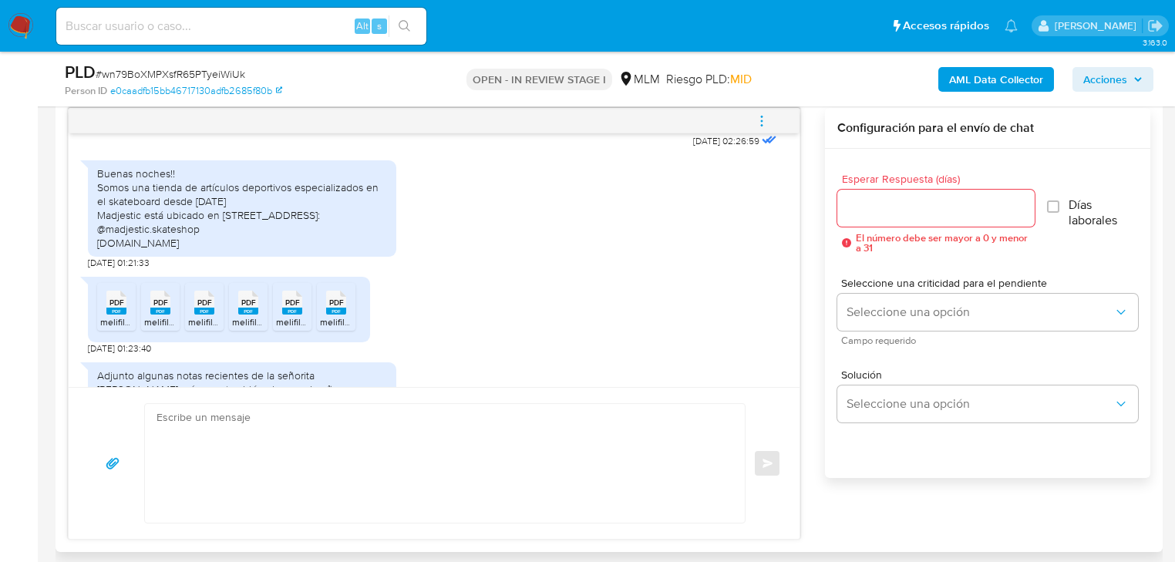
scroll to position [567, 0]
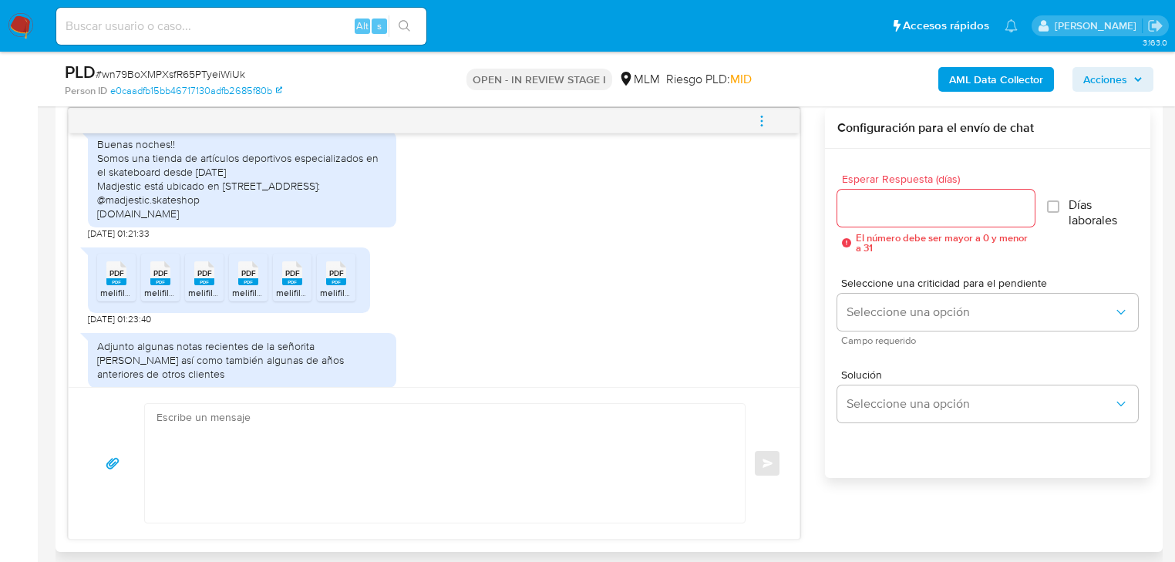
click at [106, 285] on rect at bounding box center [116, 281] width 20 height 7
click at [152, 285] on rect at bounding box center [160, 281] width 20 height 7
drag, startPoint x: 204, startPoint y: 290, endPoint x: 231, endPoint y: 293, distance: 27.2
click at [204, 278] on span "PDF" at bounding box center [204, 273] width 15 height 10
click at [238, 285] on rect at bounding box center [248, 281] width 20 height 7
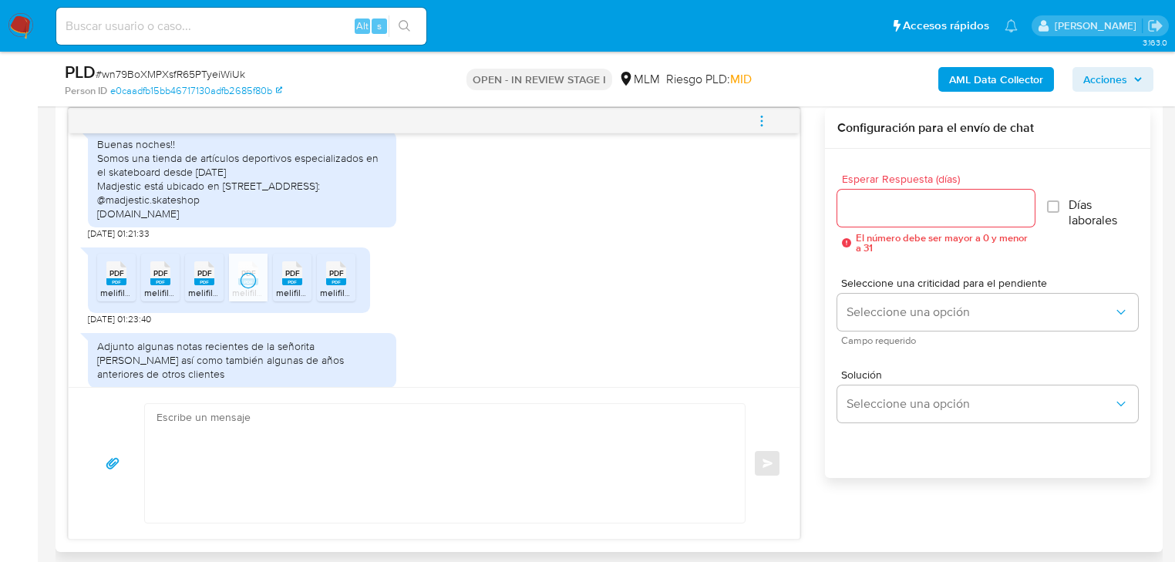
click at [289, 285] on rect at bounding box center [292, 281] width 20 height 7
click at [348, 287] on div "PDF PDF" at bounding box center [336, 272] width 32 height 30
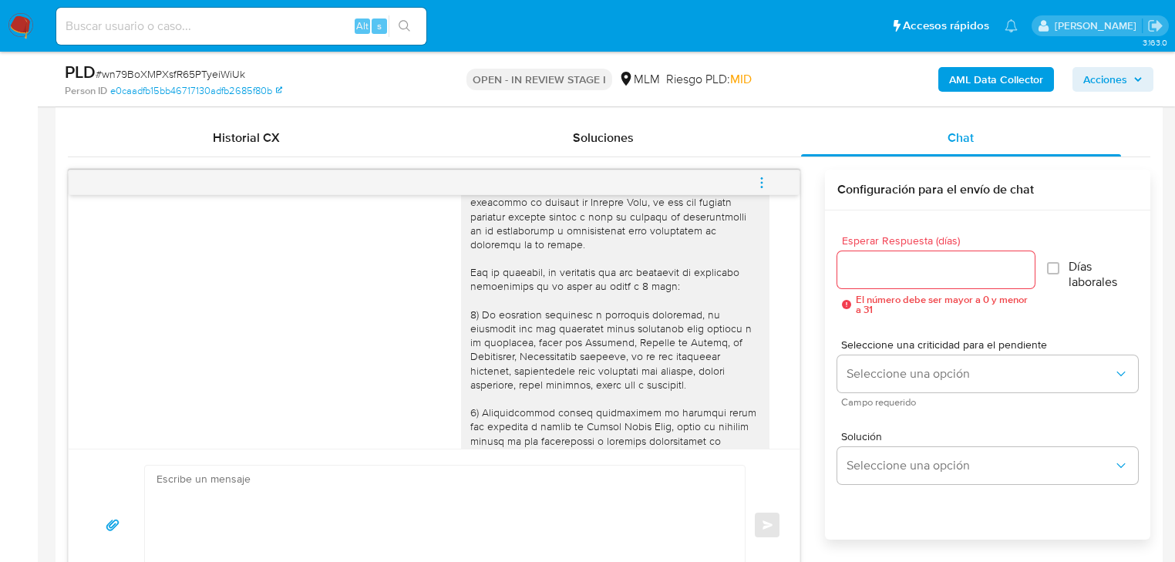
scroll to position [123, 0]
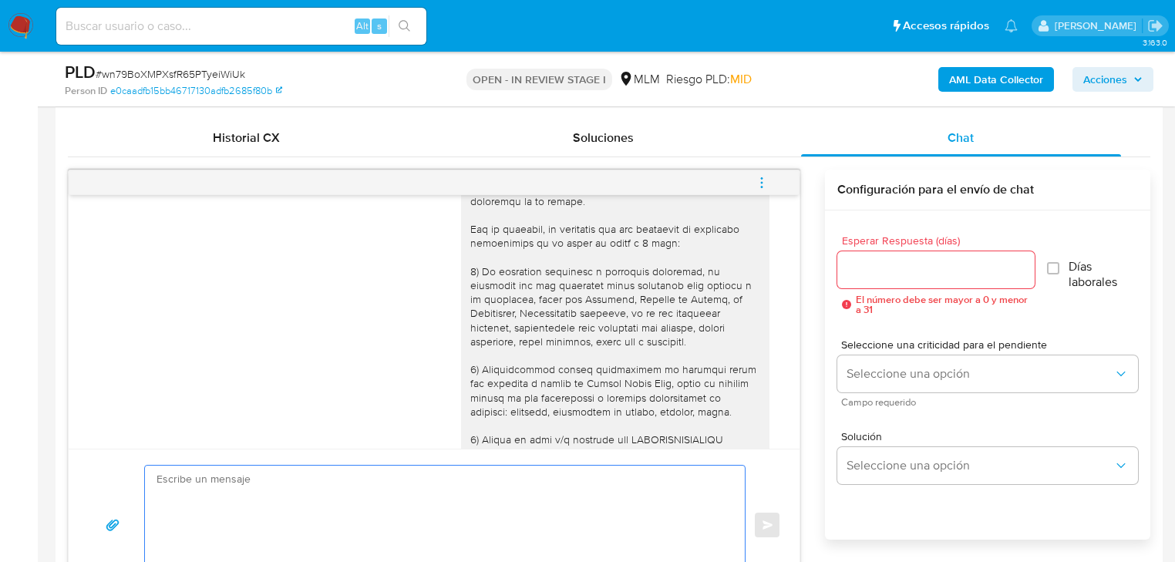
click at [187, 482] on textarea at bounding box center [440, 525] width 569 height 119
paste textarea "Estimada Valeria, Agradecemos su pronta respuesta e información brindada, por e…"
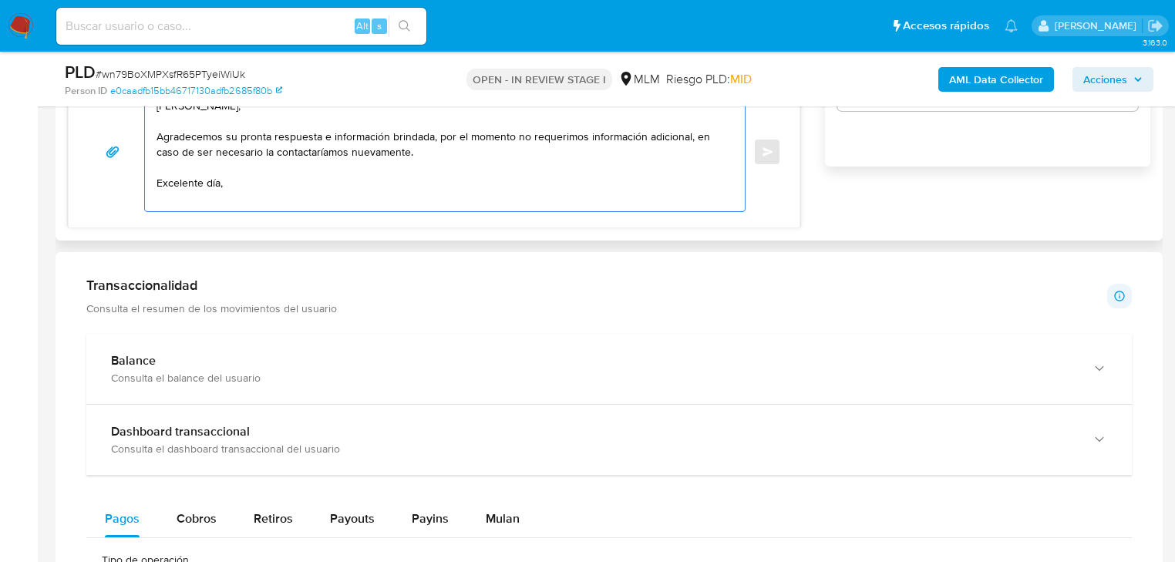
scroll to position [879, 0]
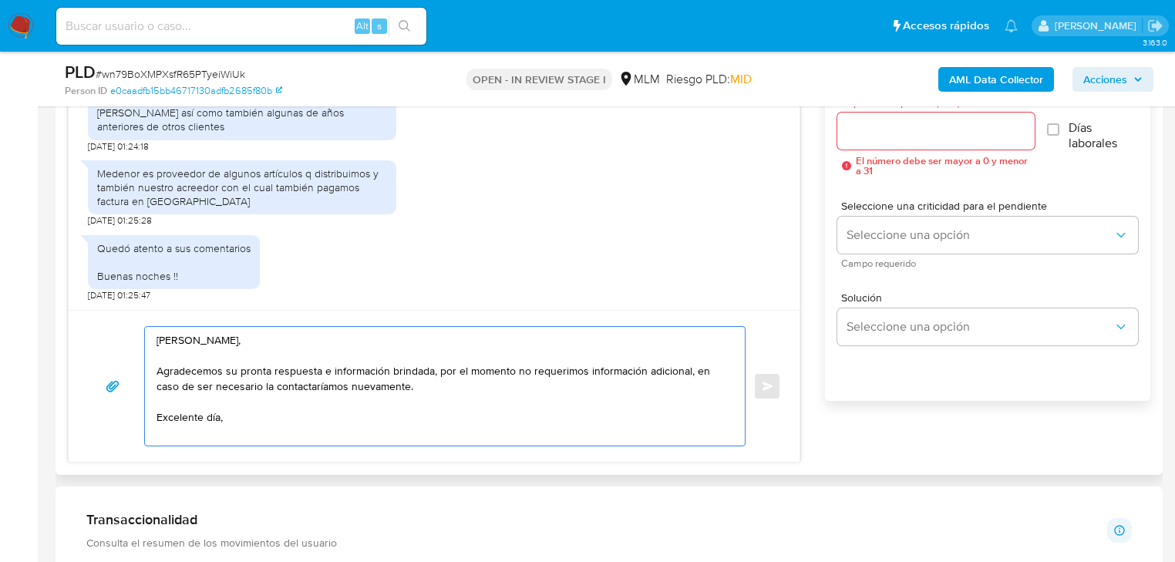
drag, startPoint x: 259, startPoint y: 340, endPoint x: 195, endPoint y: 339, distance: 64.0
click at [195, 339] on textarea "Estimada Valeria, Agradecemos su pronta respuesta e información brindada, por e…" at bounding box center [440, 386] width 569 height 119
click at [231, 369] on textarea "Estimado Mauricio, Agradecemos su pronta respuesta e información brindada, por …" at bounding box center [440, 386] width 569 height 119
click at [324, 415] on textarea "Estimado Mauricio, Agradecemos tu pronta respuesta e información brindada, por …" at bounding box center [440, 386] width 569 height 119
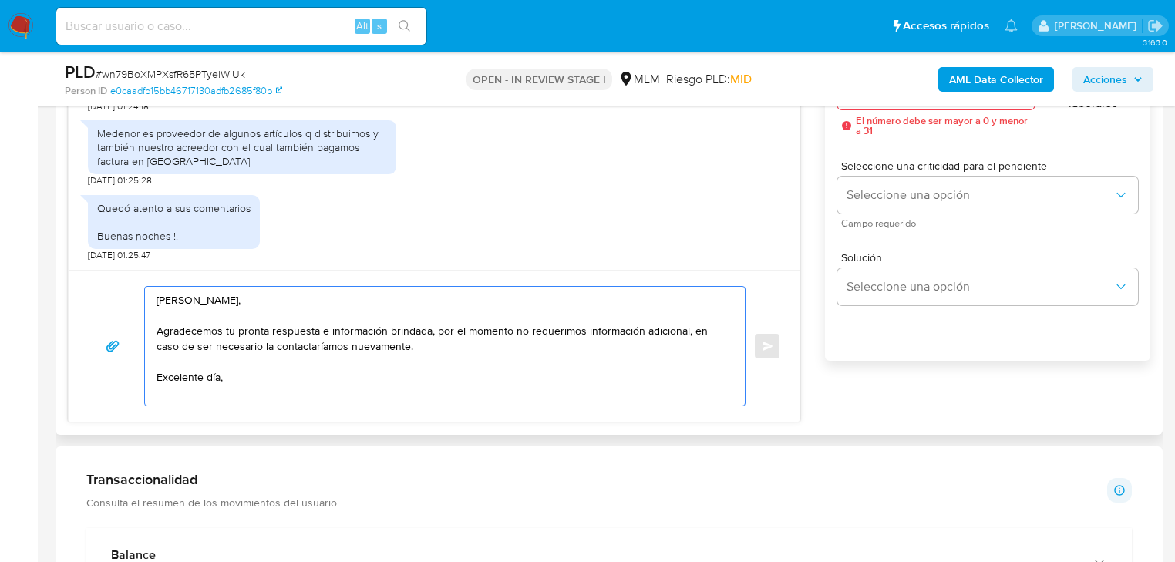
scroll to position [941, 0]
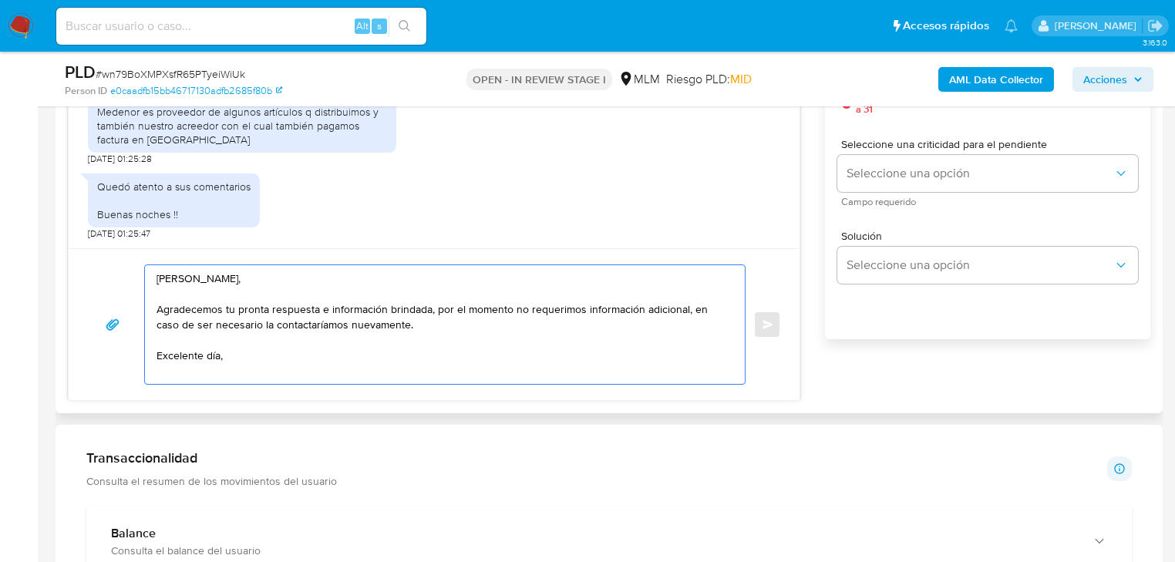
click at [248, 370] on textarea "Estimado Mauricio, Agradecemos tu pronta respuesta e información brindada, por …" at bounding box center [440, 324] width 569 height 119
paste textarea "Atentamente, Mercado Pago."
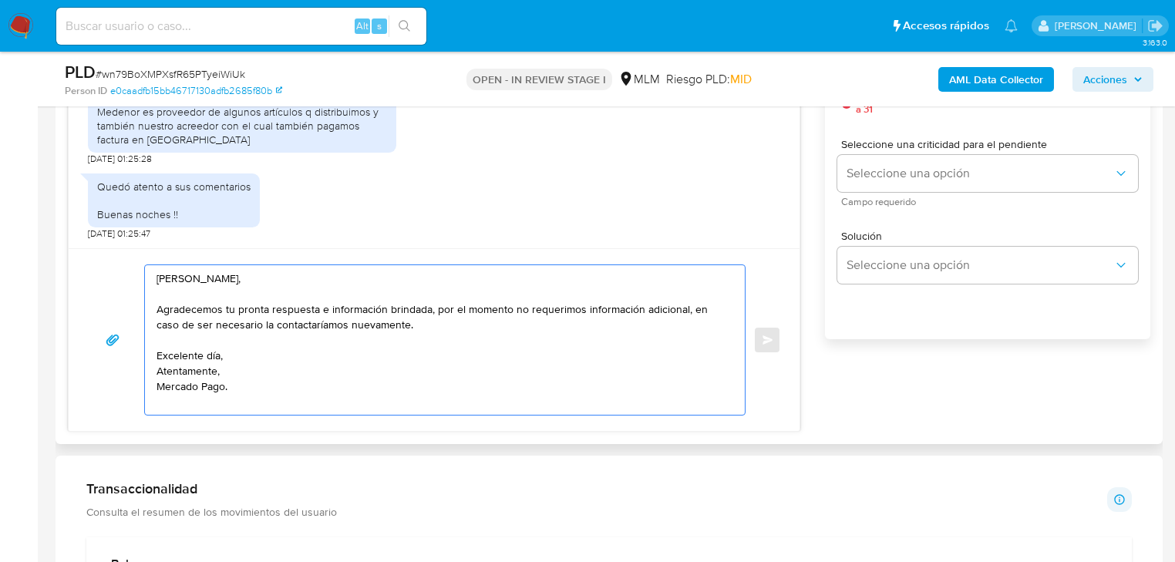
click at [237, 355] on textarea "Estimado Mauricio, Agradecemos tu pronta respuesta e información brindada, por …" at bounding box center [440, 340] width 569 height 150
click at [237, 410] on textarea "[PERSON_NAME], Agradecemos tu pronta respuesta e información brindada, por el m…" at bounding box center [440, 342] width 569 height 154
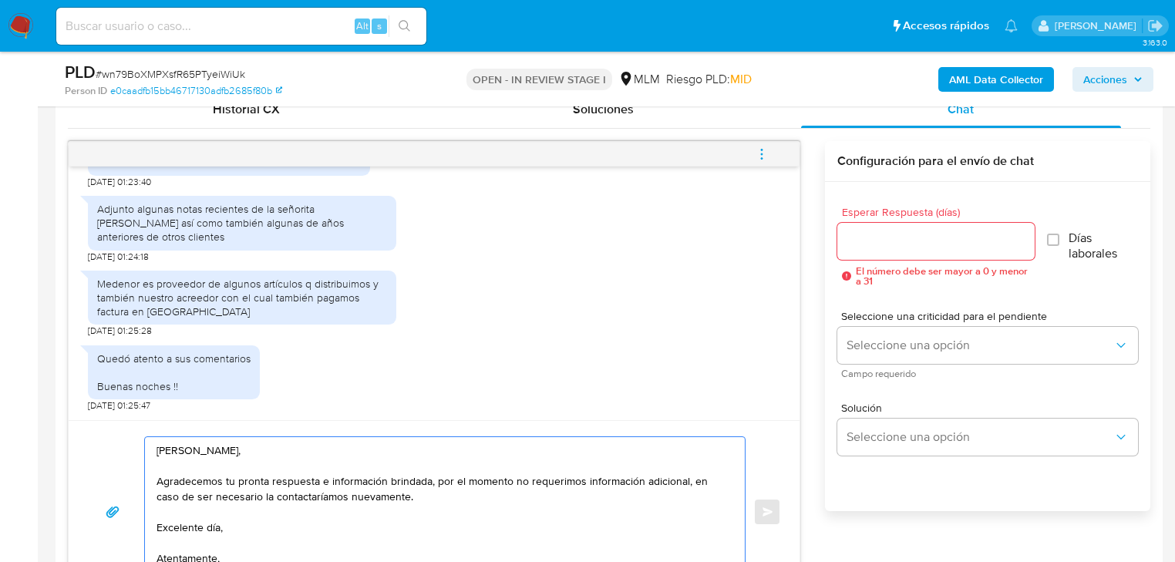
scroll to position [755, 0]
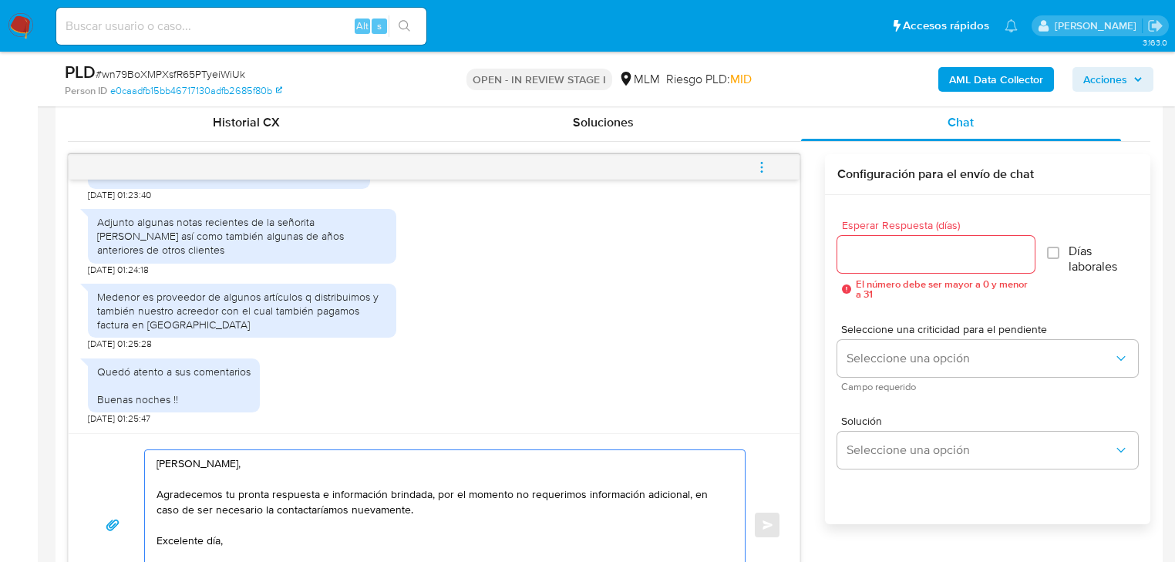
type textarea "Estimado Mauricio, Agradecemos tu pronta respuesta e información brindada, por …"
click at [876, 244] on input "Esperar Respuesta (días)" at bounding box center [935, 254] width 197 height 20
click at [873, 273] on div "Esperar Respuesta (días) El número debe ser mayor a 0 y menor a 31" at bounding box center [935, 259] width 197 height 79
click at [880, 254] on input "Esperar Respuesta (días)" at bounding box center [935, 254] width 197 height 20
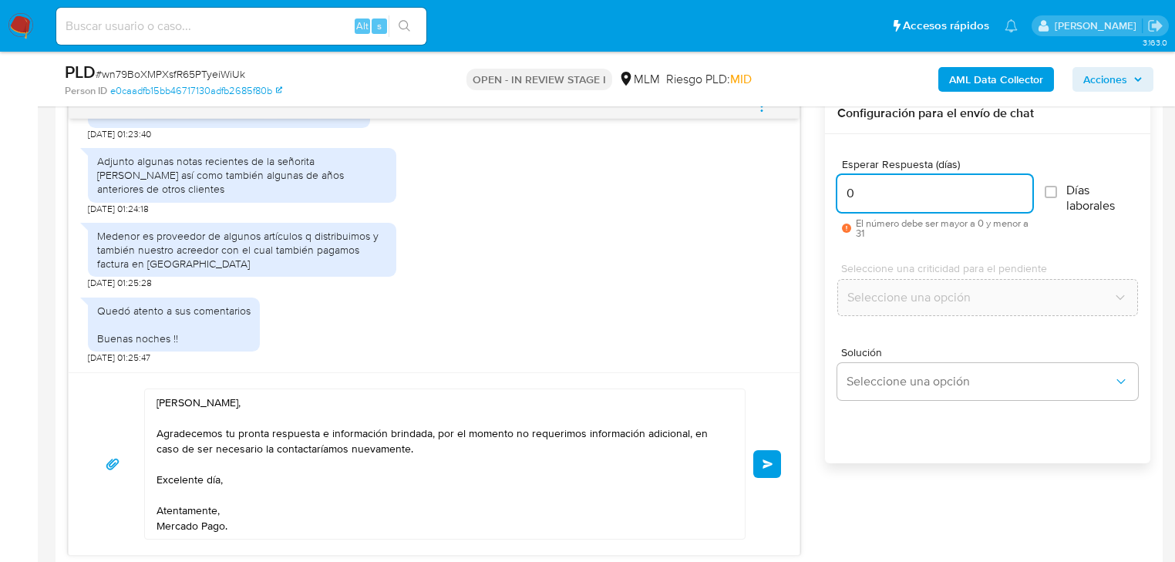
scroll to position [817, 0]
type input "0"
click at [772, 461] on span "Enviar" at bounding box center [767, 463] width 11 height 9
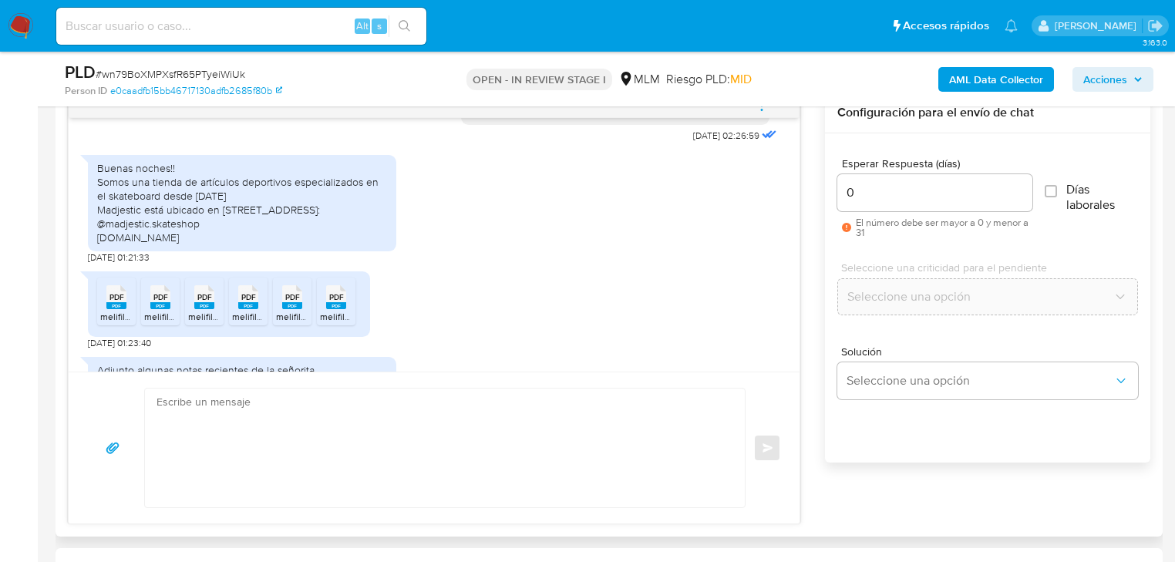
scroll to position [617, 0]
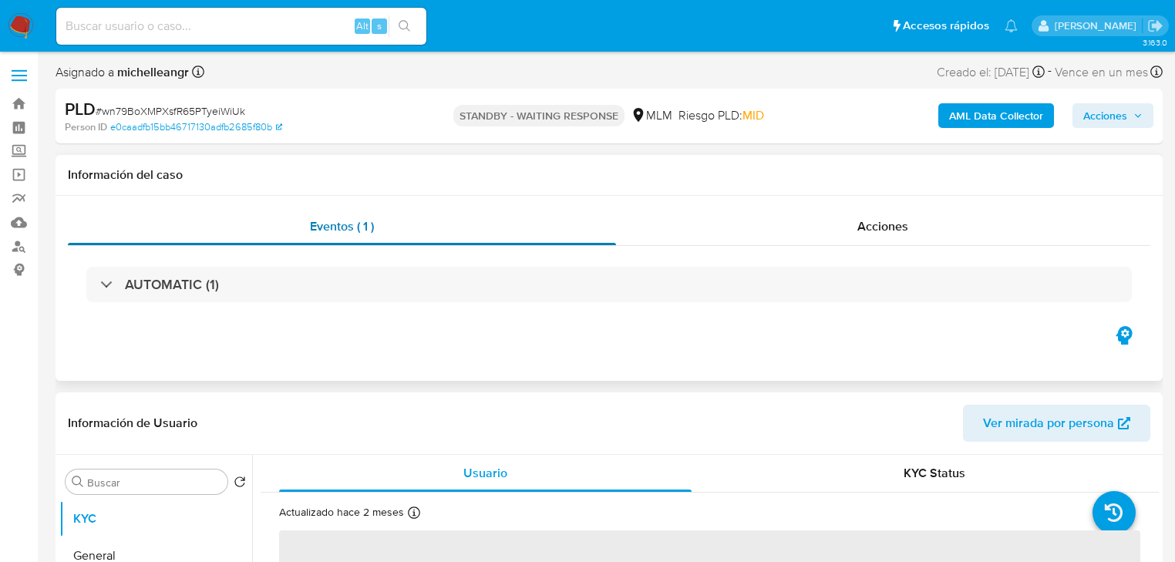
select select "10"
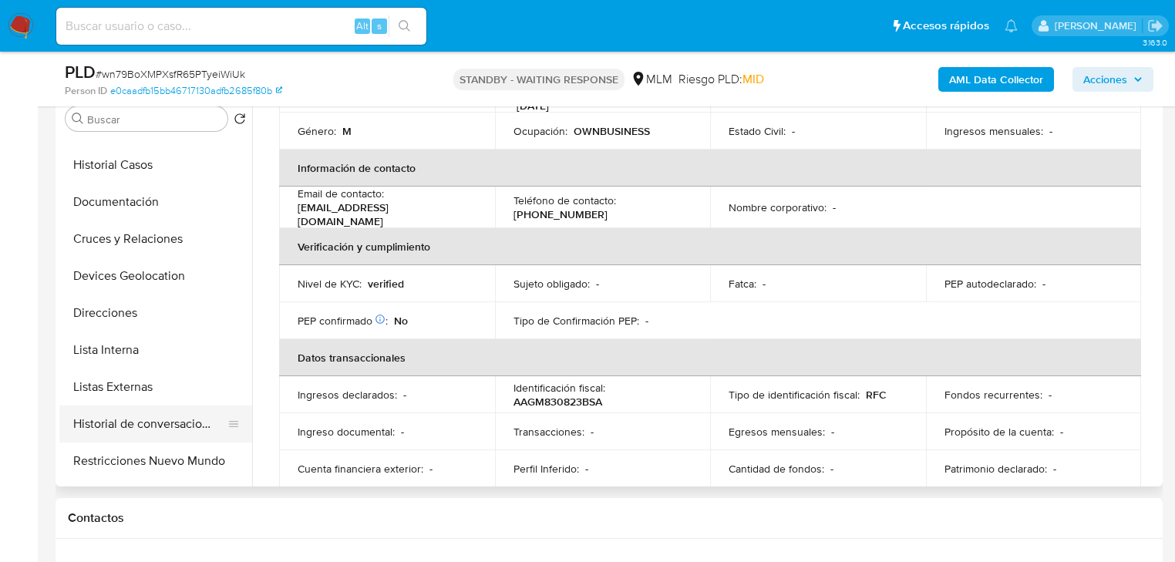
scroll to position [123, 0]
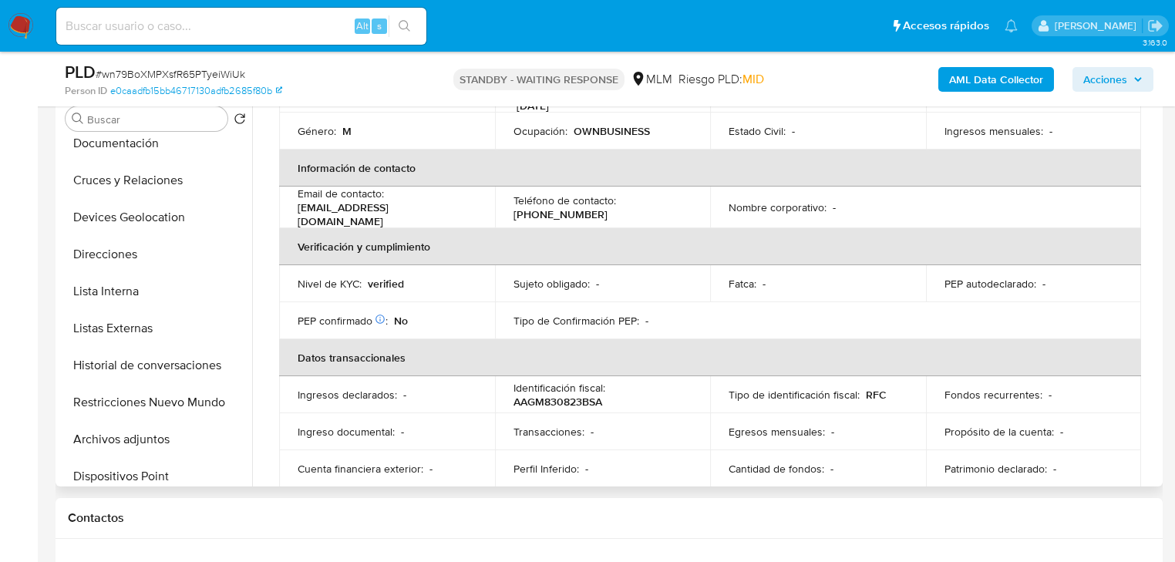
click at [189, 373] on button "Historial de conversaciones" at bounding box center [155, 365] width 193 height 37
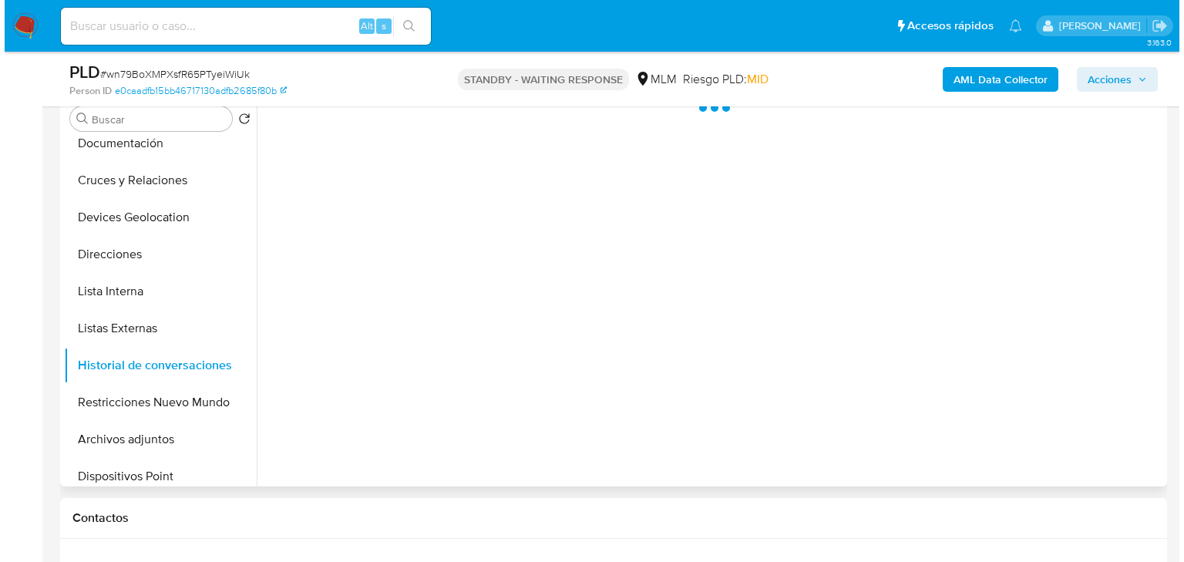
scroll to position [0, 0]
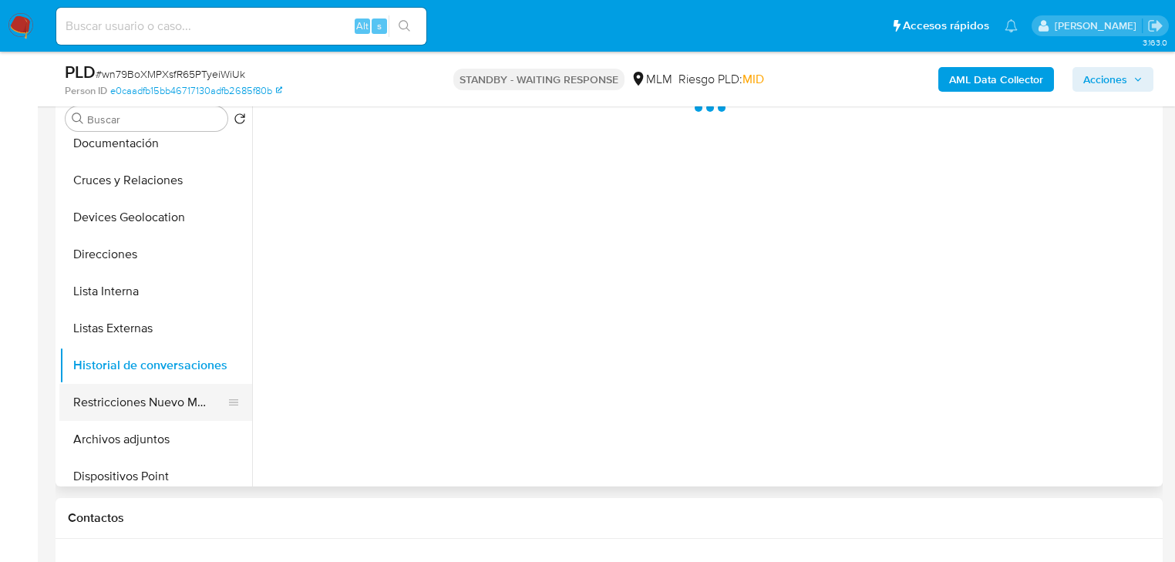
click at [179, 406] on button "Restricciones Nuevo Mundo" at bounding box center [149, 402] width 180 height 37
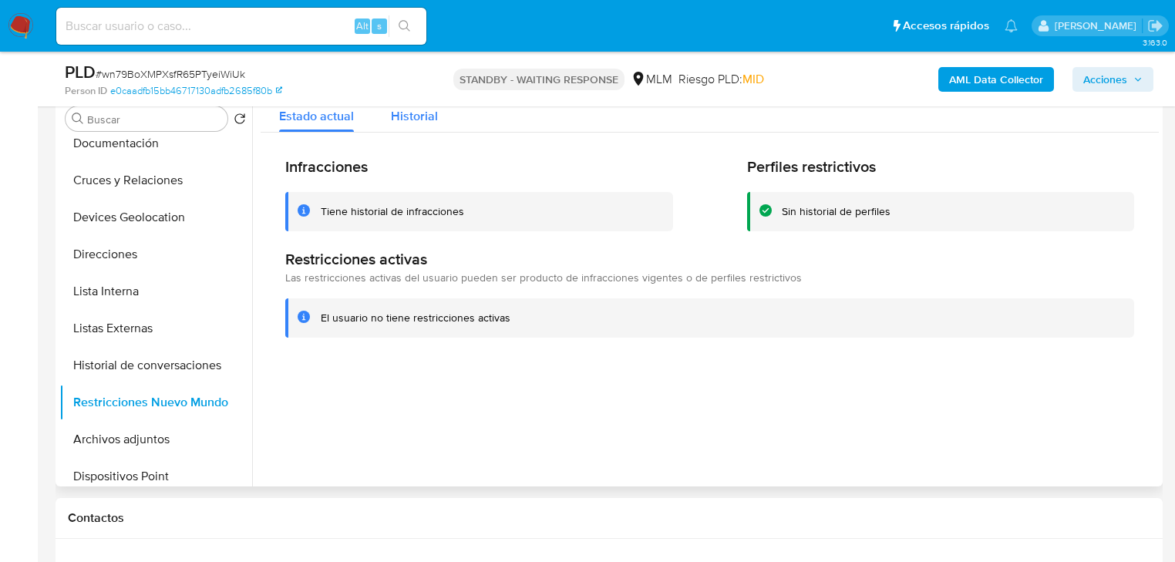
click at [421, 118] on span "Historial" at bounding box center [414, 116] width 47 height 18
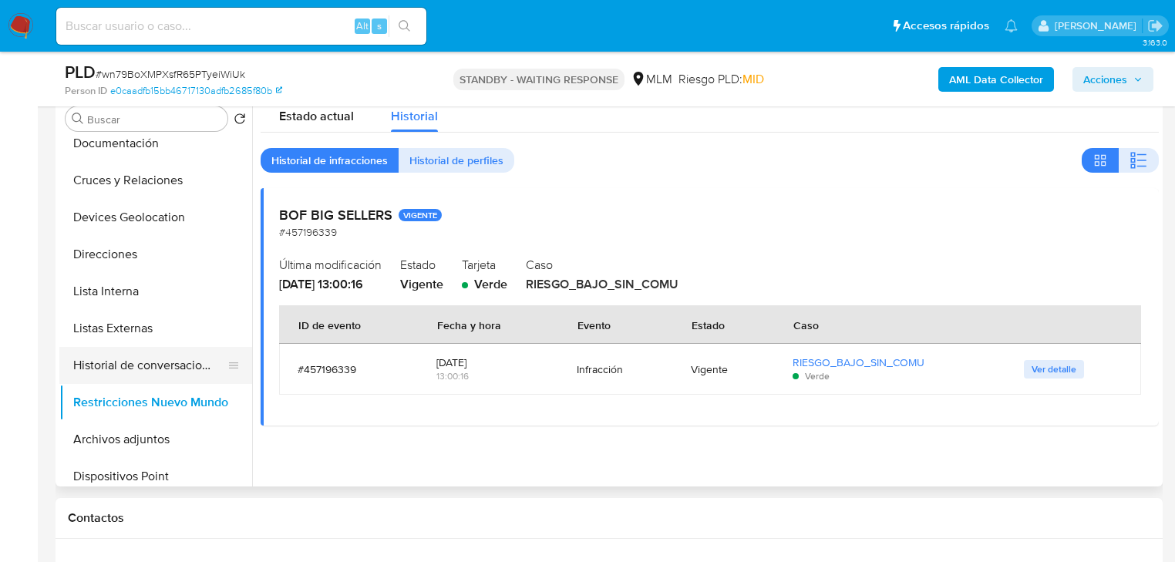
click at [197, 373] on button "Historial de conversaciones" at bounding box center [149, 365] width 180 height 37
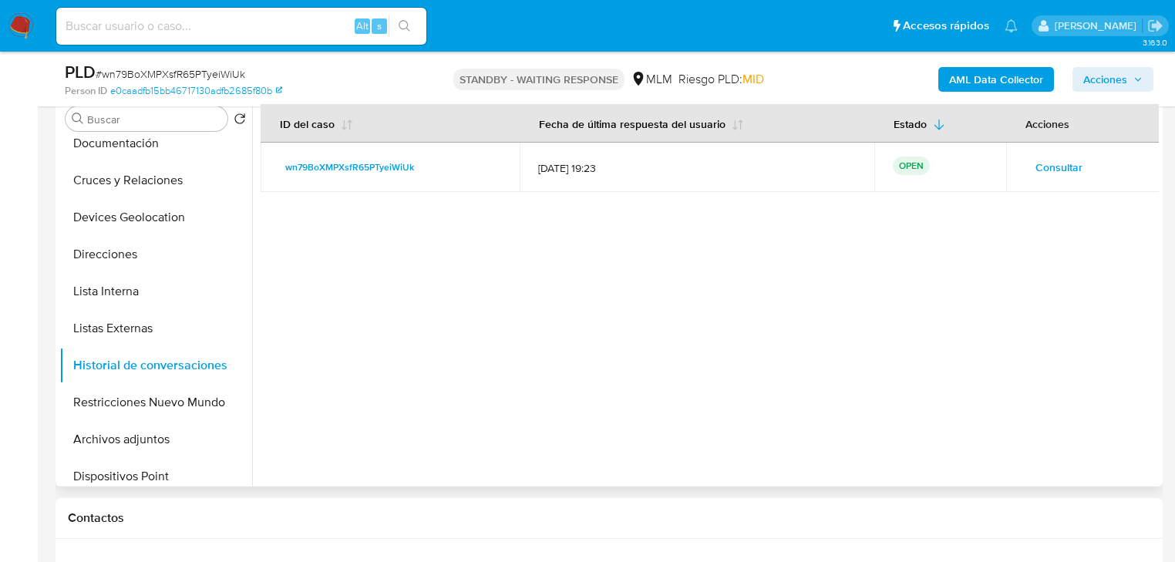
click at [1072, 167] on span "Consultar" at bounding box center [1058, 167] width 47 height 22
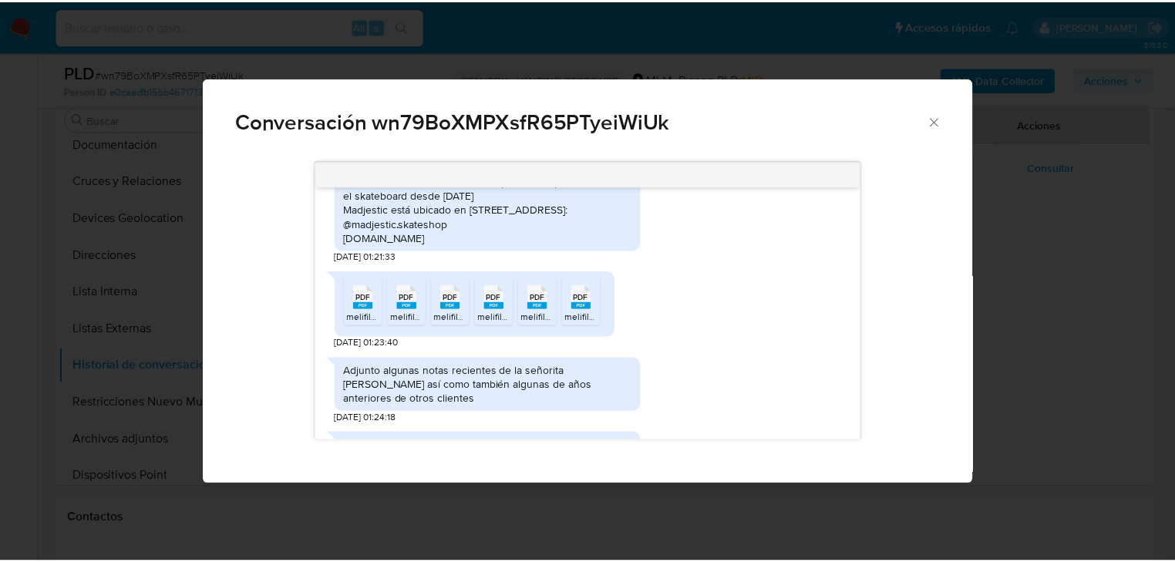
scroll to position [569, 0]
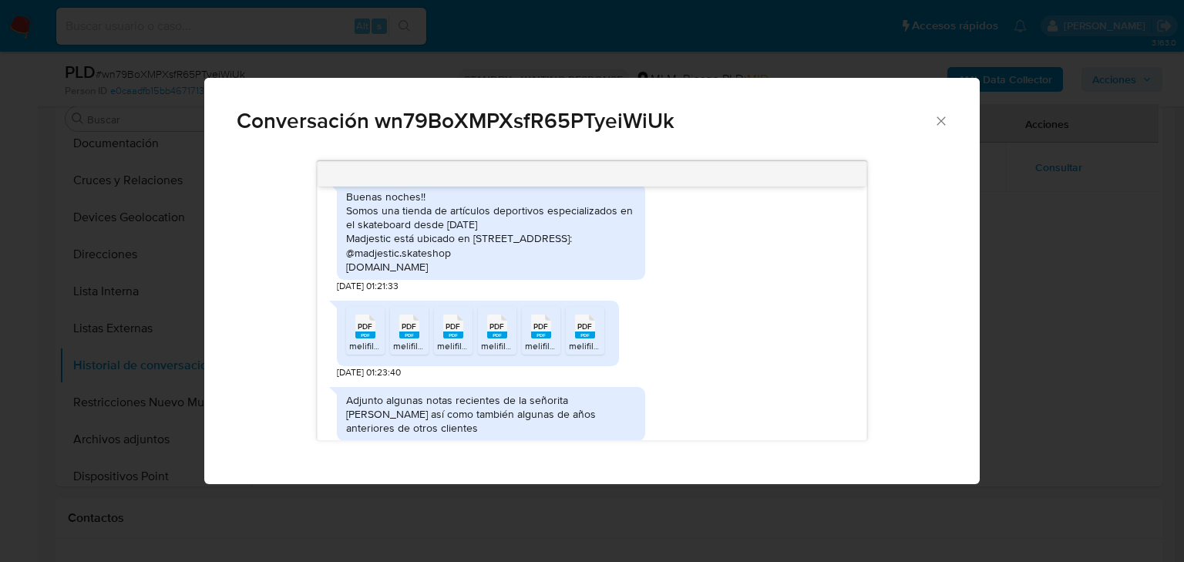
drag, startPoint x: 463, startPoint y: 281, endPoint x: 343, endPoint y: 280, distance: 119.5
click at [343, 280] on div "Buenas noches!! Somos una tienda de artículos deportivos especializados en el s…" at bounding box center [491, 231] width 308 height 96
copy div "www.madjestic.supply"
click at [941, 123] on icon "Cerrar" at bounding box center [941, 120] width 8 height 8
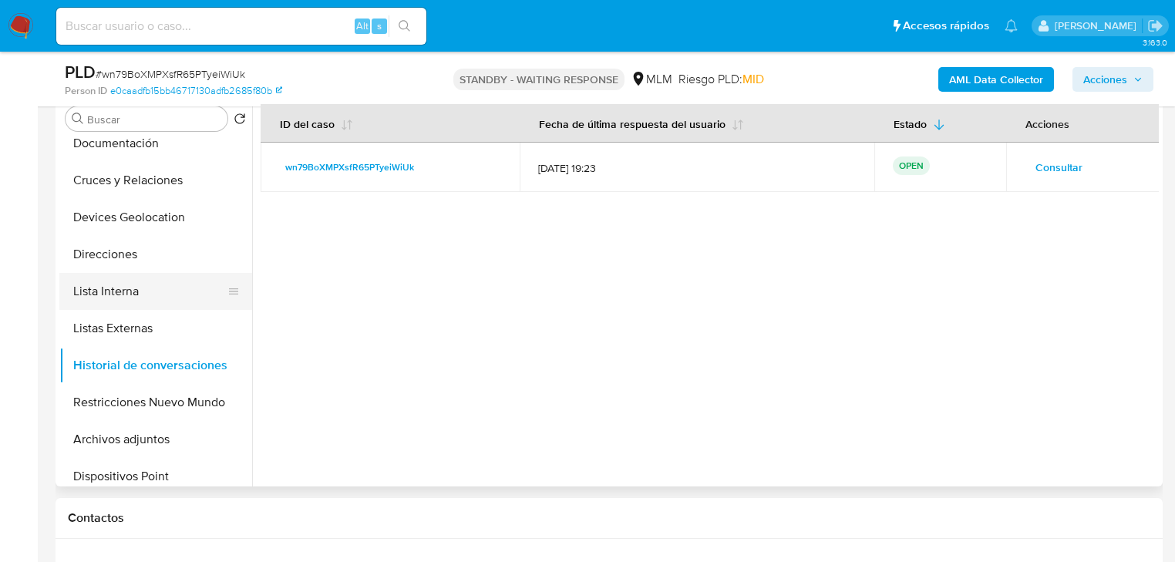
click at [123, 325] on button "Listas Externas" at bounding box center [155, 328] width 193 height 37
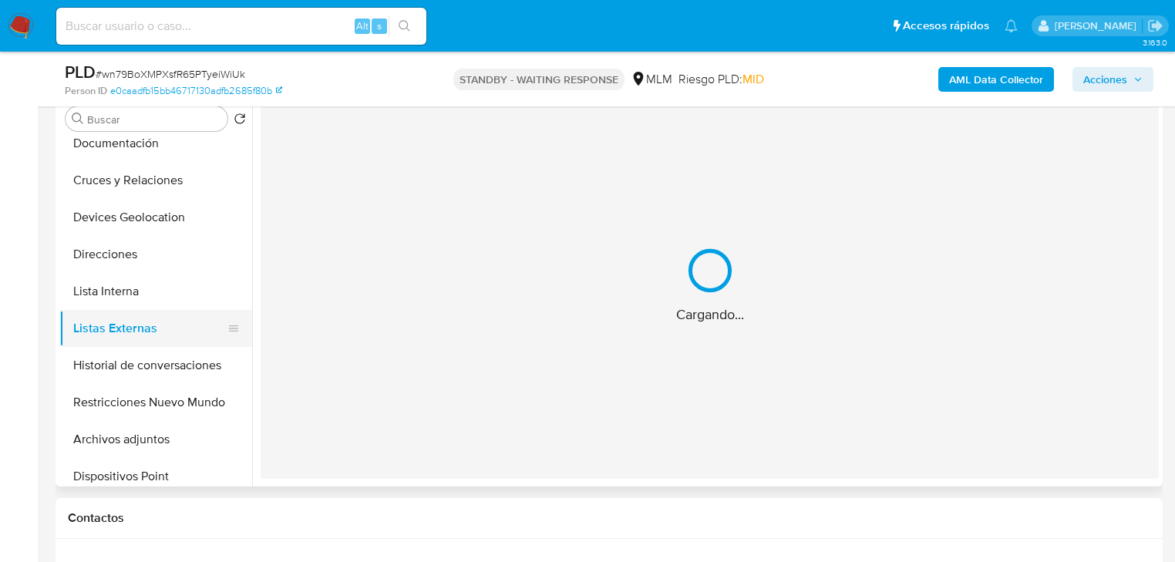
click at [139, 304] on button "Lista Interna" at bounding box center [155, 291] width 193 height 37
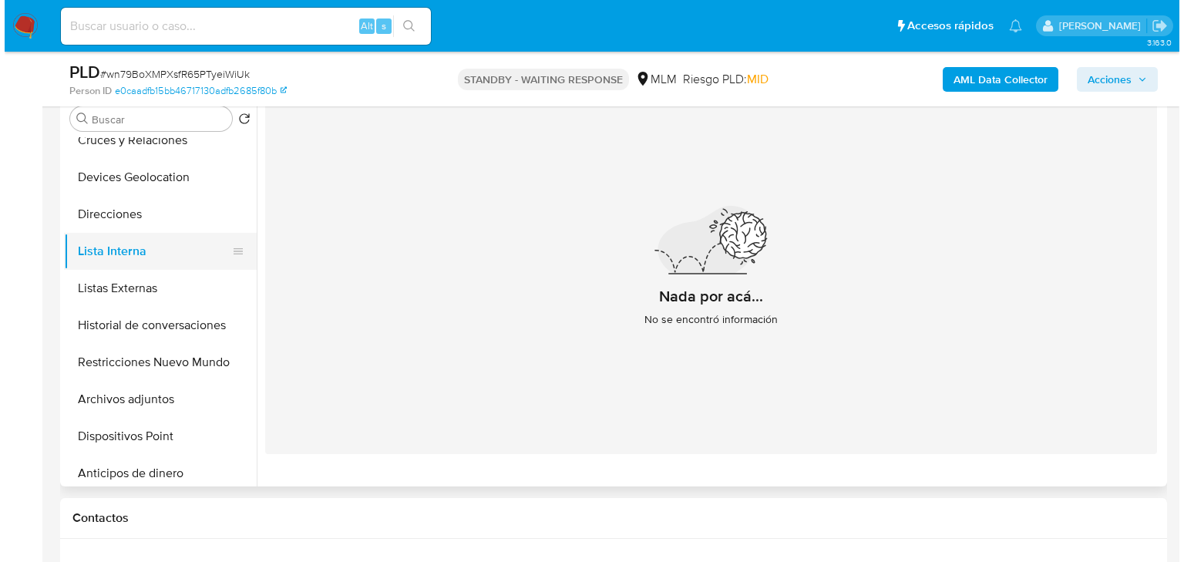
scroll to position [62, 0]
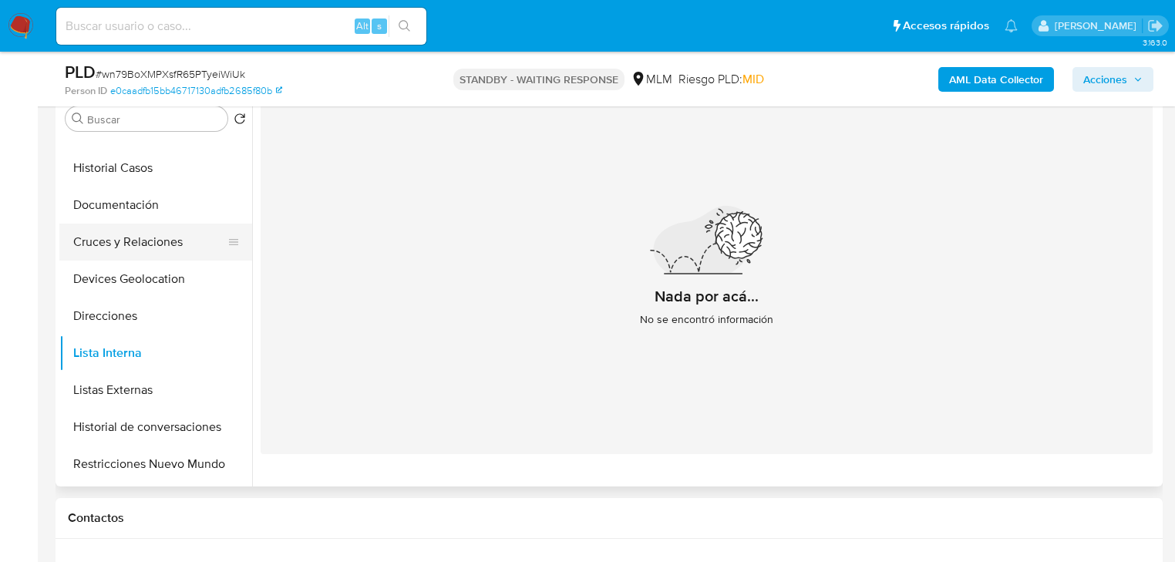
click at [145, 256] on button "Cruces y Relaciones" at bounding box center [149, 242] width 180 height 37
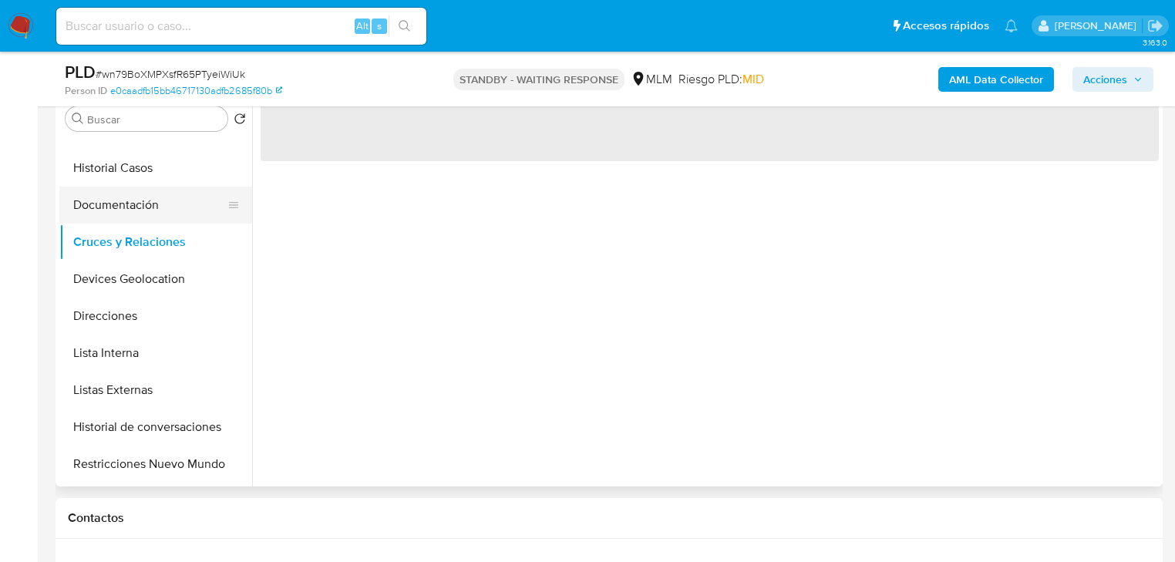
click at [141, 211] on button "Documentación" at bounding box center [149, 205] width 180 height 37
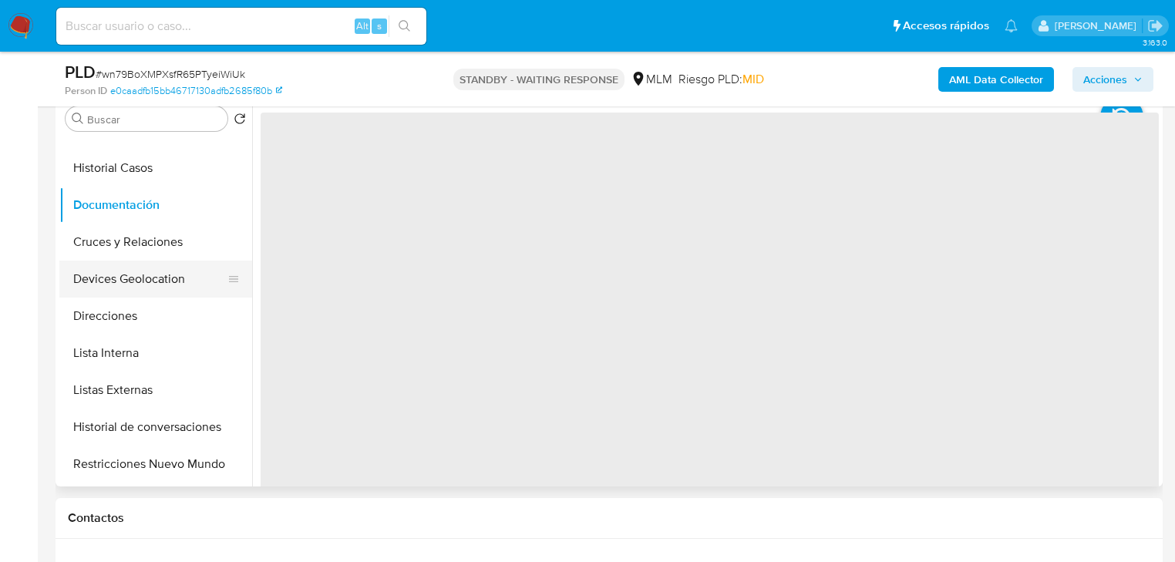
drag, startPoint x: 154, startPoint y: 286, endPoint x: 146, endPoint y: 274, distance: 14.5
click at [153, 278] on button "Devices Geolocation" at bounding box center [149, 279] width 180 height 37
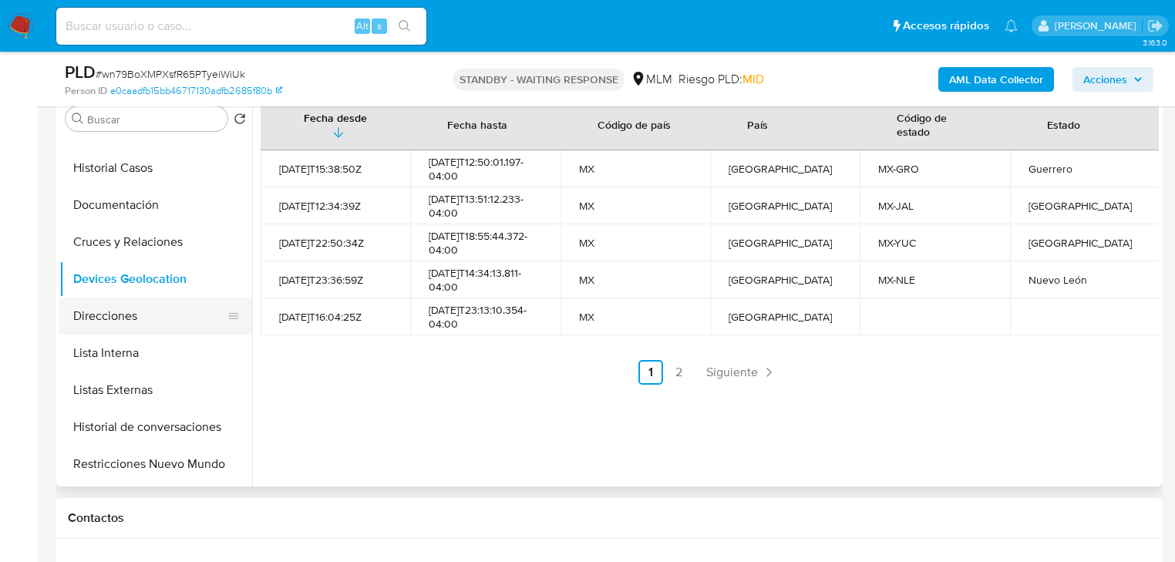
click at [193, 311] on button "Direcciones" at bounding box center [149, 316] width 180 height 37
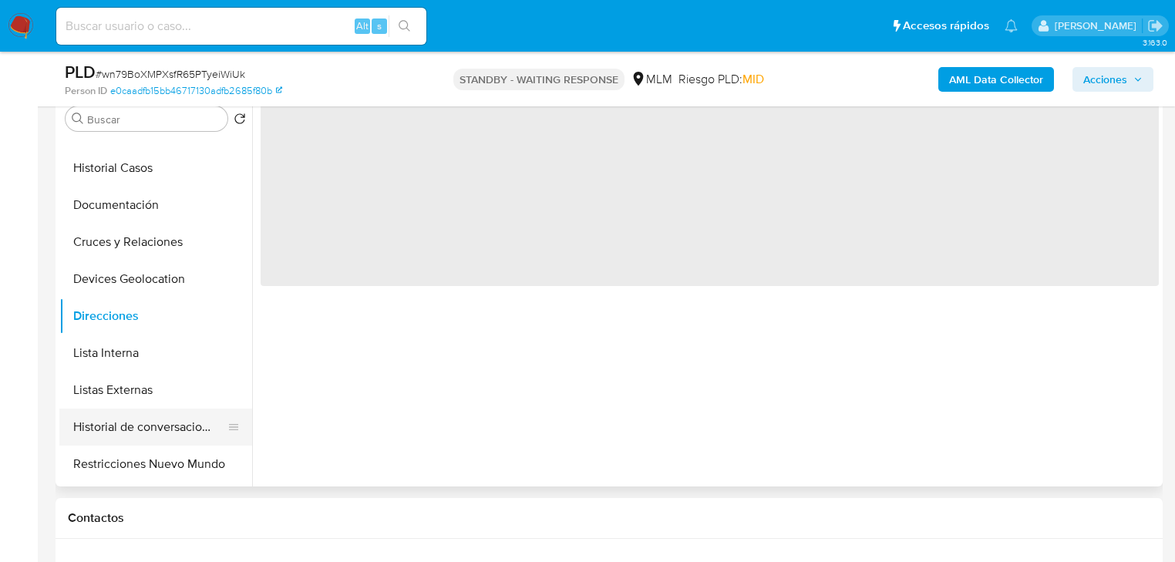
click at [200, 435] on button "Historial de conversaciones" at bounding box center [149, 427] width 180 height 37
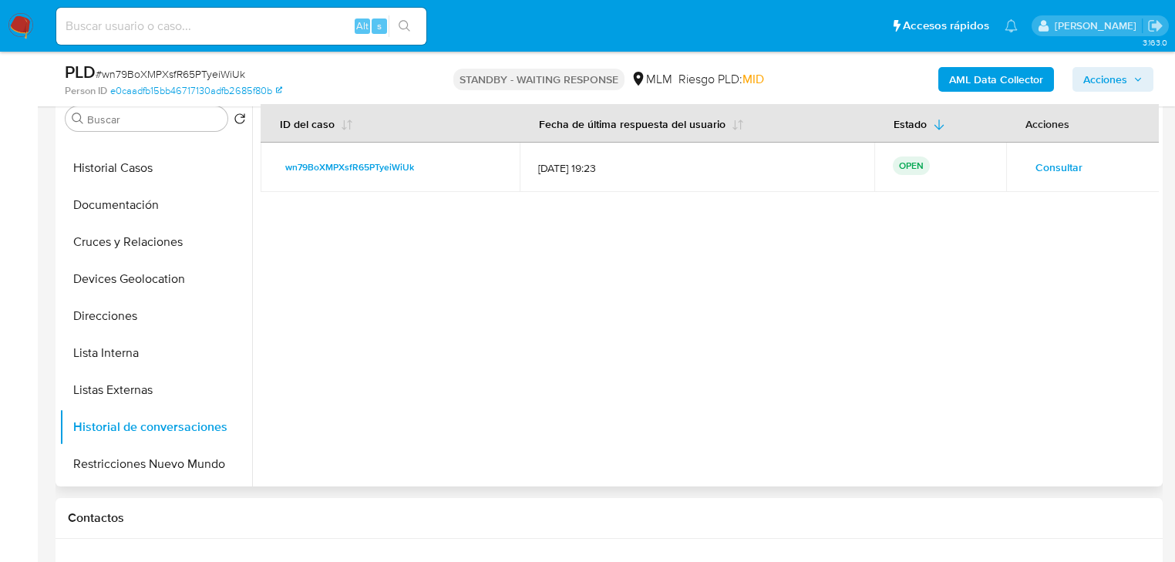
click at [1055, 167] on span "Consultar" at bounding box center [1058, 167] width 47 height 22
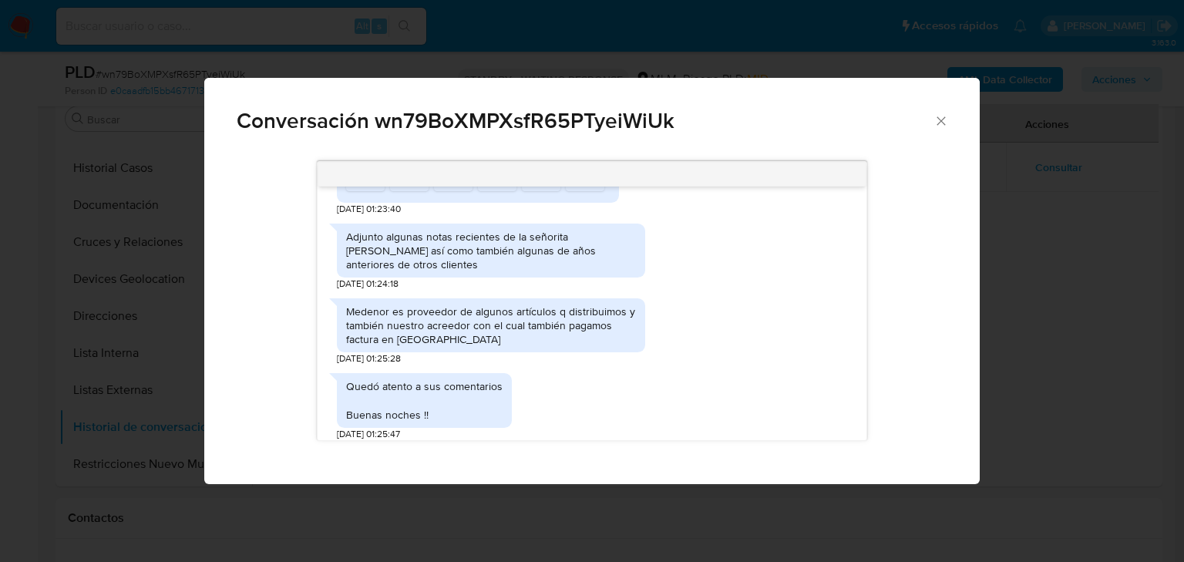
scroll to position [754, 0]
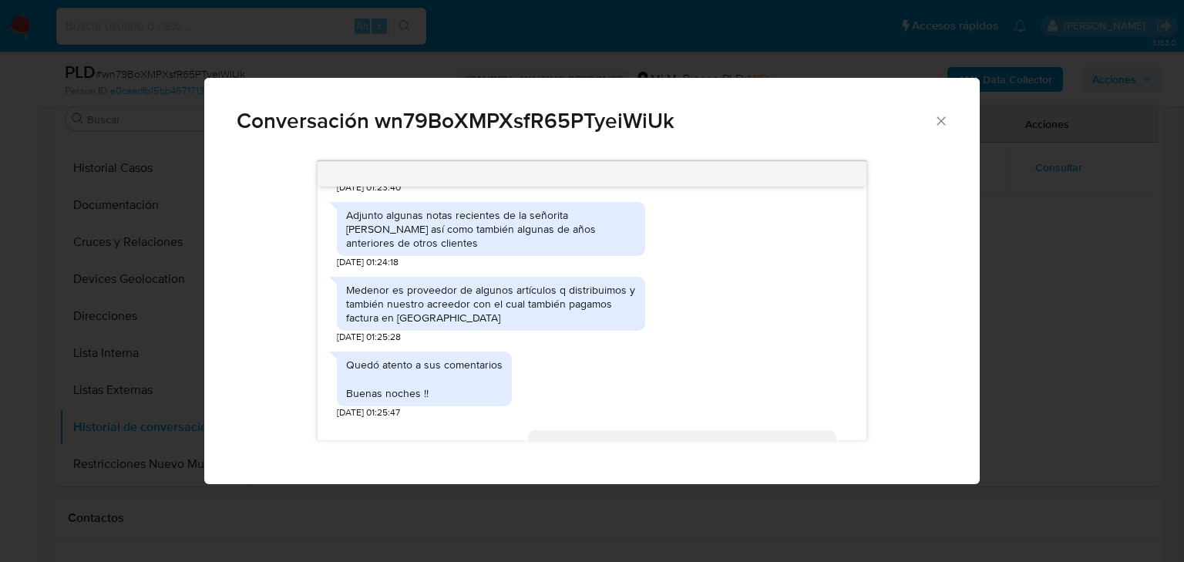
click at [943, 120] on icon "Cerrar" at bounding box center [941, 120] width 15 height 15
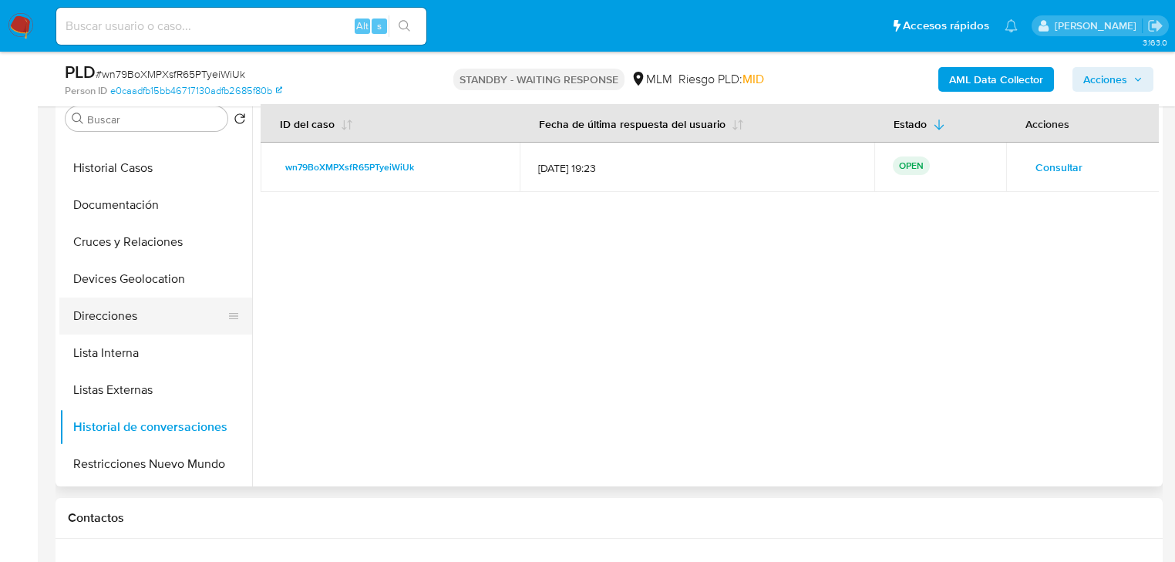
click at [90, 328] on ul "KYC General Historial Casos Documentación Cruces y Relaciones Devices Geolocati…" at bounding box center [155, 311] width 193 height 348
click at [151, 276] on button "Devices Geolocation" at bounding box center [149, 279] width 180 height 37
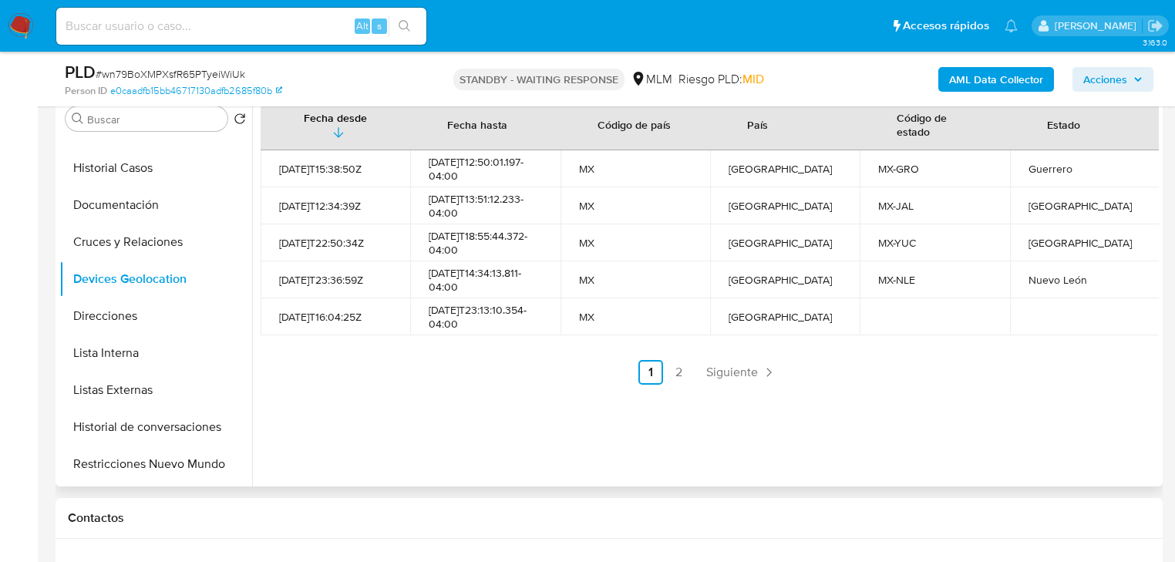
drag, startPoint x: 739, startPoint y: 365, endPoint x: 695, endPoint y: 371, distance: 44.3
click at [738, 366] on span "Siguiente" at bounding box center [732, 372] width 52 height 12
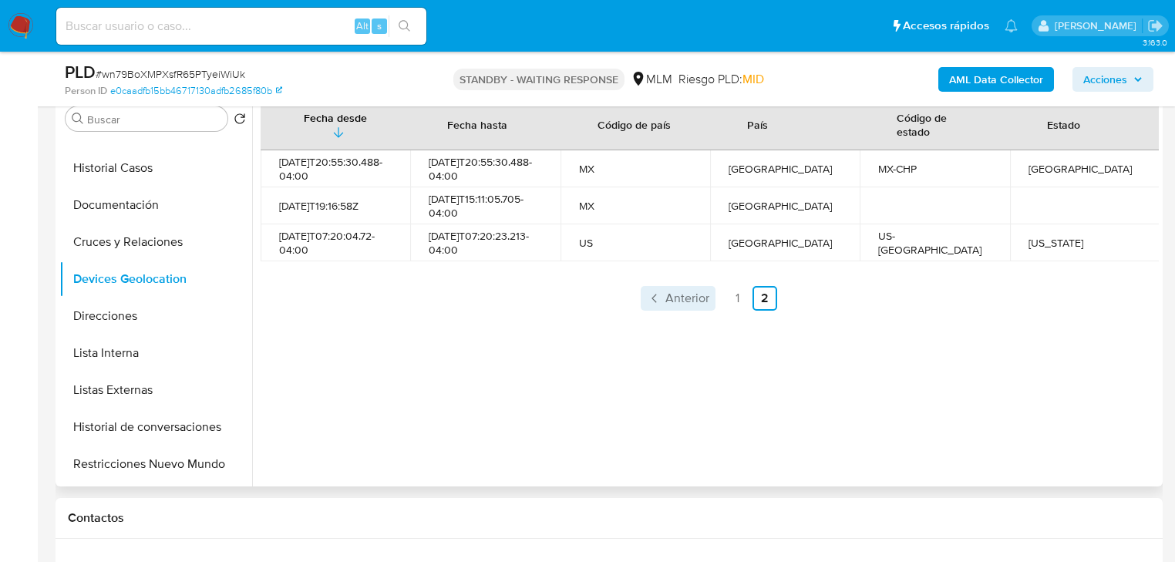
click at [671, 305] on span "Anterior" at bounding box center [687, 298] width 44 height 12
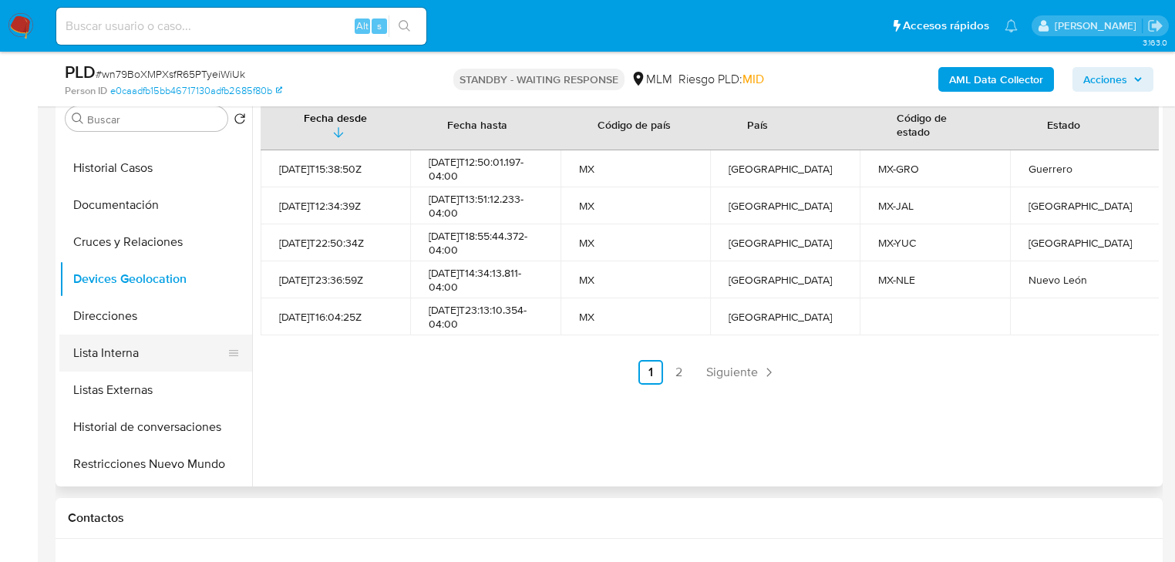
drag, startPoint x: 174, startPoint y: 332, endPoint x: 179, endPoint y: 364, distance: 31.9
click at [174, 331] on button "Direcciones" at bounding box center [155, 316] width 193 height 37
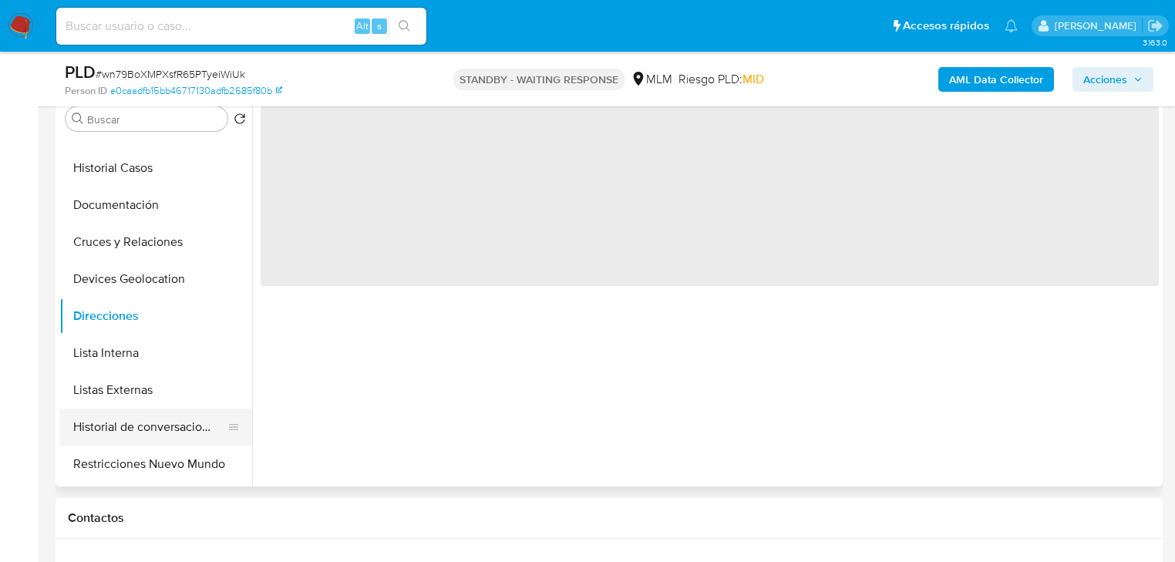
click at [202, 438] on button "Historial de conversaciones" at bounding box center [149, 427] width 180 height 37
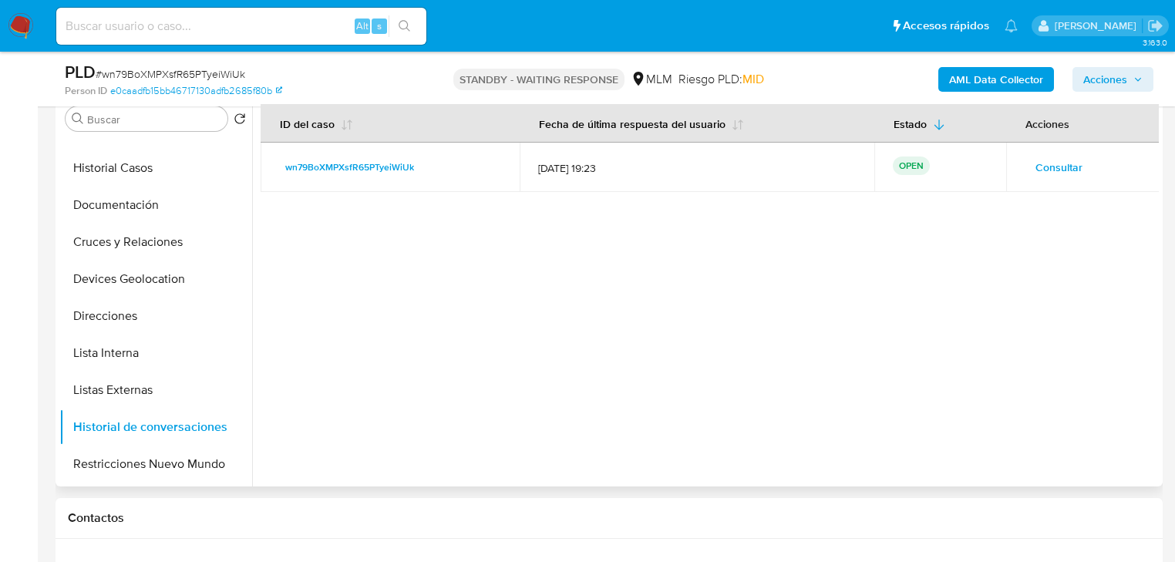
click at [1035, 160] on span "Consultar" at bounding box center [1058, 167] width 47 height 22
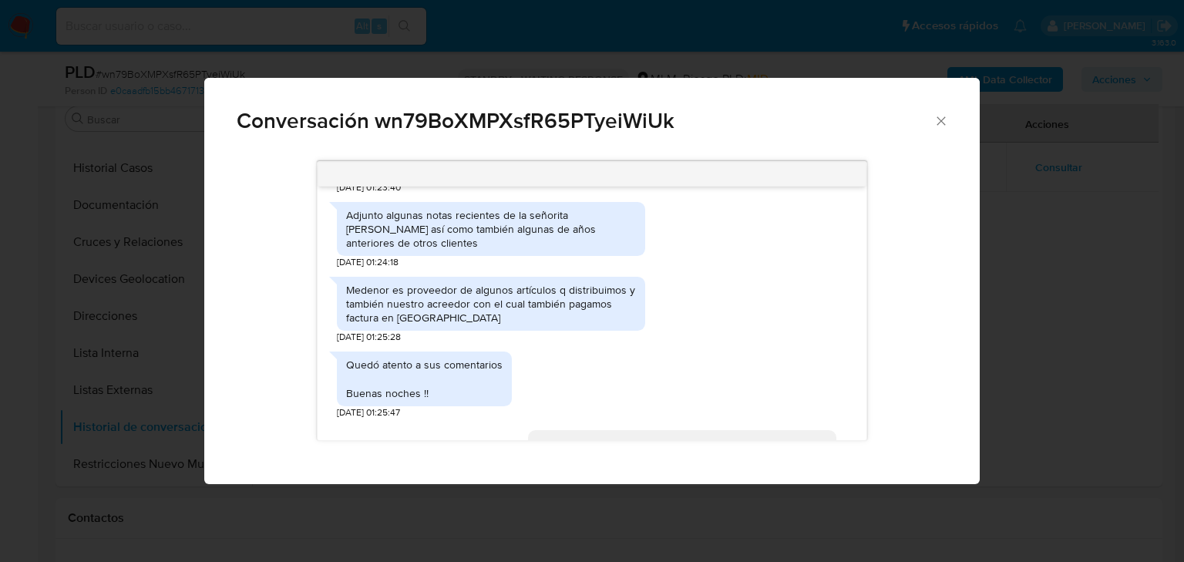
click at [328, 177] on div "Comunicación" at bounding box center [593, 174] width 550 height 25
click at [938, 114] on icon "Cerrar" at bounding box center [941, 120] width 15 height 15
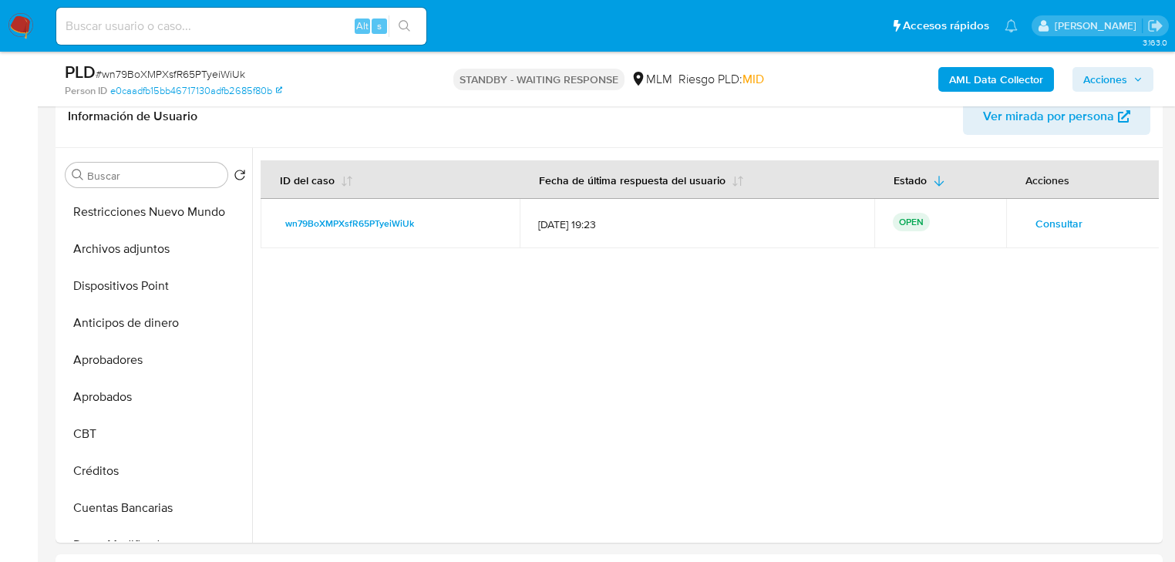
scroll to position [185, 0]
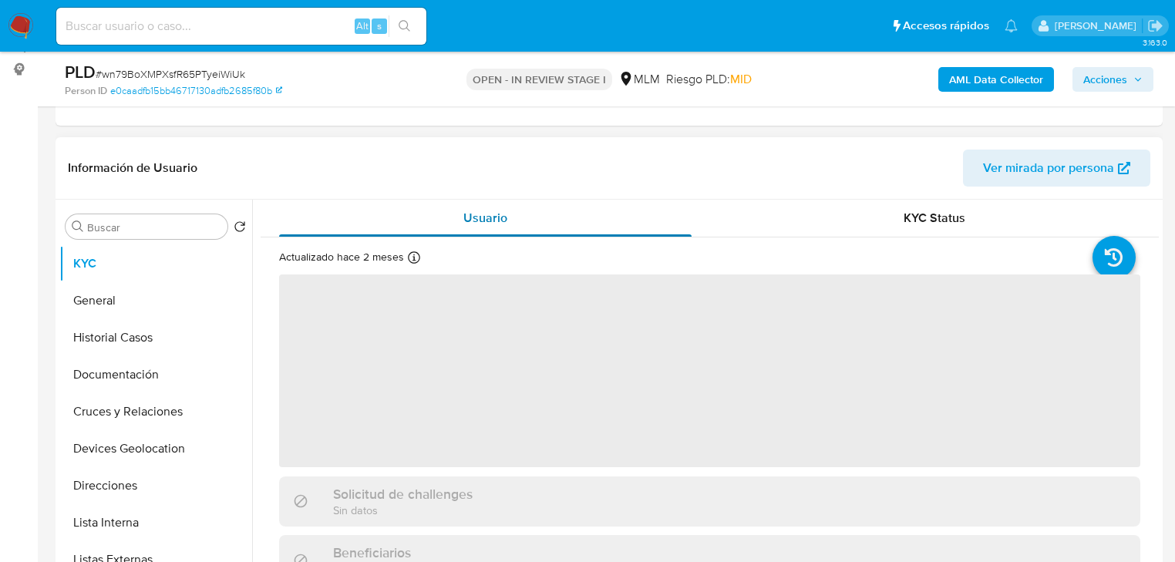
scroll to position [247, 0]
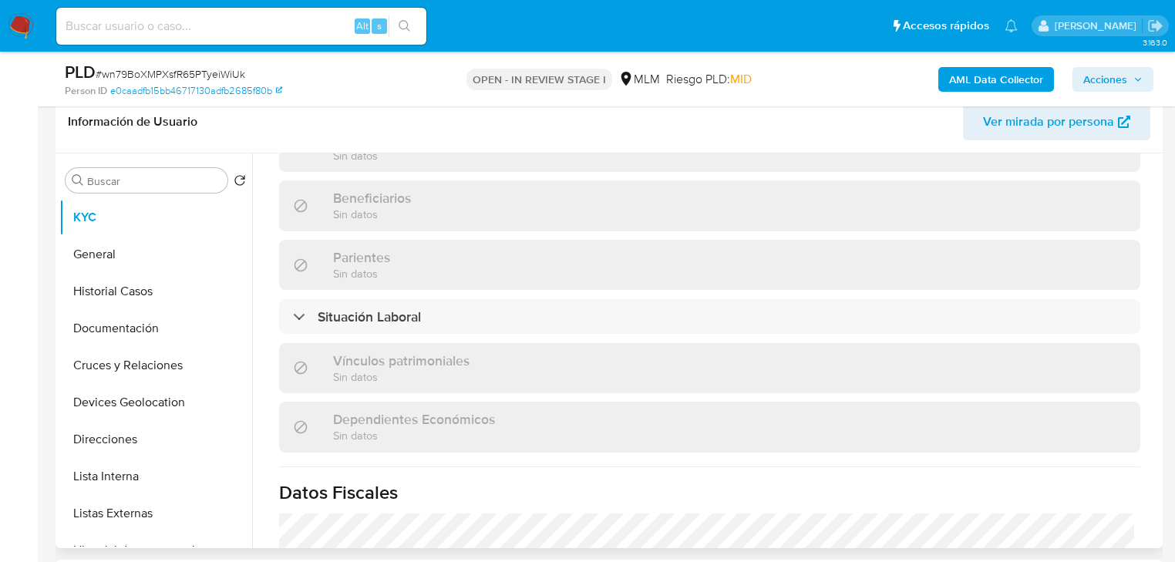
select select "10"
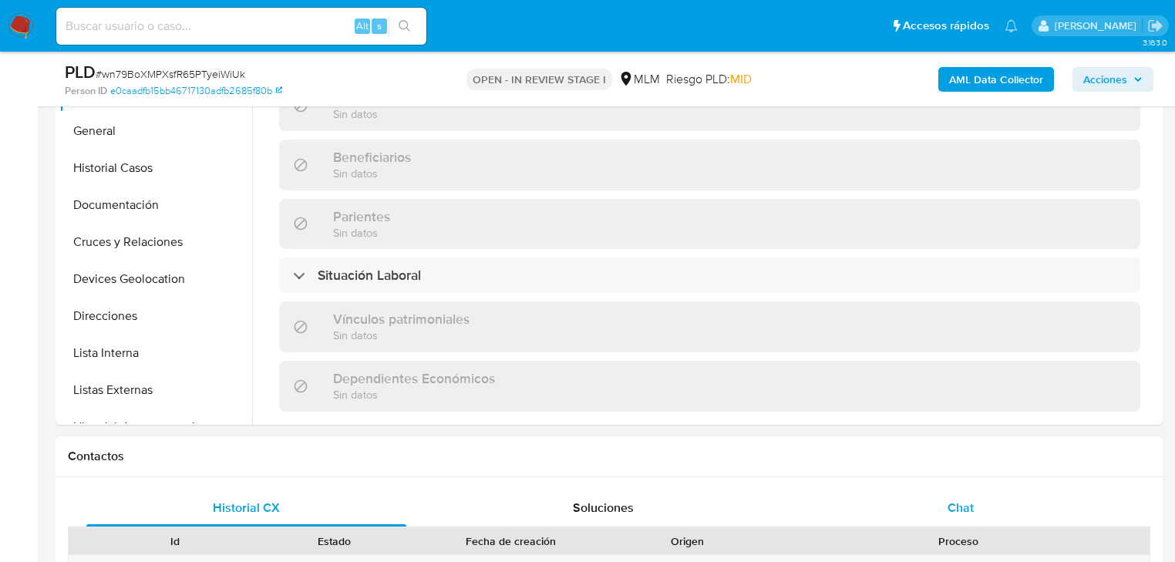
scroll to position [973, 0]
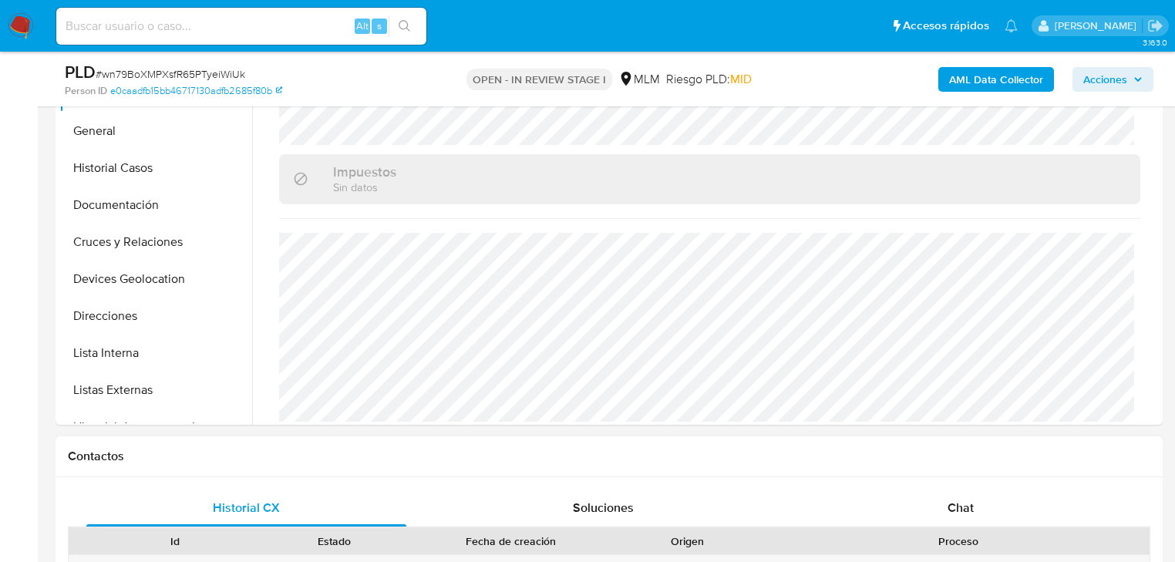
drag, startPoint x: 958, startPoint y: 509, endPoint x: 922, endPoint y: 438, distance: 79.6
click at [957, 509] on span "Chat" at bounding box center [960, 508] width 26 height 18
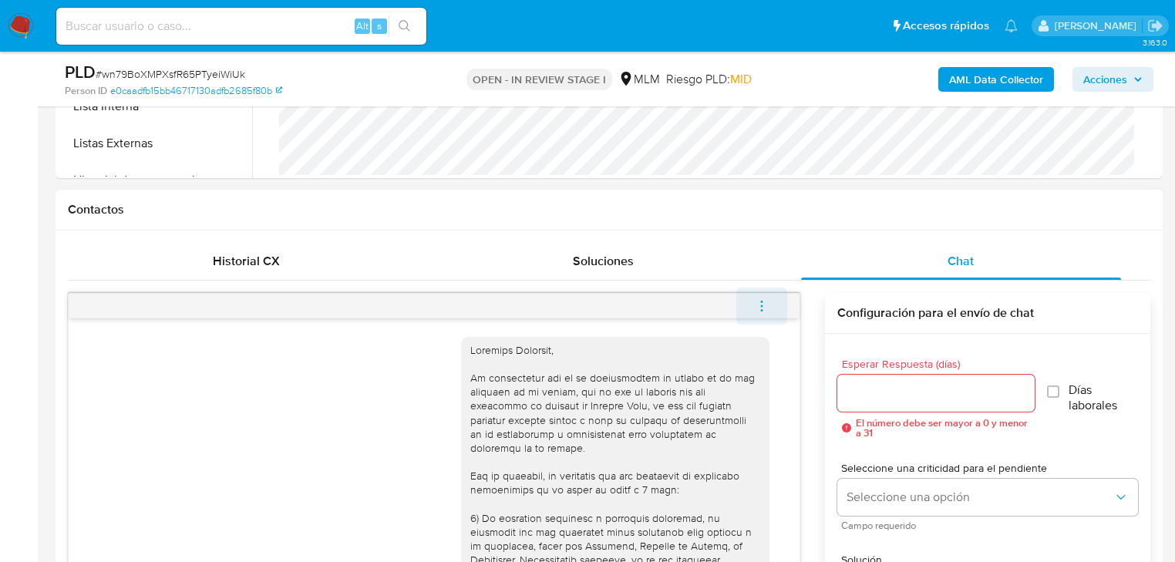
scroll to position [937, 0]
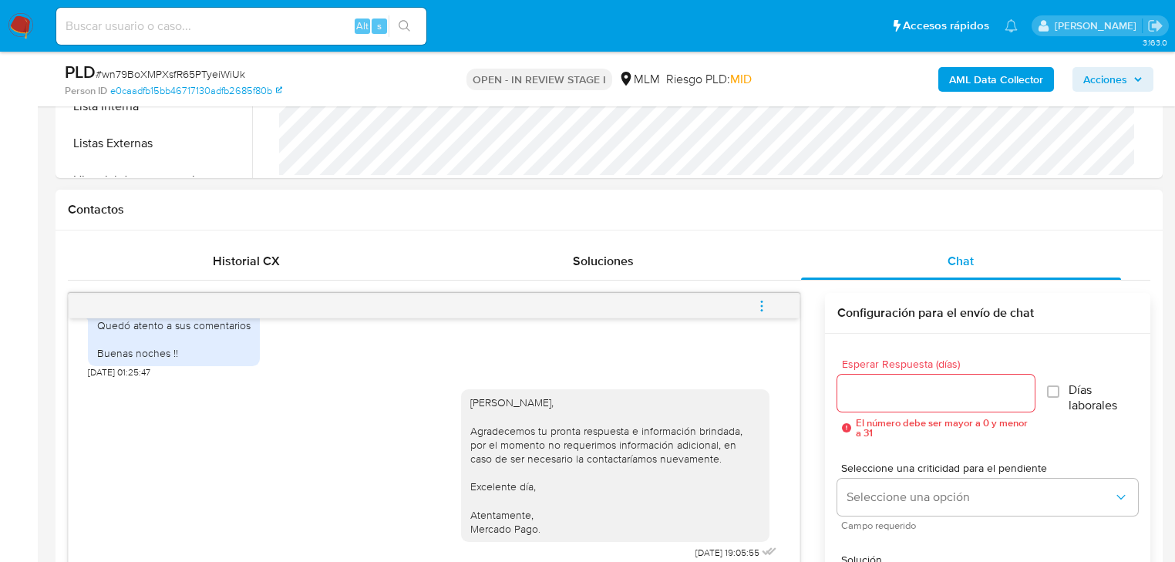
click at [766, 299] on icon "menu-action" at bounding box center [762, 306] width 14 height 14
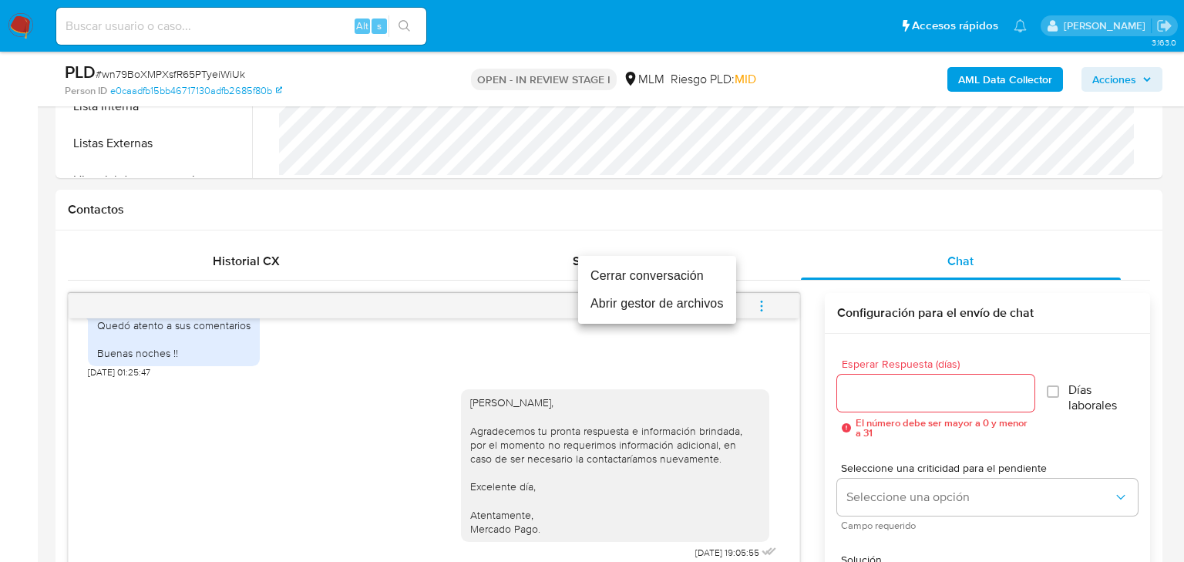
click at [636, 274] on li "Cerrar conversación" at bounding box center [657, 276] width 158 height 28
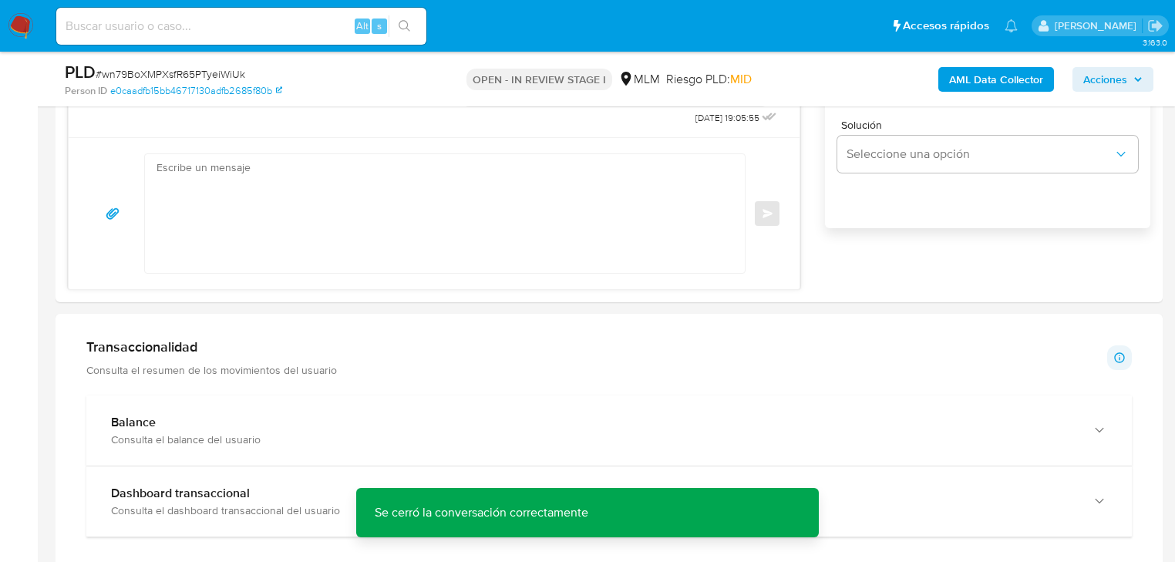
scroll to position [1295, 0]
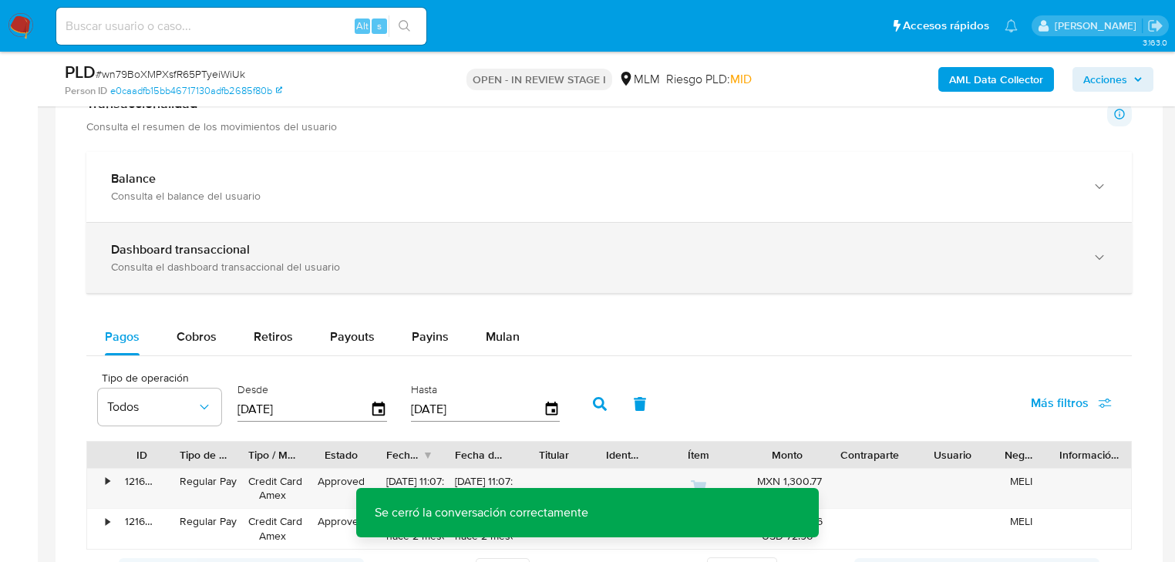
click at [347, 191] on div "Consulta el balance del usuario" at bounding box center [593, 196] width 965 height 14
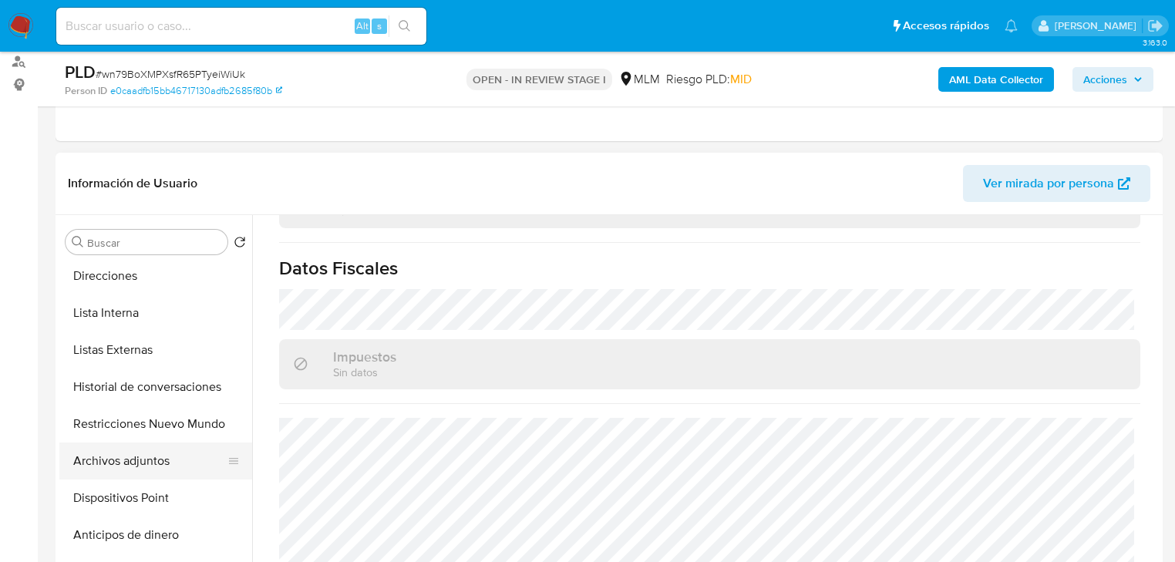
scroll to position [247, 0]
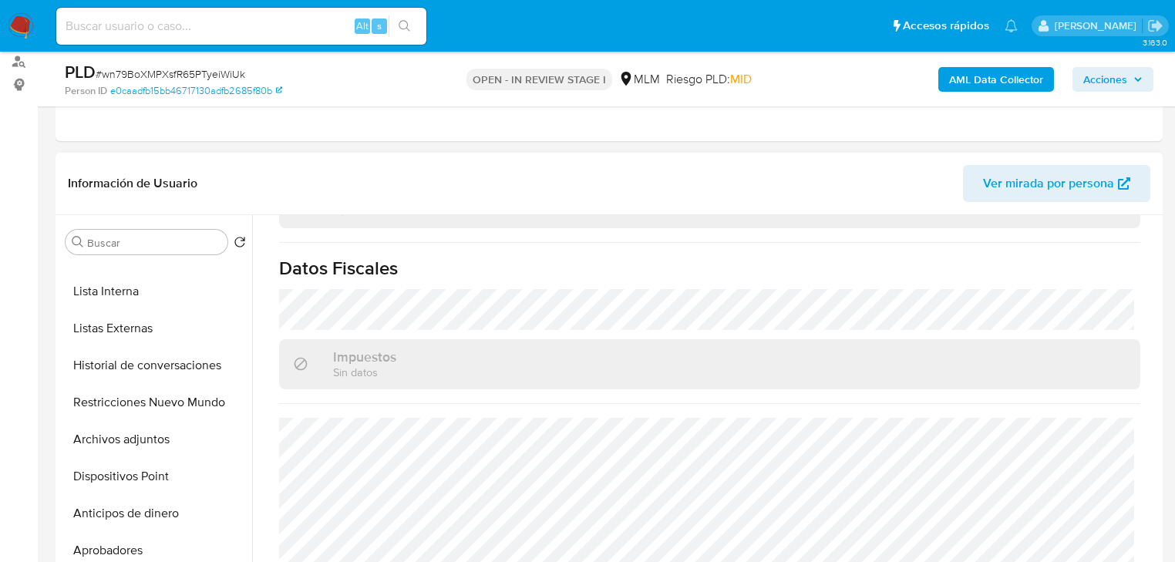
drag, startPoint x: 163, startPoint y: 442, endPoint x: 936, endPoint y: 457, distance: 772.6
click at [165, 439] on button "Archivos adjuntos" at bounding box center [155, 439] width 193 height 37
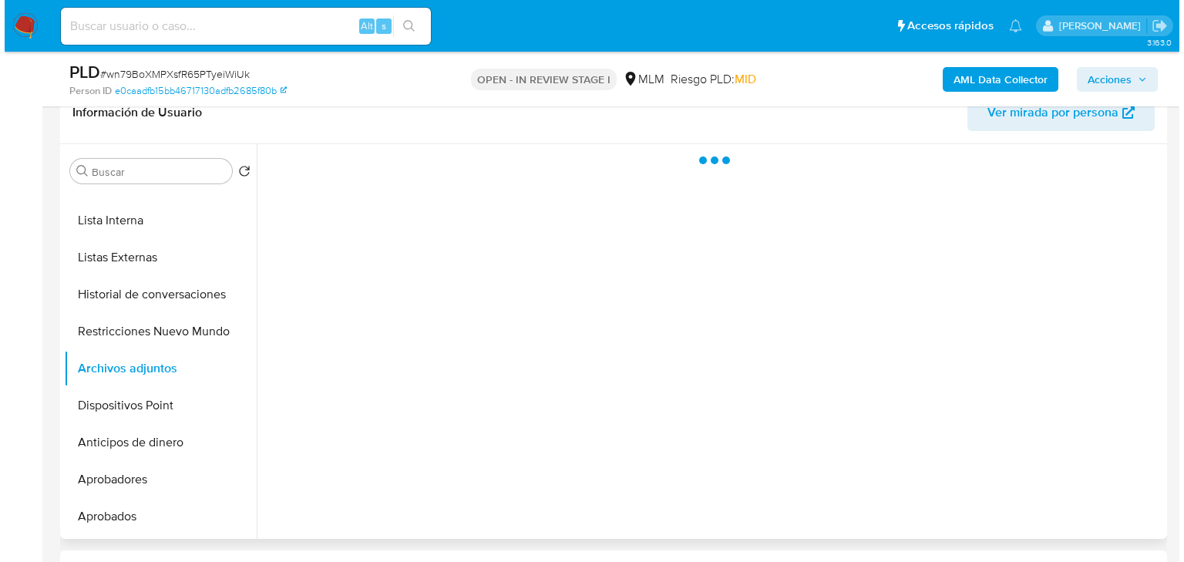
scroll to position [308, 0]
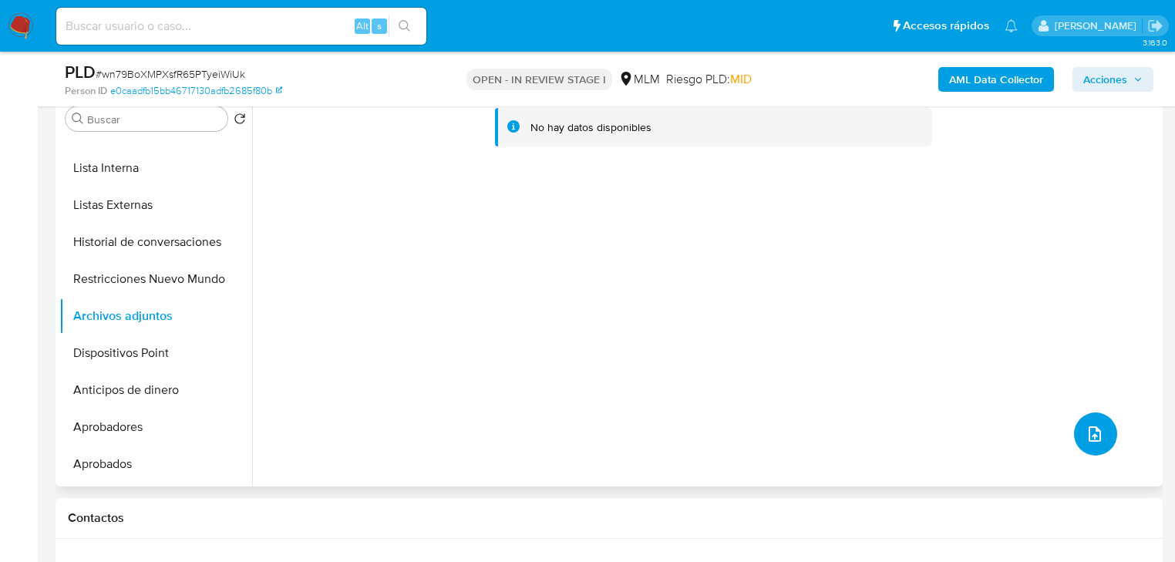
click at [1094, 432] on icon "upload-file" at bounding box center [1095, 433] width 12 height 15
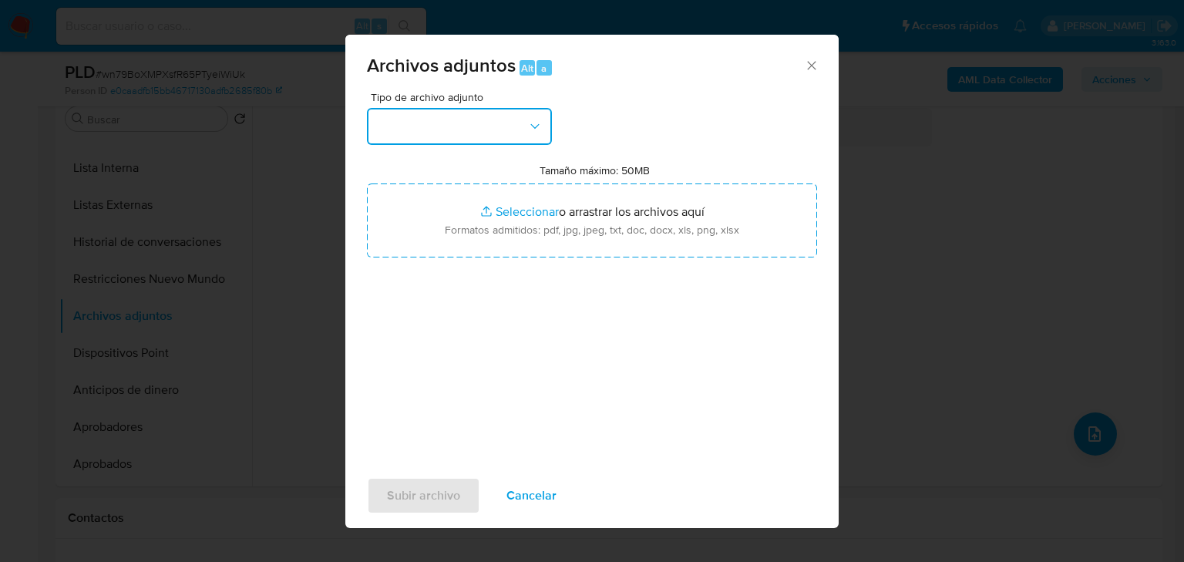
click at [435, 129] on button "button" at bounding box center [459, 126] width 185 height 37
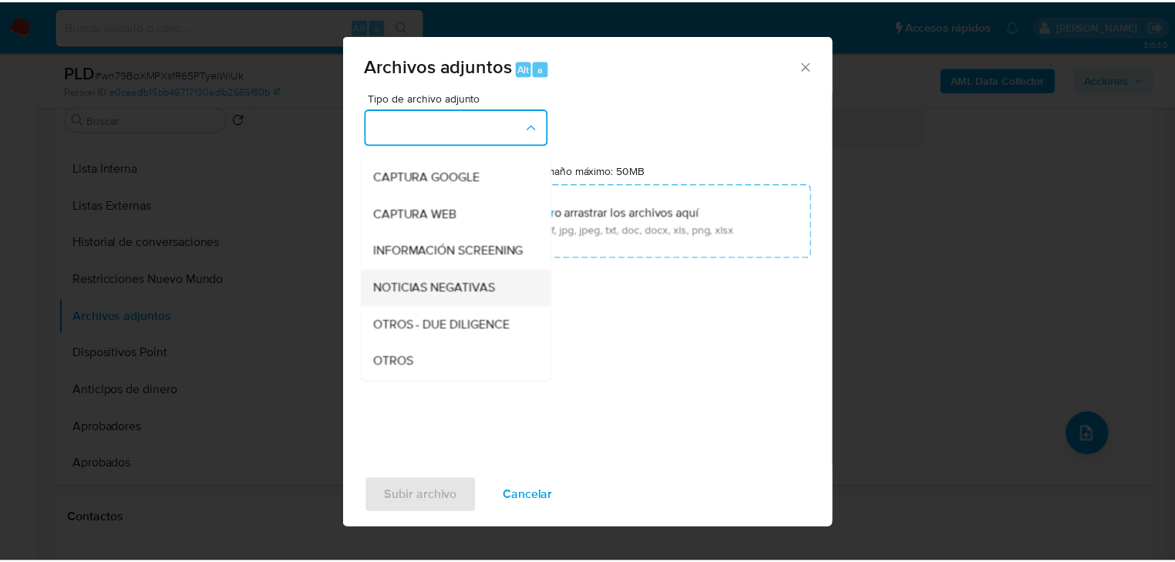
scroll to position [105, 0]
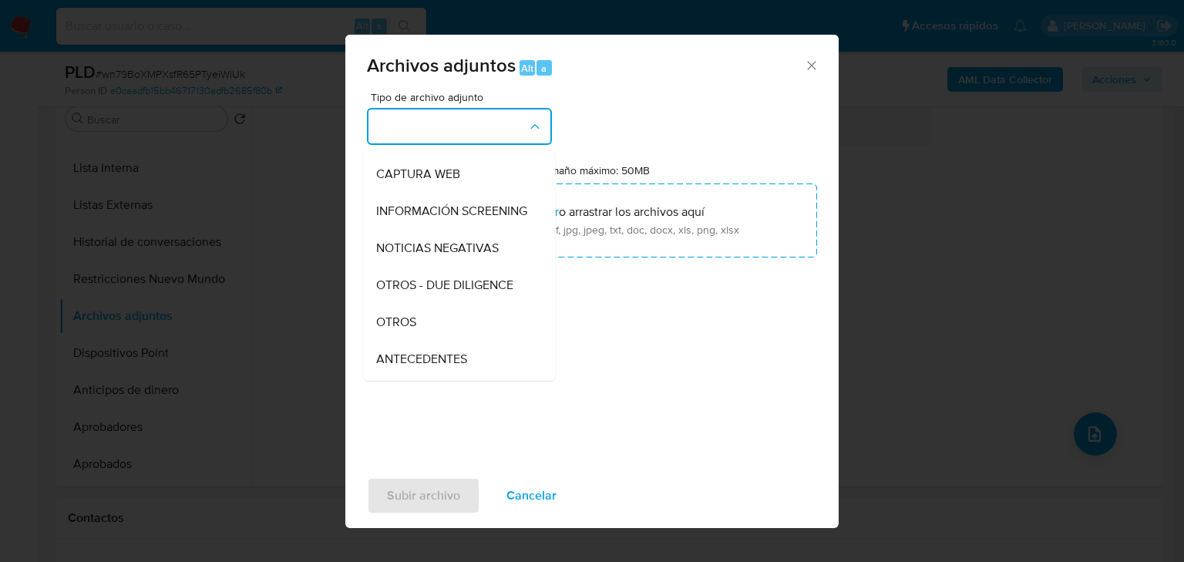
click at [416, 330] on span "OTROS" at bounding box center [396, 322] width 40 height 15
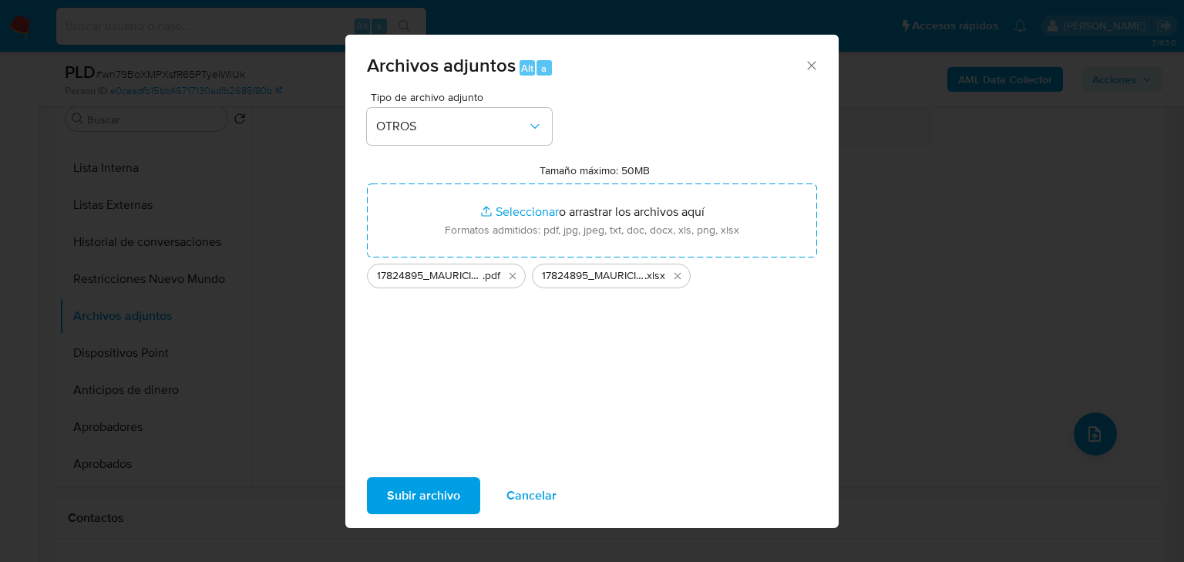
click at [444, 496] on span "Subir archivo" at bounding box center [423, 496] width 73 height 34
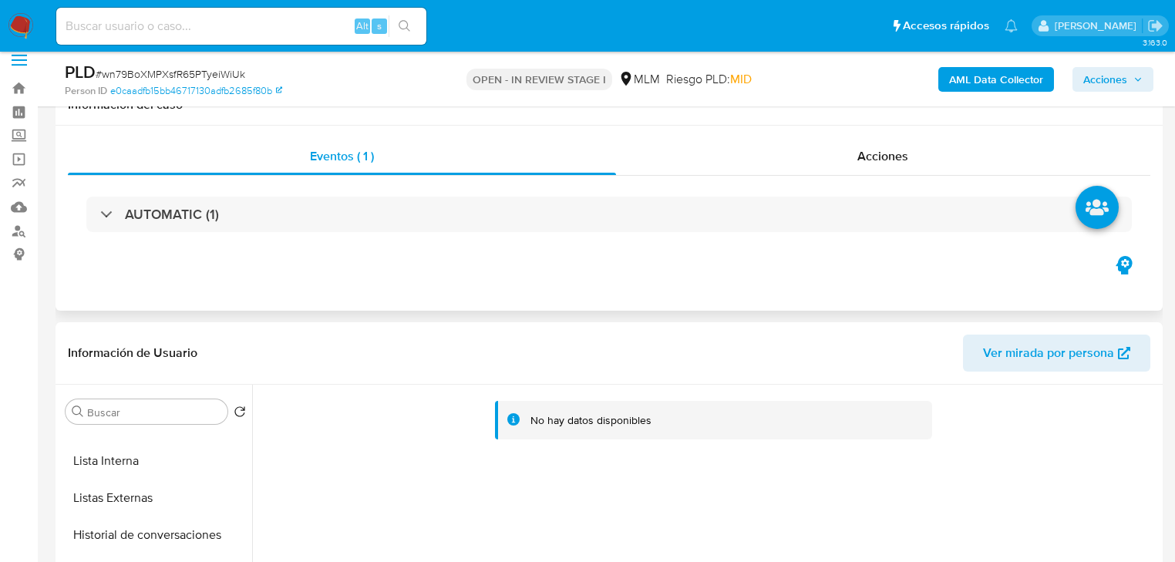
scroll to position [0, 0]
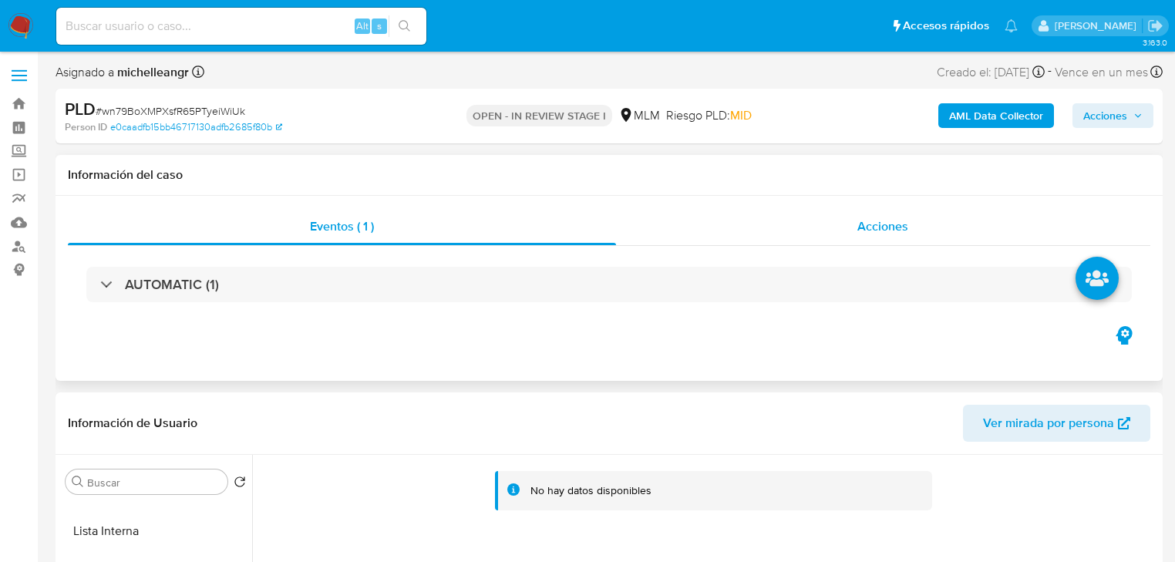
click at [853, 234] on div "Acciones" at bounding box center [883, 226] width 535 height 37
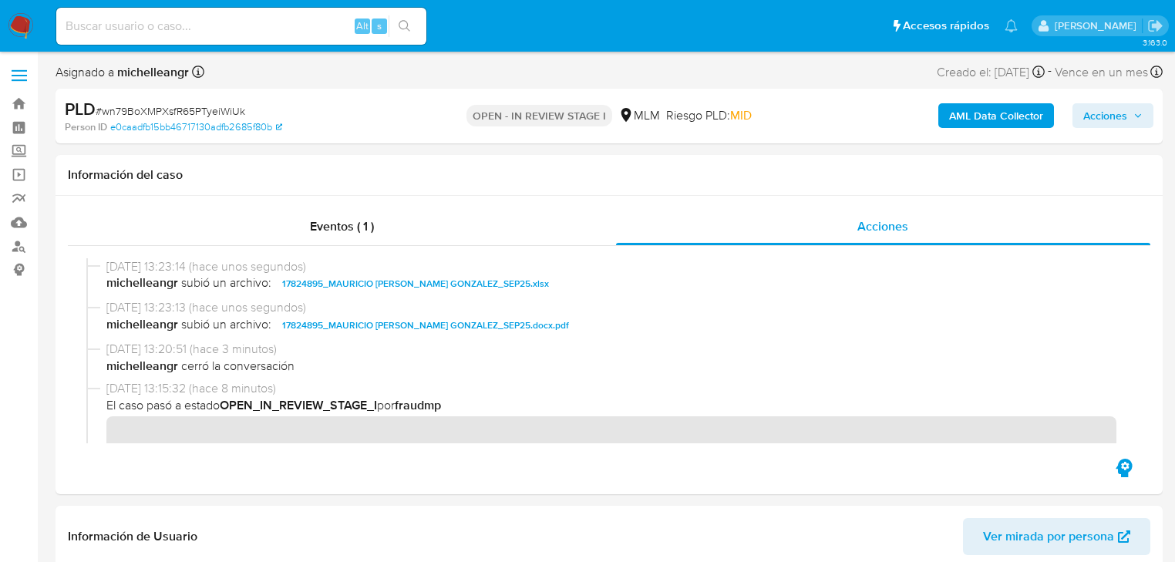
click at [1116, 109] on span "Acciones" at bounding box center [1105, 115] width 44 height 25
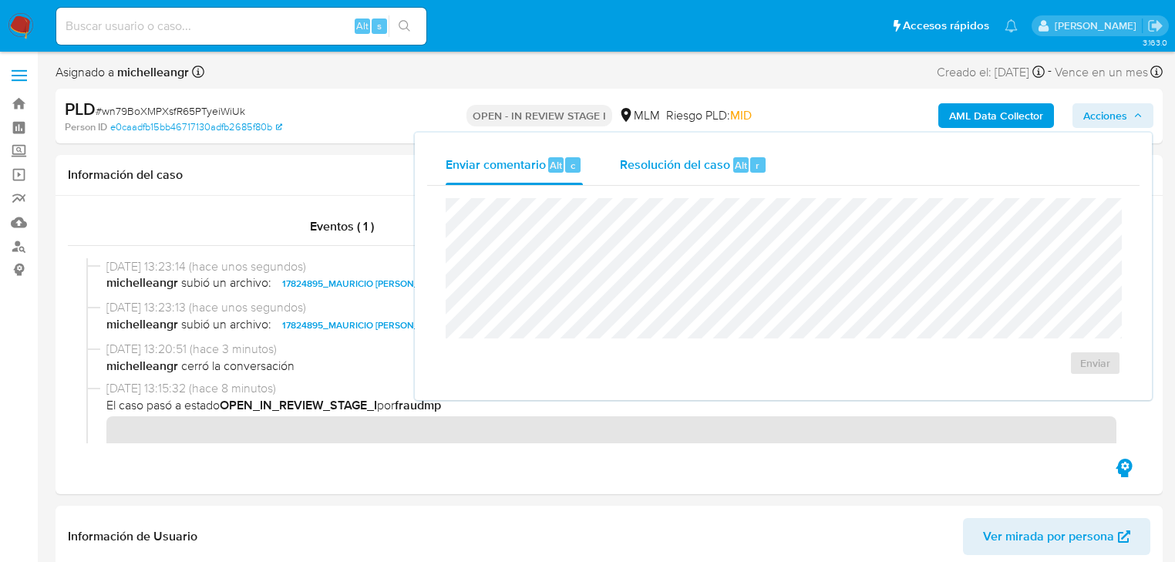
click at [659, 167] on span "Resolución del caso" at bounding box center [675, 165] width 110 height 18
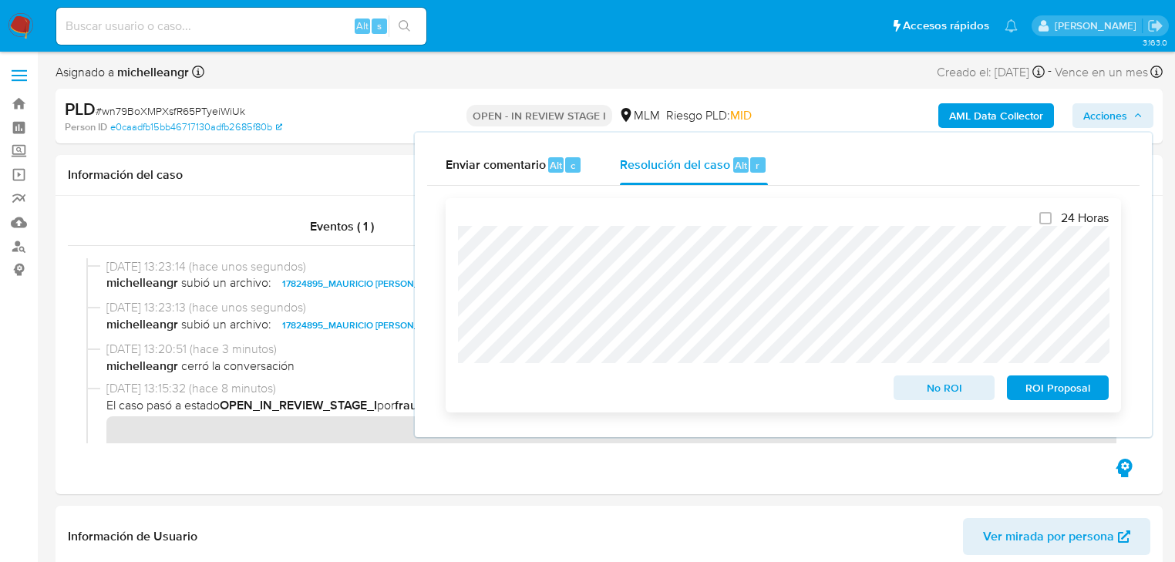
click at [937, 389] on span "No ROI" at bounding box center [944, 388] width 80 height 22
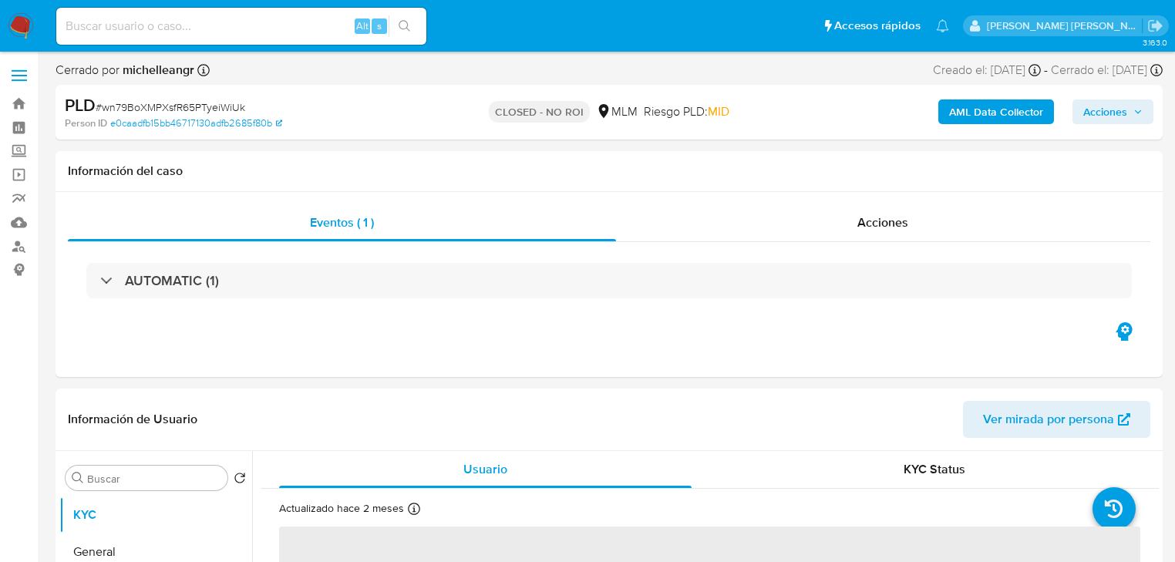
select select "10"
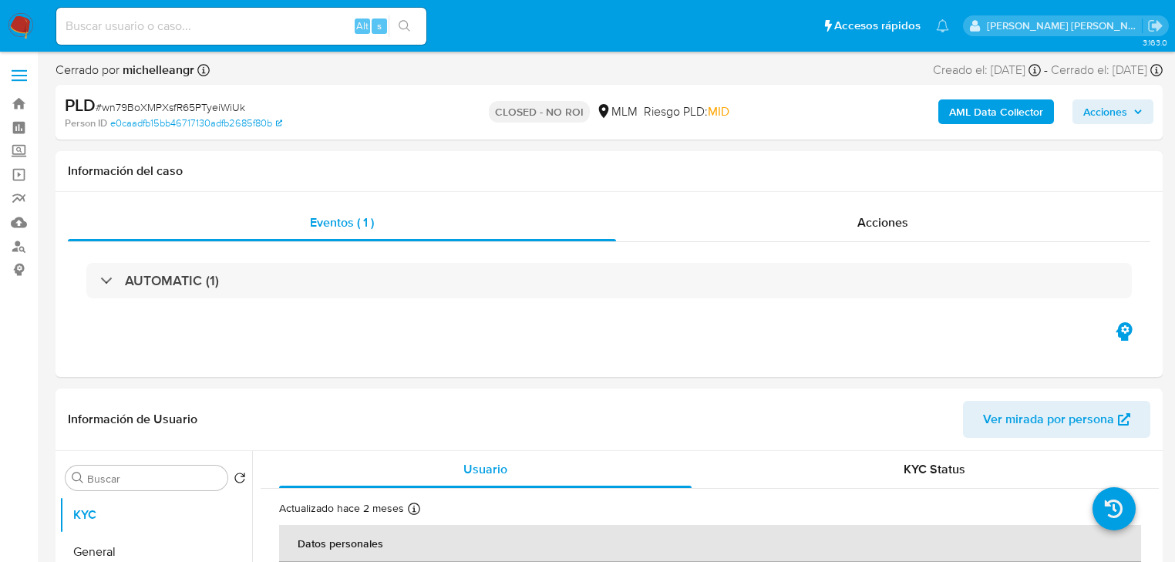
drag, startPoint x: 183, startPoint y: 38, endPoint x: 187, endPoint y: 28, distance: 10.5
click at [183, 38] on div "Alt s" at bounding box center [241, 26] width 370 height 37
click at [185, 25] on input at bounding box center [241, 26] width 370 height 20
paste input "ZVYg77tORfo8zJk7NYxFU70W"
type input "ZVYg77tORfo8zJk7NYxFU70W"
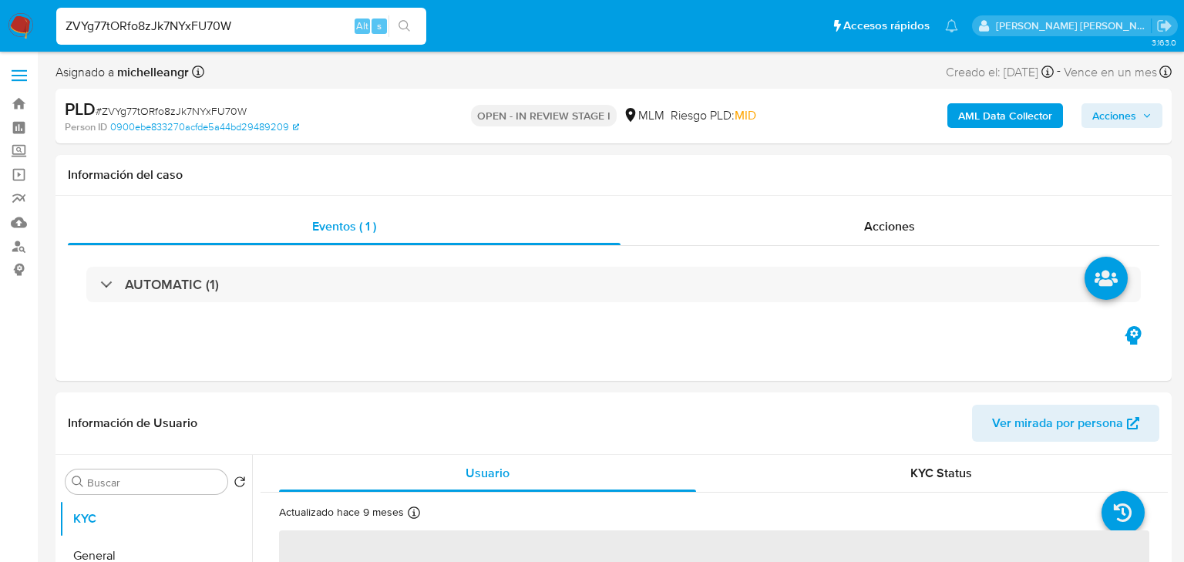
select select "10"
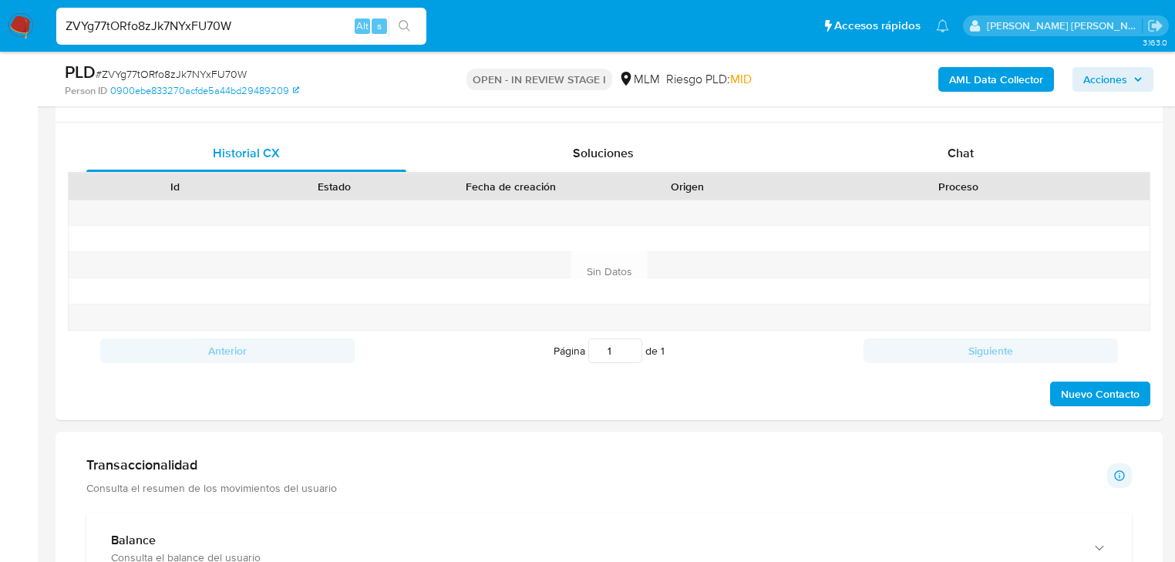
scroll to position [740, 0]
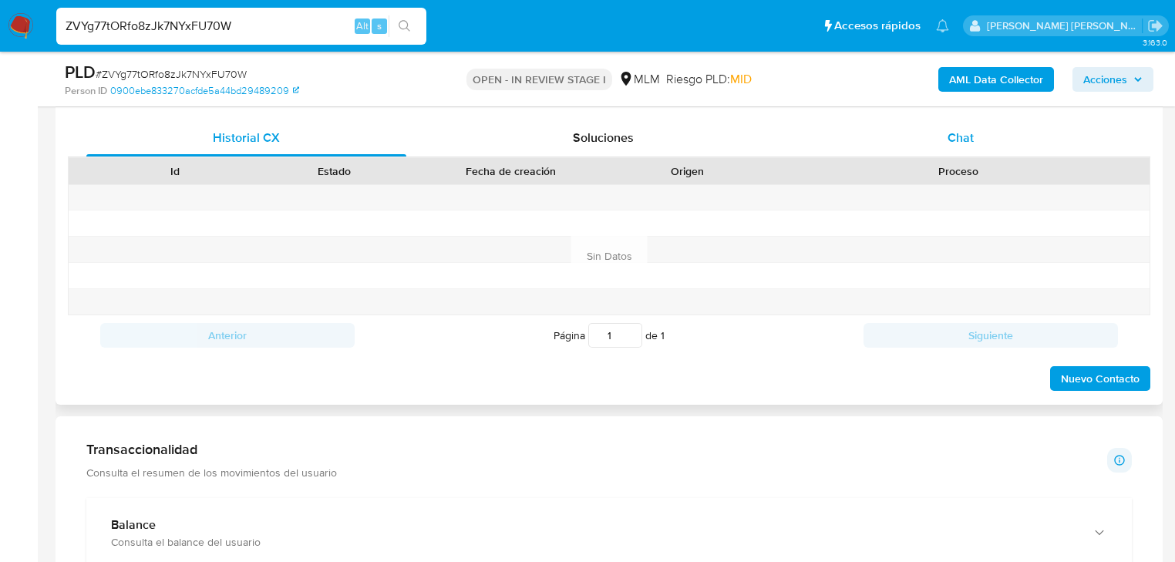
click at [950, 146] on div "Chat" at bounding box center [961, 137] width 320 height 37
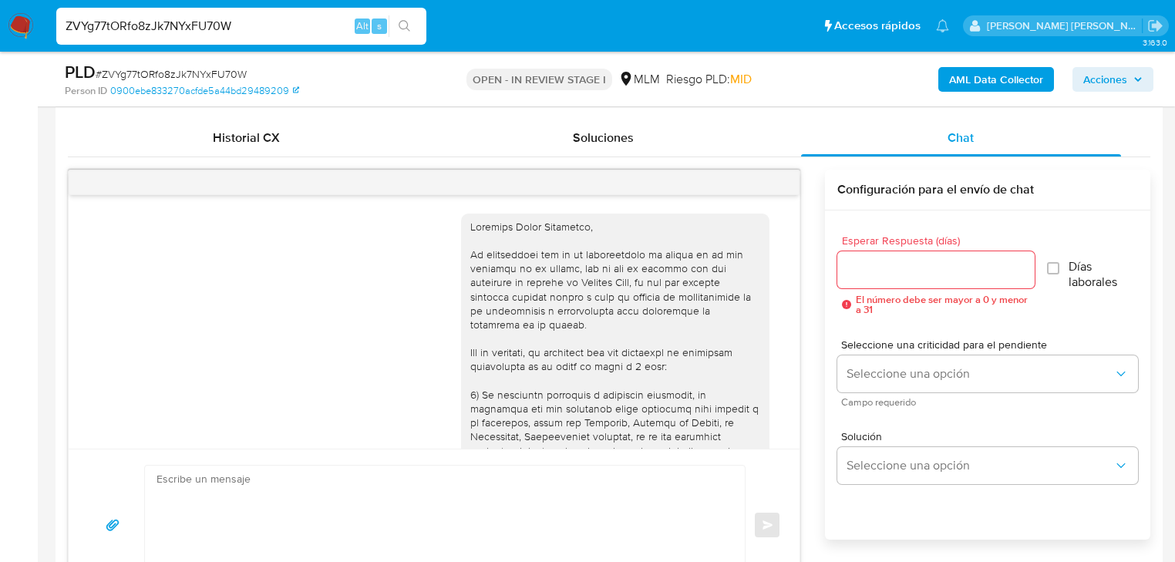
scroll to position [475, 0]
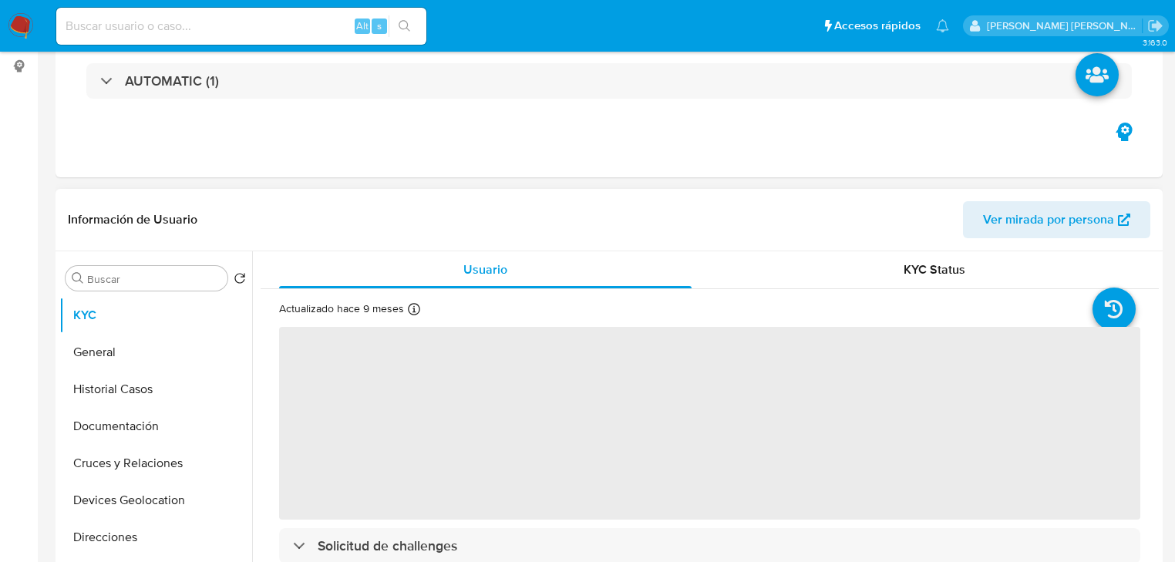
select select "10"
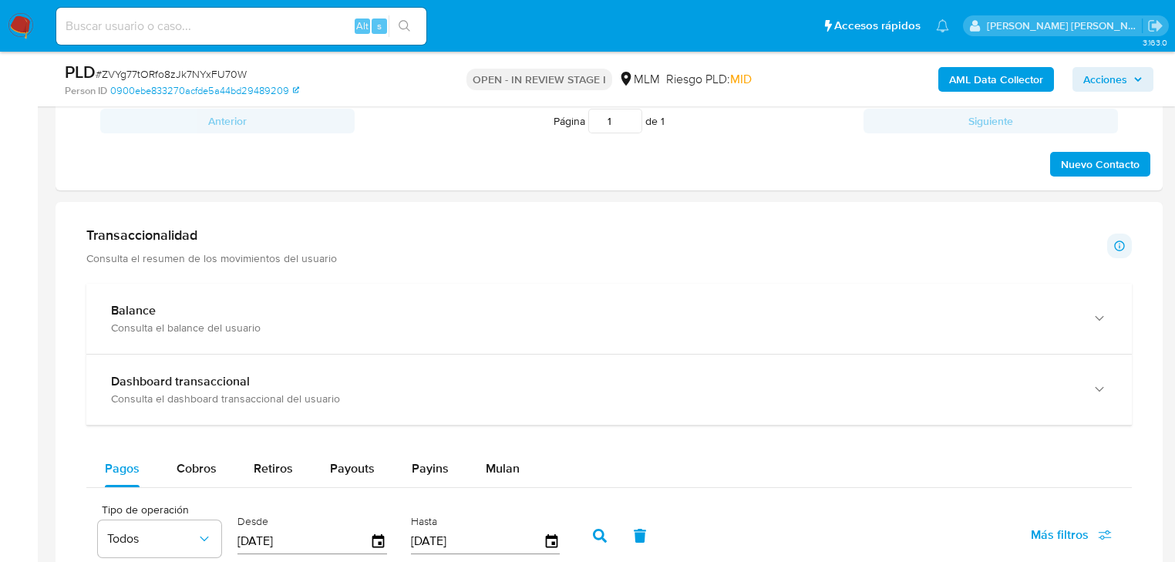
scroll to position [1048, 0]
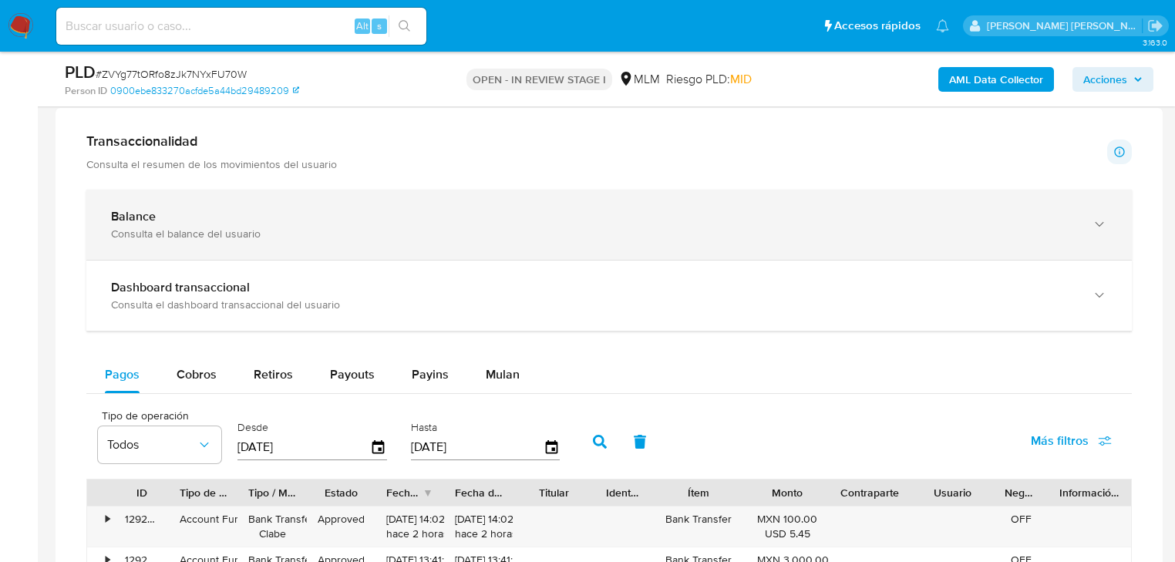
click at [476, 200] on div "Balance Consulta el balance del usuario" at bounding box center [608, 225] width 1045 height 70
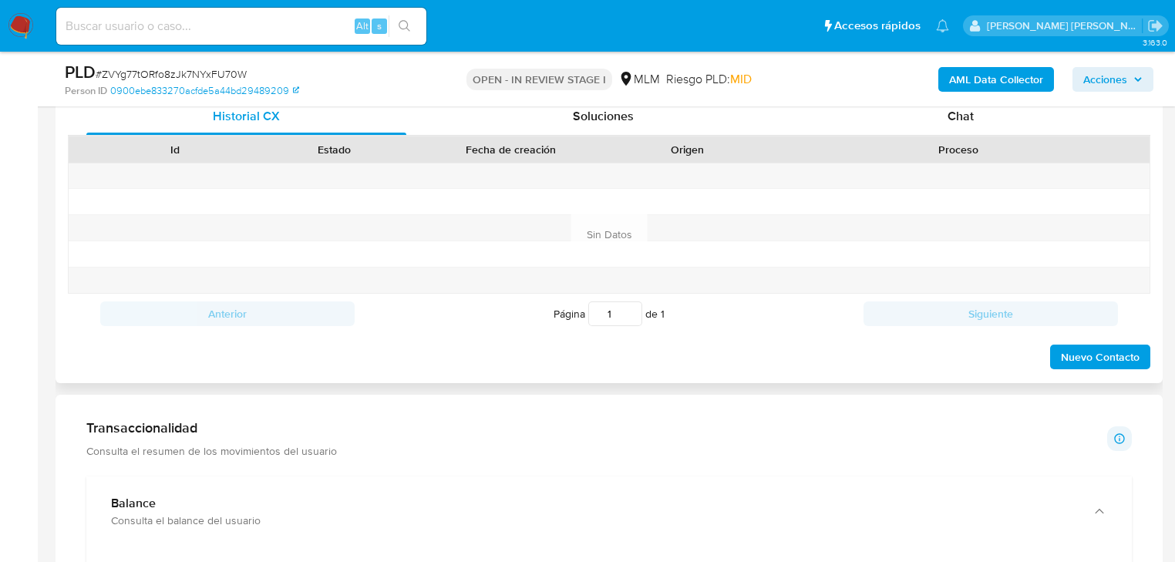
scroll to position [740, 0]
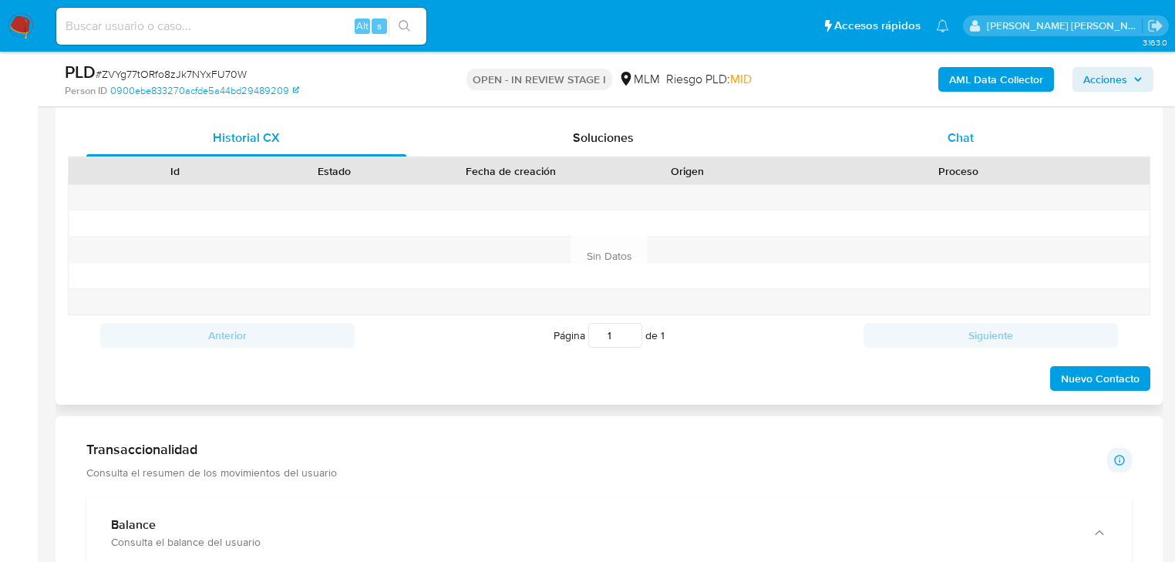
click at [975, 146] on div "Chat" at bounding box center [961, 137] width 320 height 37
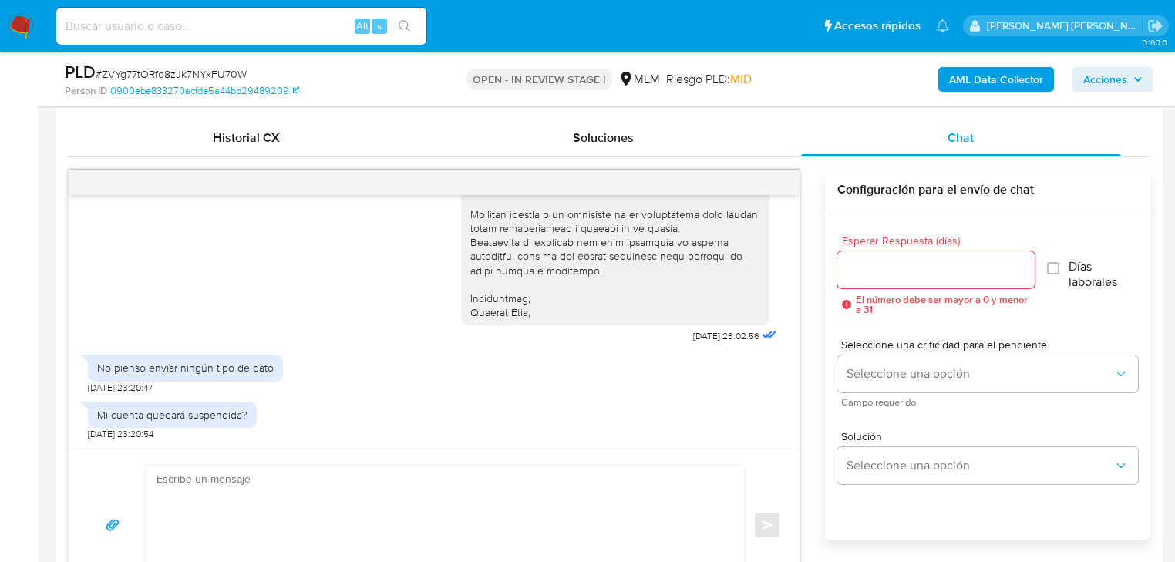
click at [749, 185] on div at bounding box center [434, 182] width 731 height 25
click at [763, 183] on div at bounding box center [434, 182] width 731 height 25
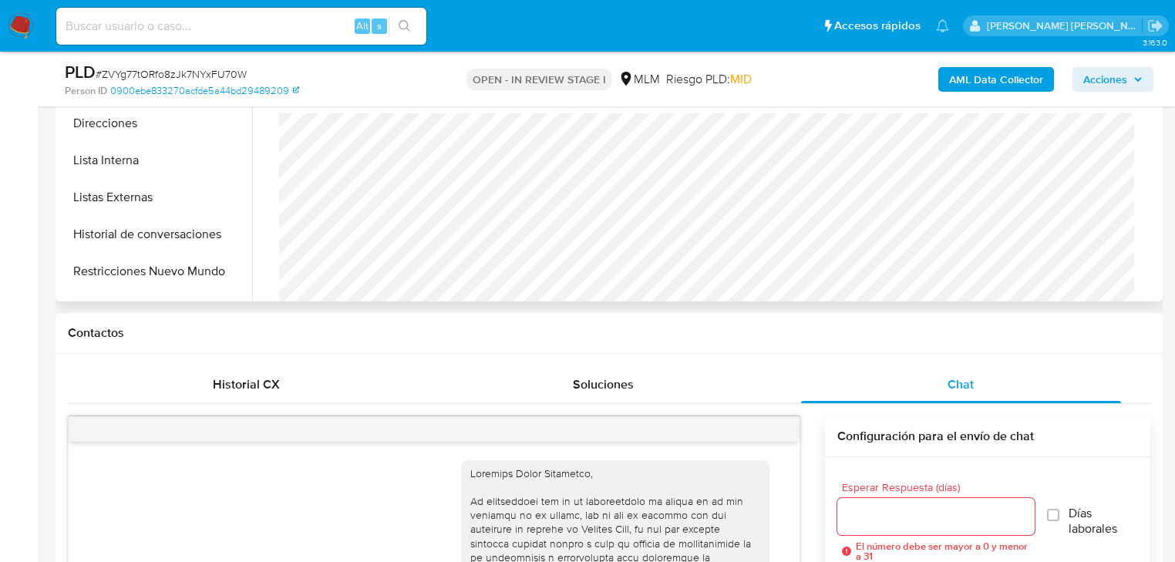
scroll to position [185, 0]
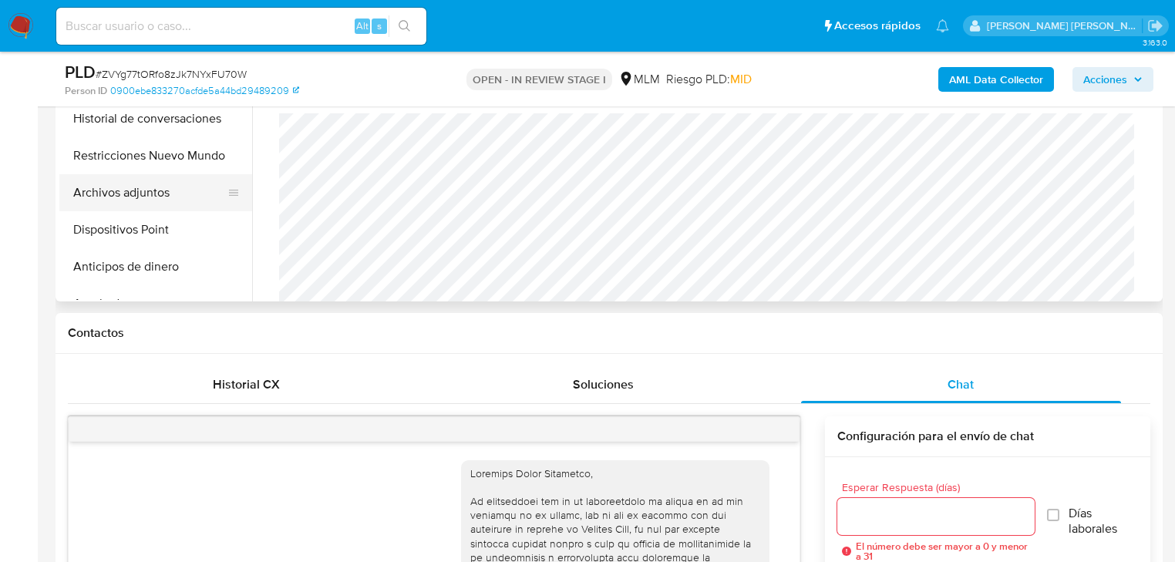
drag, startPoint x: 165, startPoint y: 196, endPoint x: 890, endPoint y: 289, distance: 730.6
click at [170, 196] on button "Archivos adjuntos" at bounding box center [155, 192] width 193 height 37
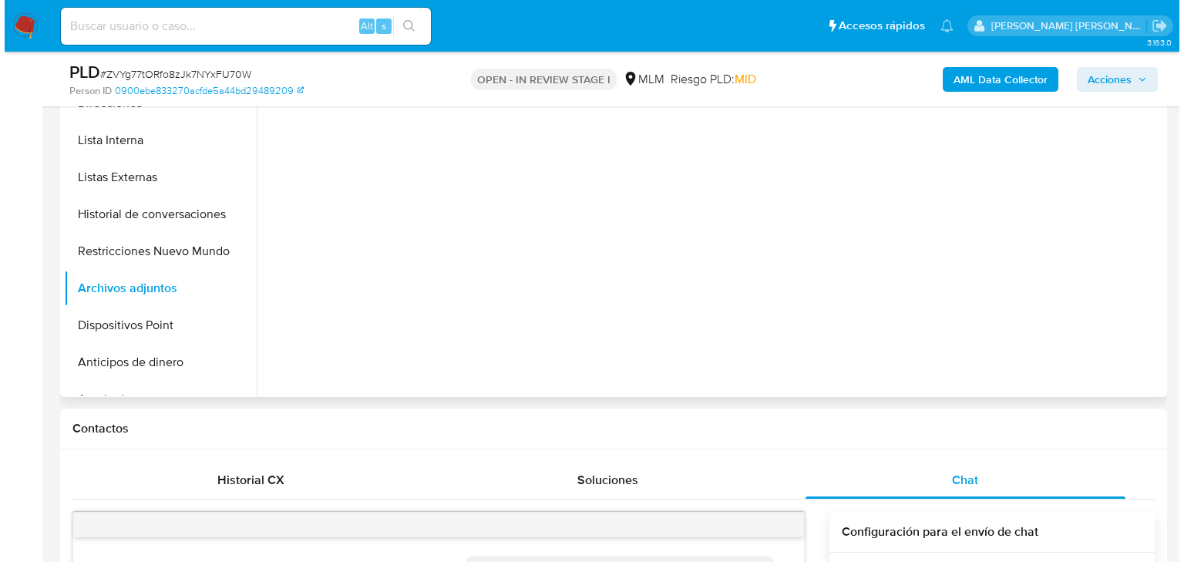
scroll to position [308, 0]
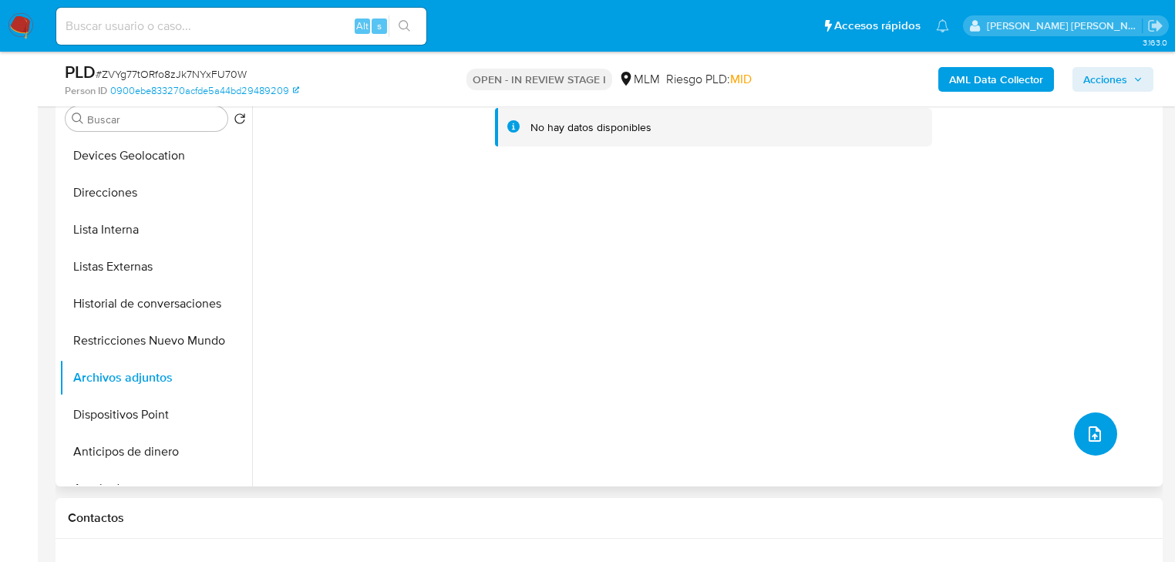
click at [1085, 438] on span "upload-file" at bounding box center [1094, 434] width 19 height 19
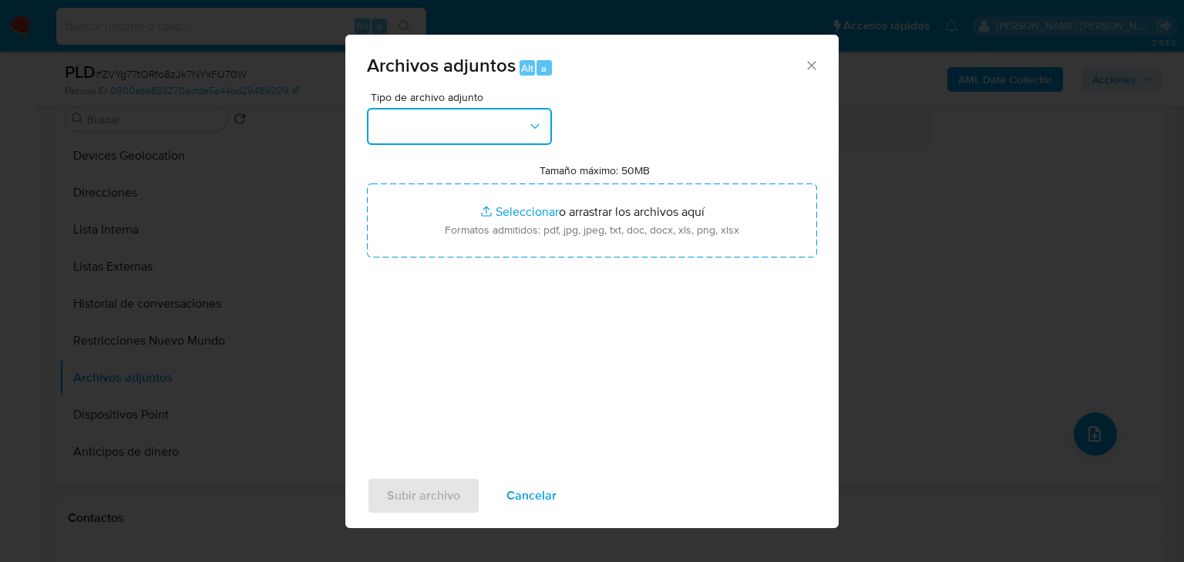
click at [402, 126] on button "button" at bounding box center [459, 126] width 185 height 37
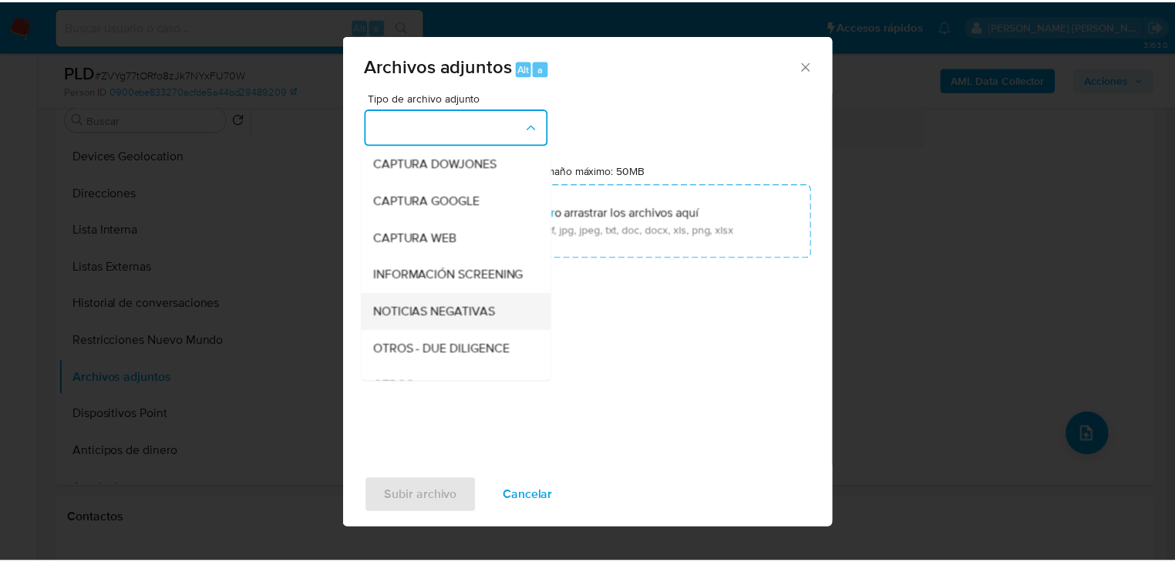
scroll to position [62, 0]
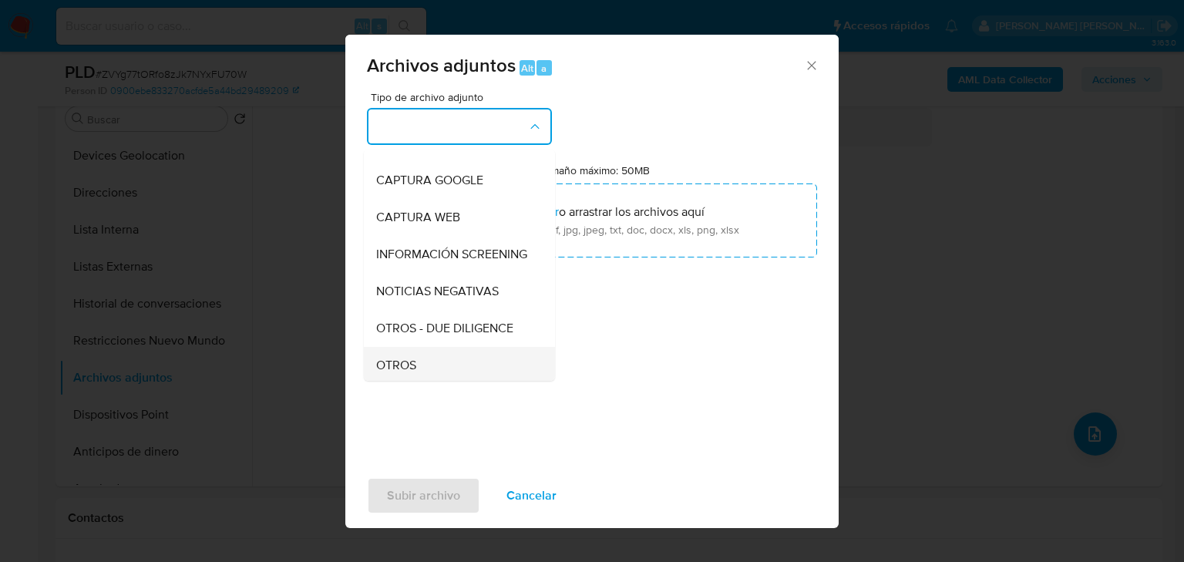
click at [407, 373] on span "OTROS" at bounding box center [396, 365] width 40 height 15
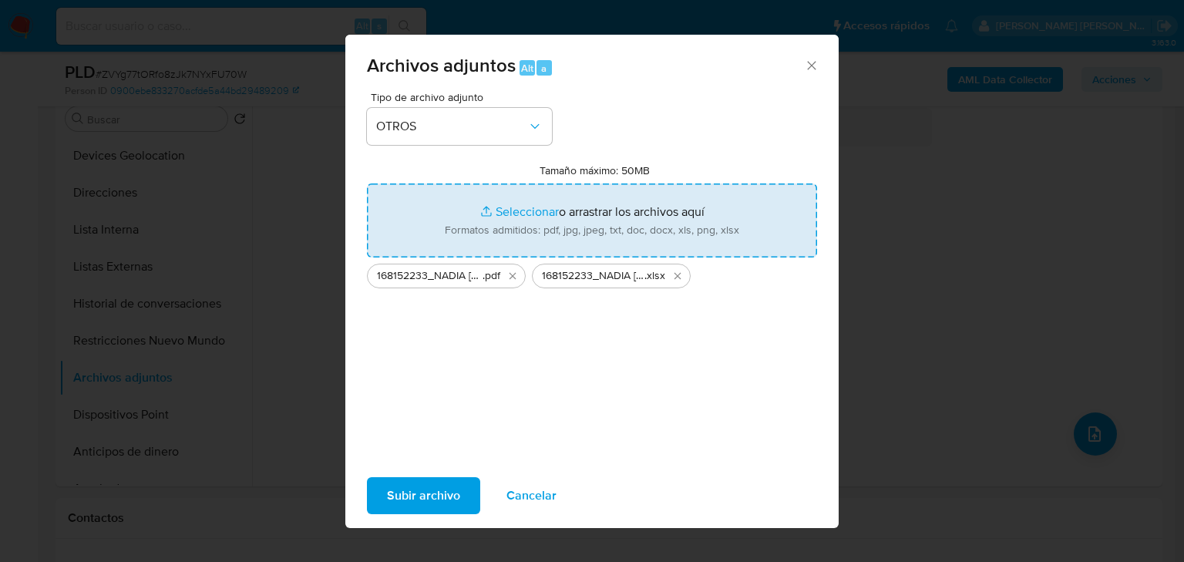
click at [429, 496] on span "Subir archivo" at bounding box center [423, 496] width 73 height 34
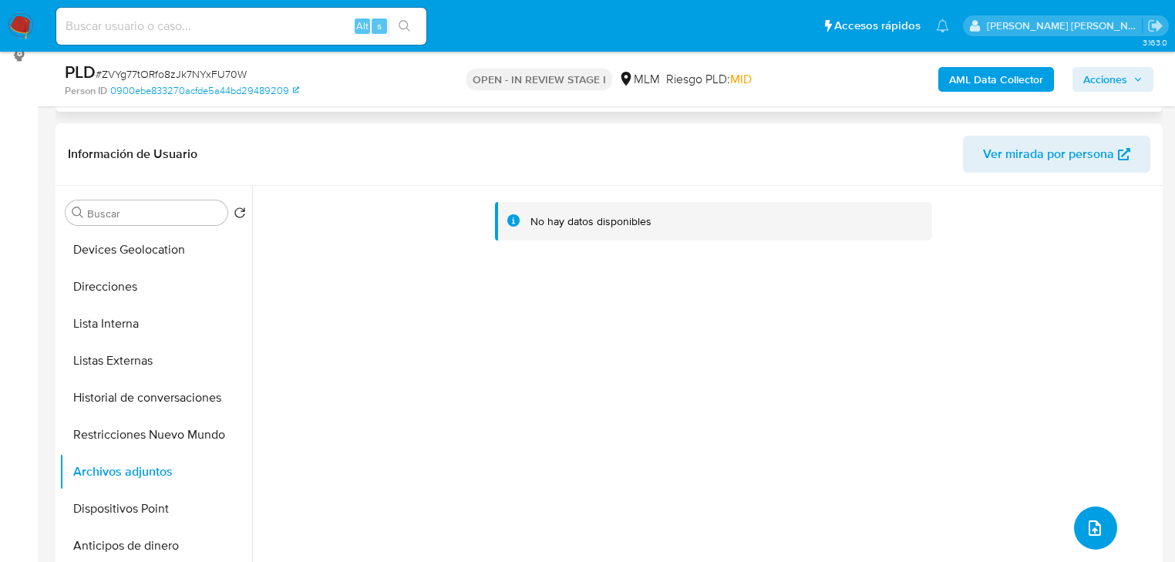
scroll to position [0, 0]
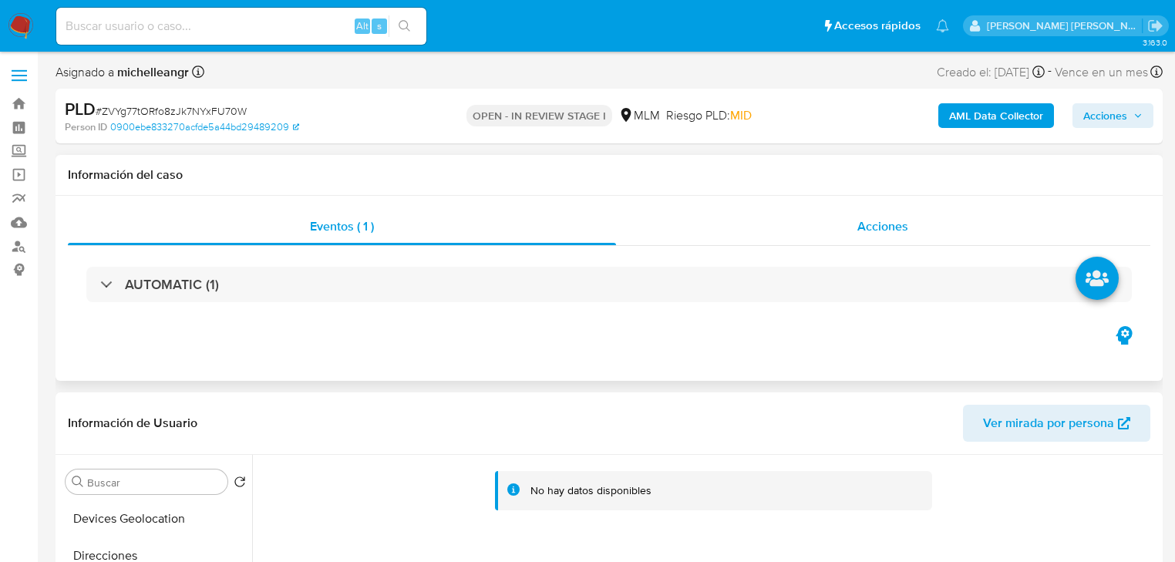
click at [897, 231] on span "Acciones" at bounding box center [882, 226] width 51 height 18
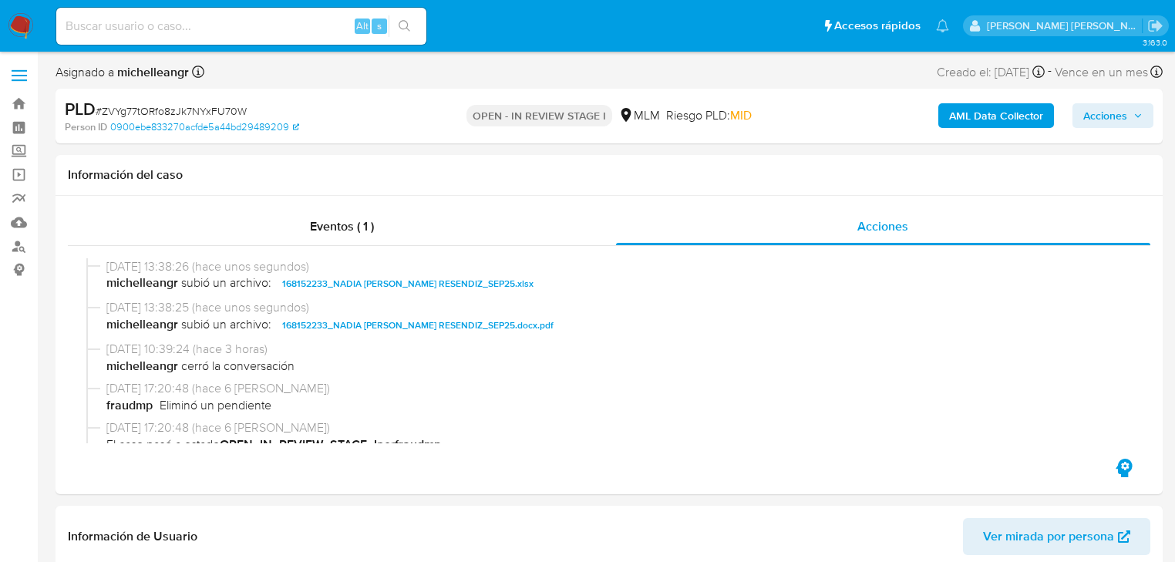
click at [1095, 116] on span "Acciones" at bounding box center [1105, 115] width 44 height 25
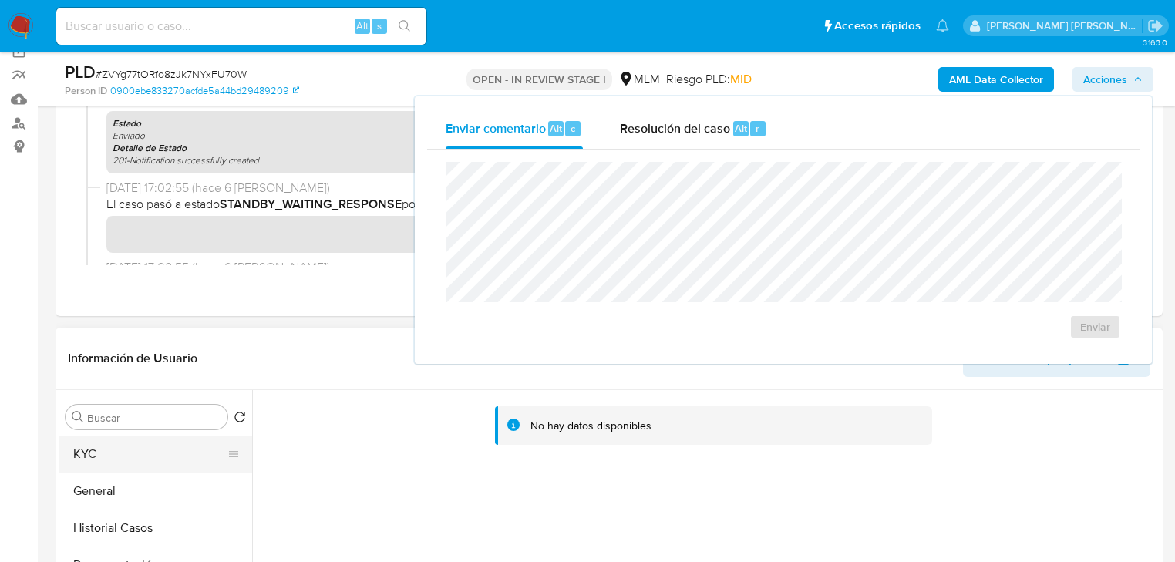
click at [190, 466] on button "KYC" at bounding box center [149, 454] width 180 height 37
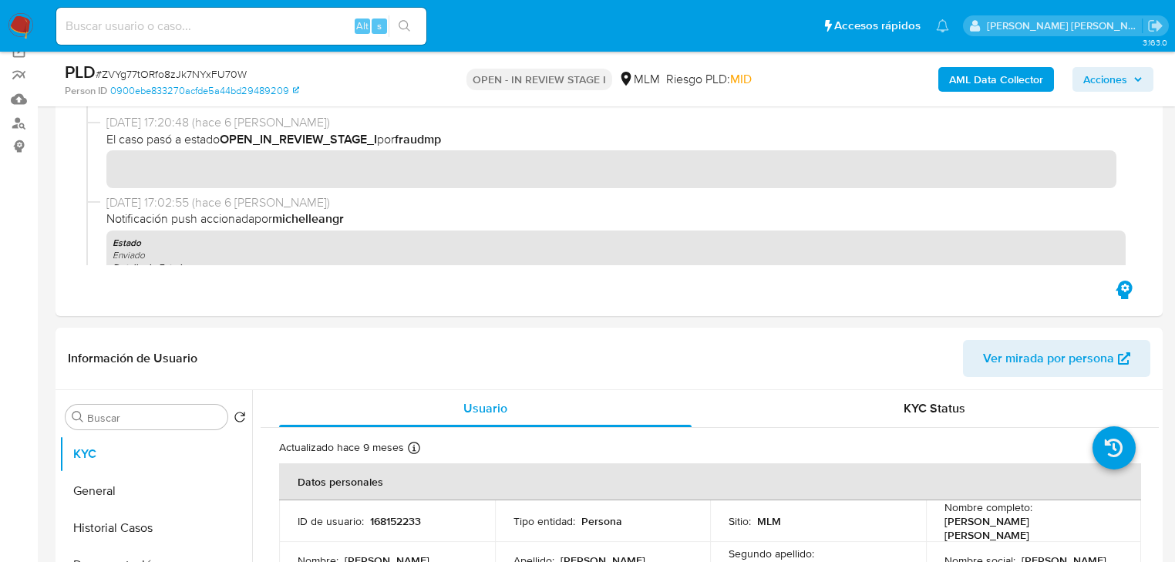
scroll to position [62, 0]
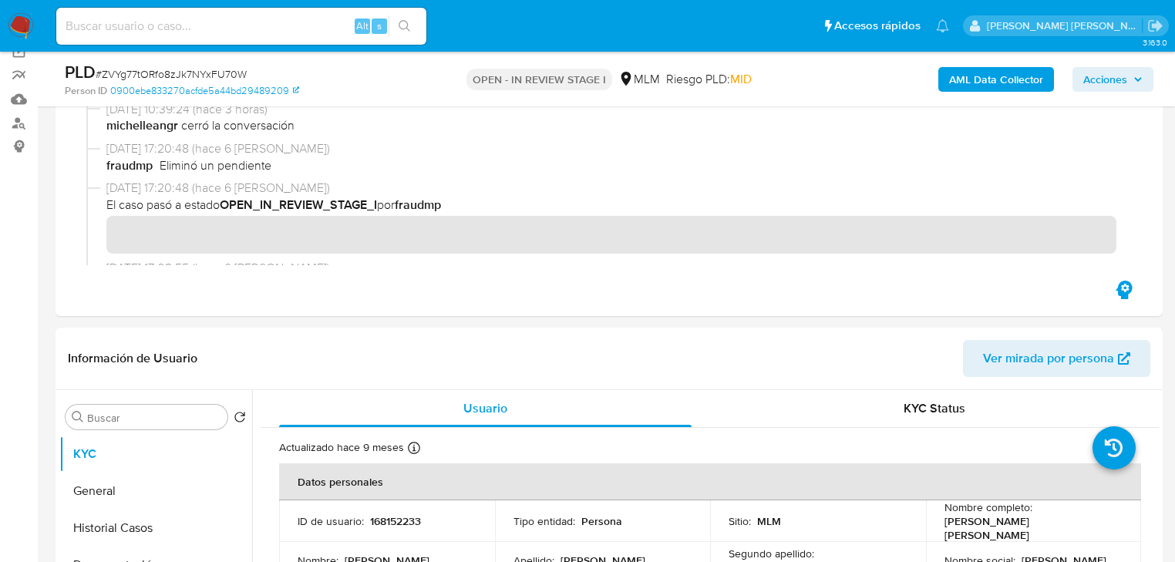
click at [1115, 82] on span "Acciones" at bounding box center [1105, 79] width 44 height 25
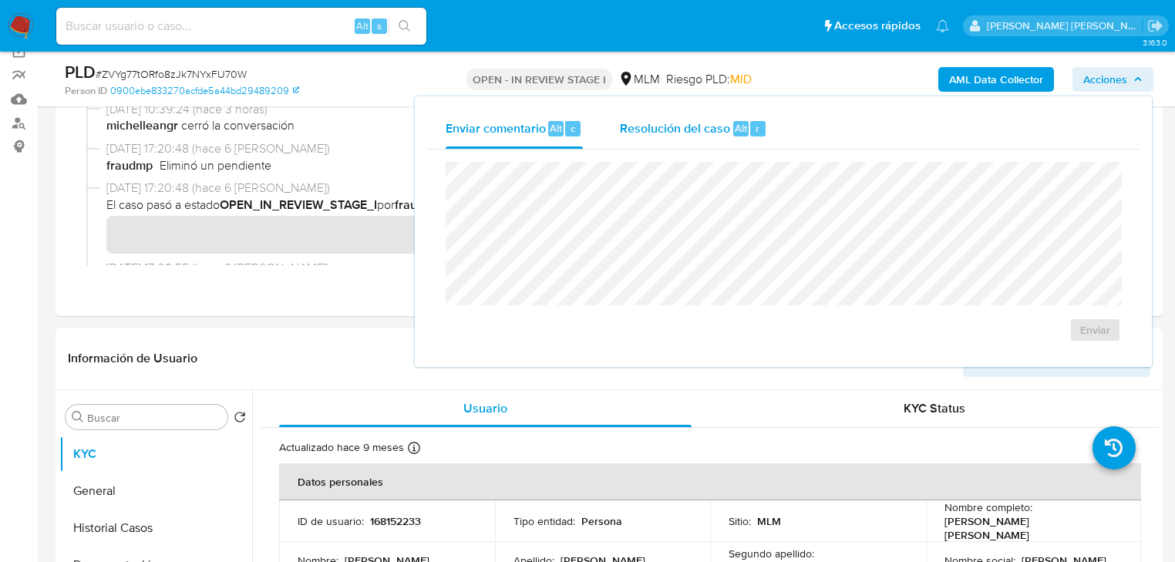
click at [712, 132] on span "Resolución del caso" at bounding box center [675, 128] width 110 height 18
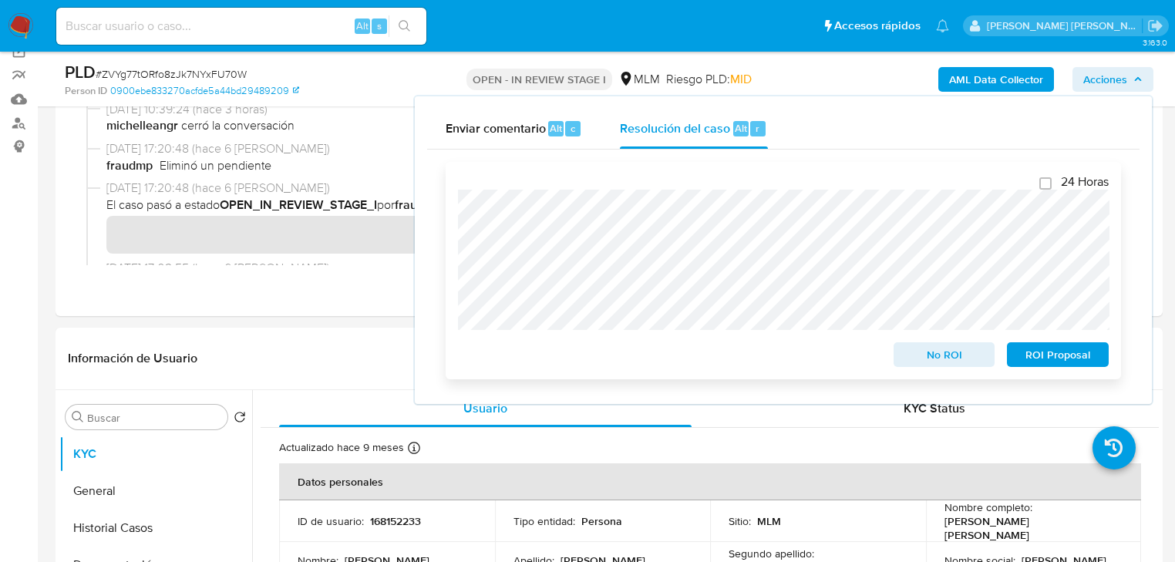
click at [669, 291] on div "24 Horas No ROI ROI Proposal" at bounding box center [783, 270] width 651 height 193
click at [1029, 355] on span "ROI Proposal" at bounding box center [1058, 355] width 80 height 22
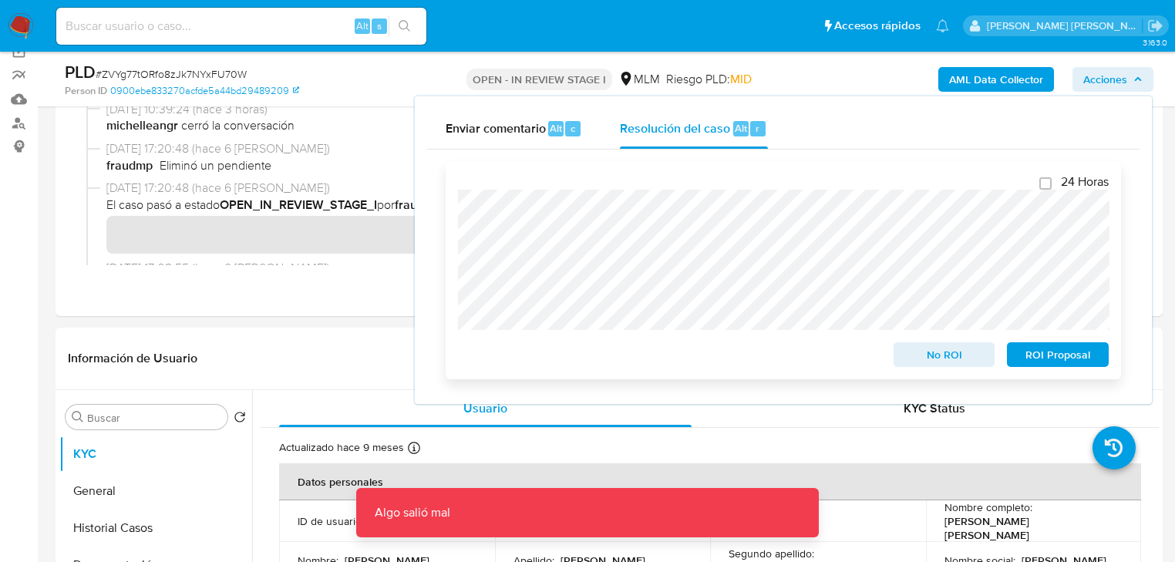
click at [1036, 352] on span "ROI Proposal" at bounding box center [1058, 355] width 80 height 22
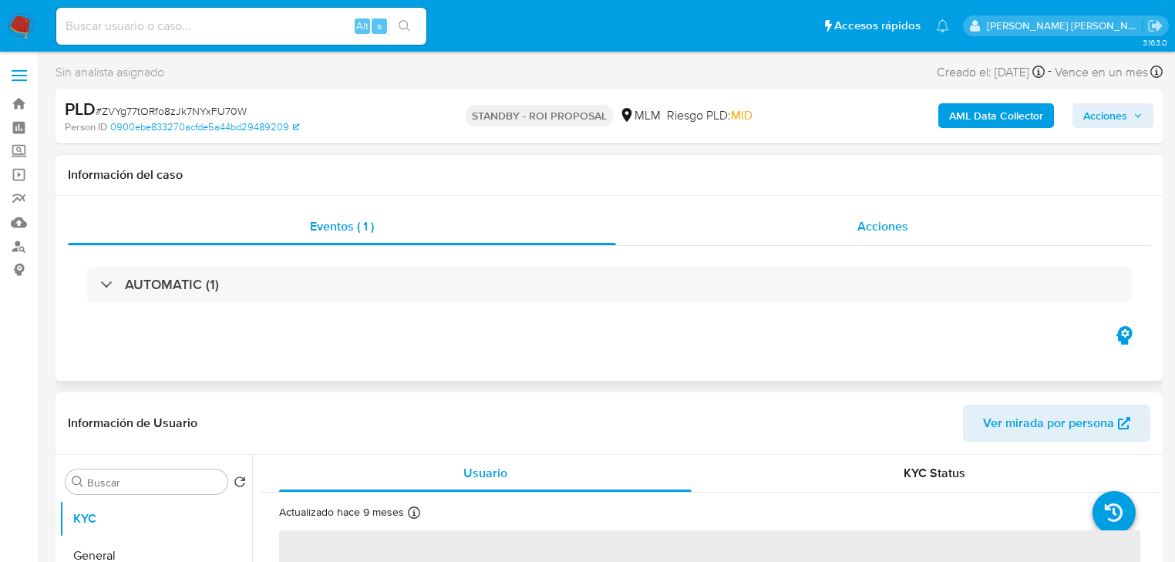
select select "10"
